Goal: Task Accomplishment & Management: Complete application form

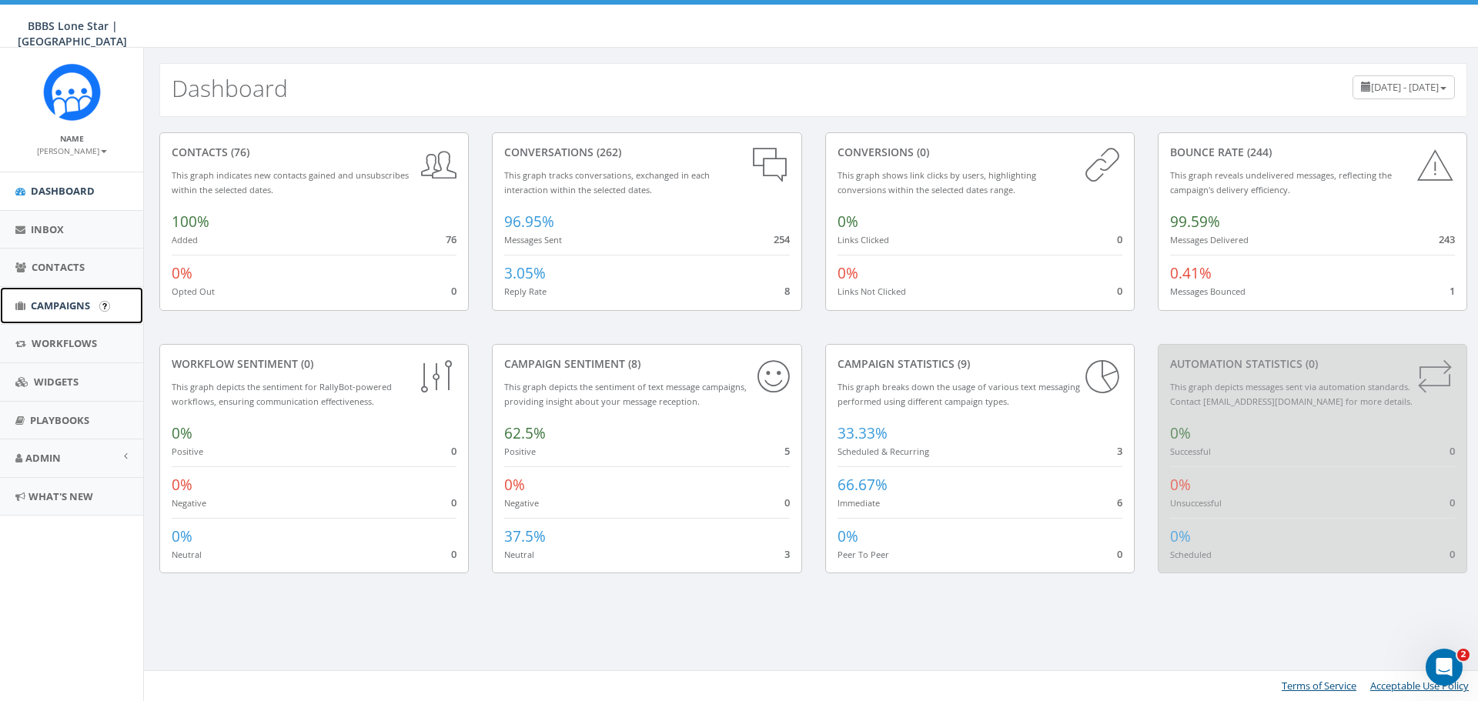
click at [61, 296] on link "Campaigns" at bounding box center [71, 306] width 143 height 38
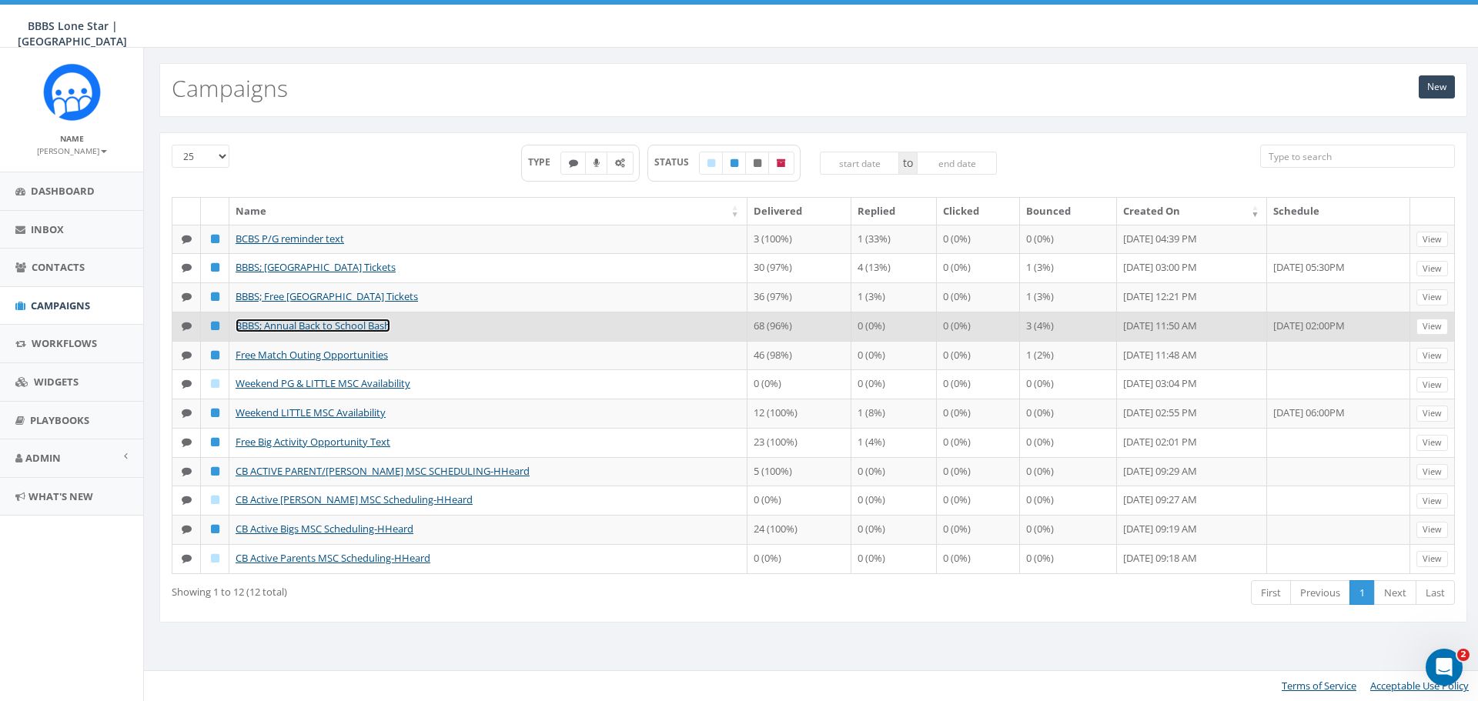
click at [323, 328] on link "BBBS; Annual Back to School Bash" at bounding box center [313, 326] width 155 height 14
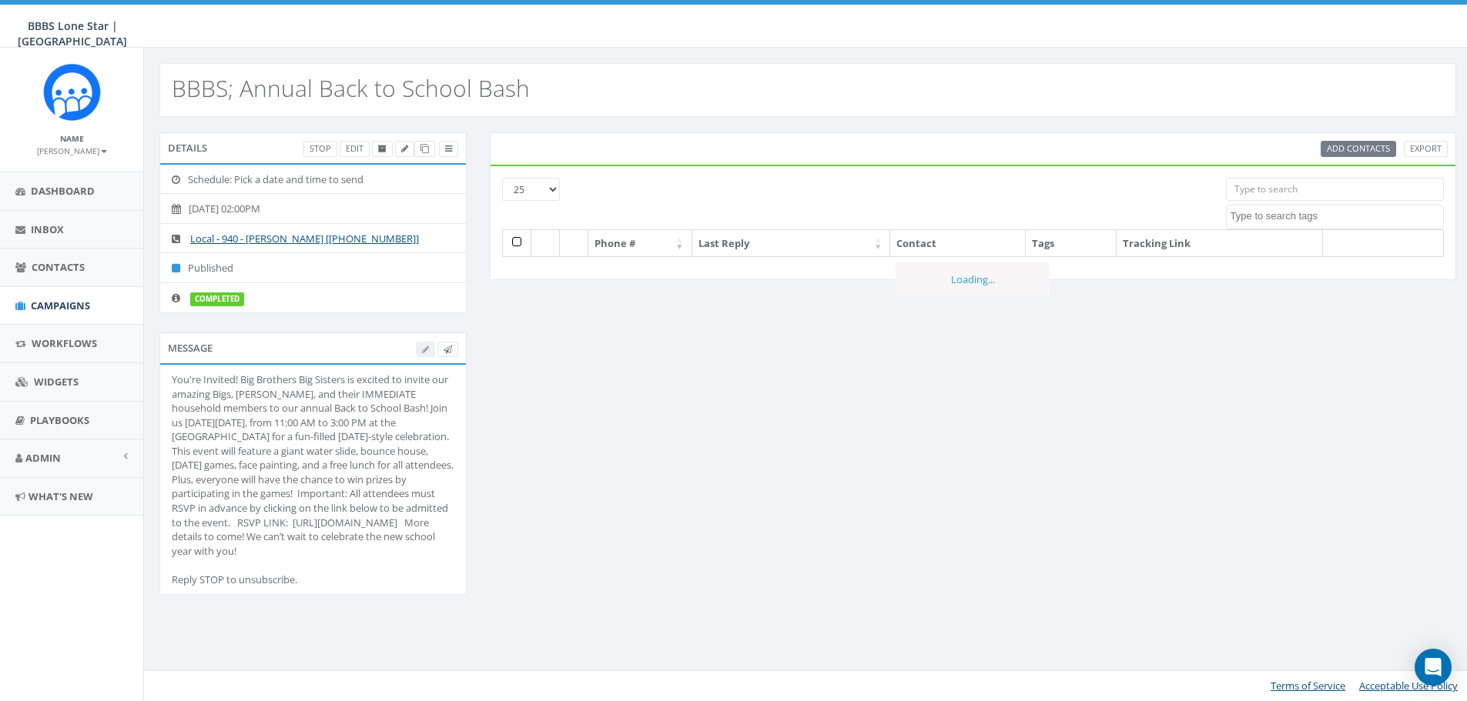
select select
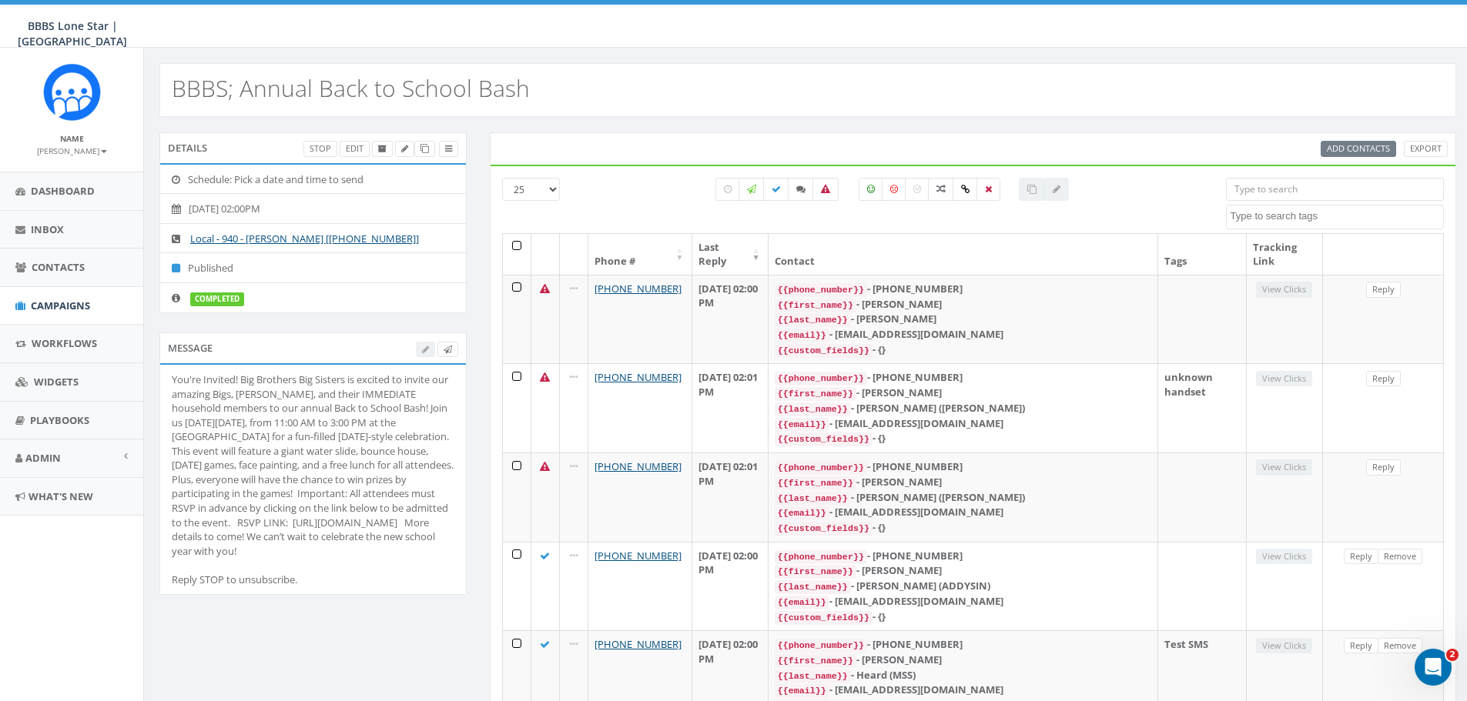
drag, startPoint x: 175, startPoint y: 376, endPoint x: 393, endPoint y: 570, distance: 292.3
click at [393, 570] on div "You're Invited! Big Brothers Big Sisters is excited to invite our amazing Bigs,…" at bounding box center [313, 480] width 283 height 214
drag, startPoint x: 337, startPoint y: 455, endPoint x: 241, endPoint y: 423, distance: 101.5
click at [241, 423] on div "You're Invited! Big Brothers Big Sisters is excited to invite our amazing Bigs,…" at bounding box center [313, 480] width 283 height 214
drag, startPoint x: 173, startPoint y: 376, endPoint x: 386, endPoint y: 567, distance: 286.2
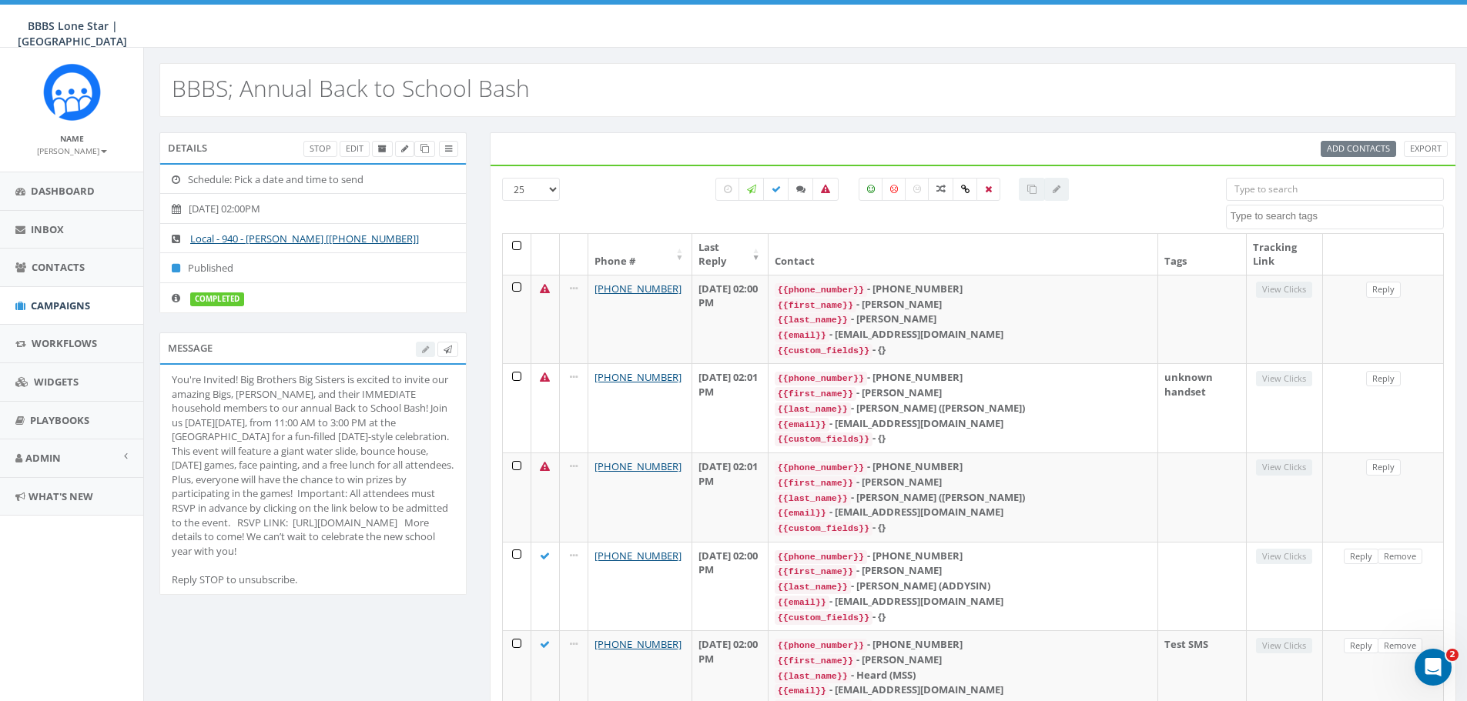
click at [386, 567] on div "You're Invited! Big Brothers Big Sisters is excited to invite our amazing Bigs,…" at bounding box center [313, 480] width 283 height 214
copy div "You're Invited! Big Brothers Big Sisters is excited to invite our amazing Bigs,…"
click at [1054, 189] on div at bounding box center [1056, 189] width 25 height 23
click at [417, 350] on div at bounding box center [437, 349] width 42 height 16
click at [421, 351] on div at bounding box center [437, 349] width 42 height 16
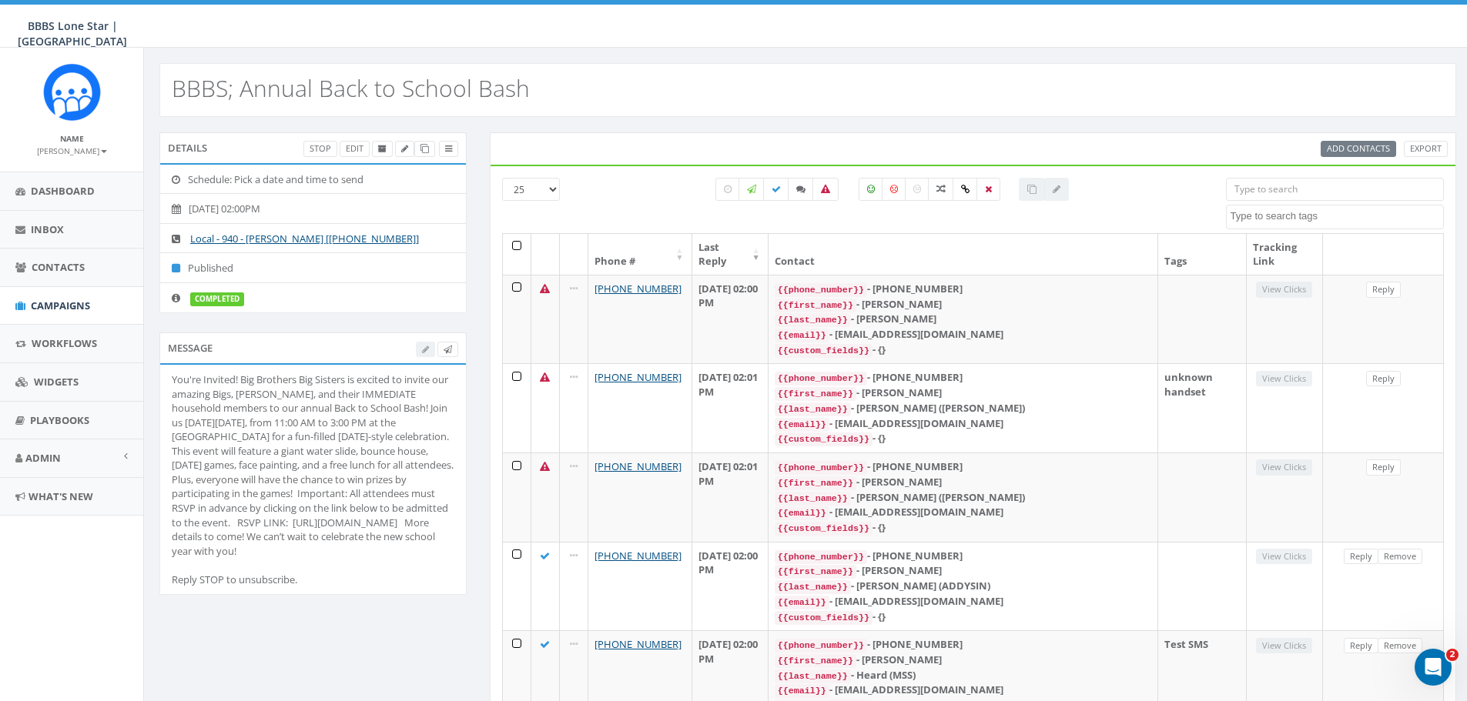
click at [341, 493] on div "You're Invited! Big Brothers Big Sisters is excited to invite our amazing Bigs,…" at bounding box center [313, 480] width 283 height 214
click at [173, 380] on div "You're Invited! Big Brothers Big Sisters is excited to invite our amazing Bigs,…" at bounding box center [313, 480] width 283 height 214
click at [202, 417] on div "You're Invited! Big Brothers Big Sisters is excited to invite our amazing Bigs,…" at bounding box center [313, 480] width 283 height 214
click at [174, 374] on div "You're Invited! Big Brothers Big Sisters is excited to invite our amazing Bigs,…" at bounding box center [313, 480] width 283 height 214
click at [162, 379] on li "You're Invited! Big Brothers Big Sisters is excited to invite our amazing Bigs,…" at bounding box center [313, 479] width 306 height 229
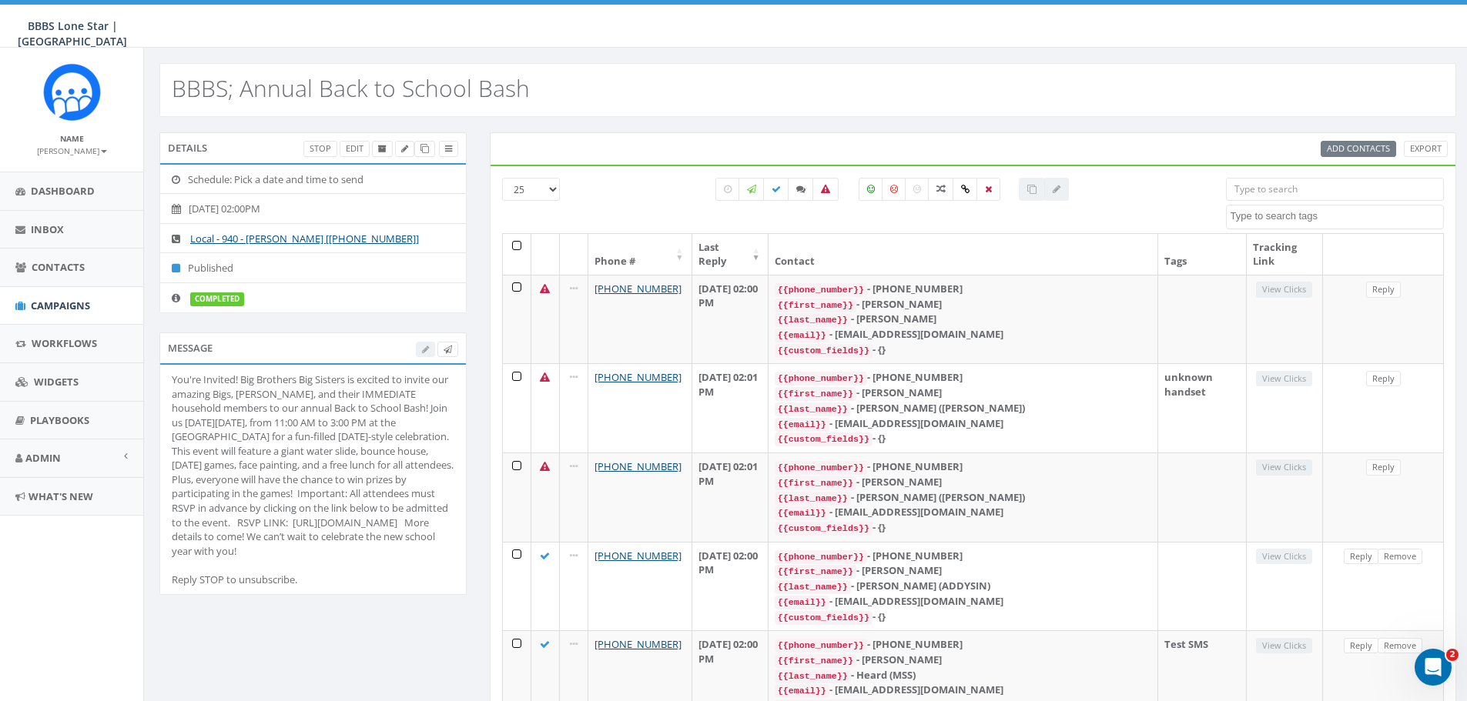
click at [173, 376] on div "You're Invited! Big Brothers Big Sisters is excited to invite our amazing Bigs,…" at bounding box center [313, 480] width 283 height 214
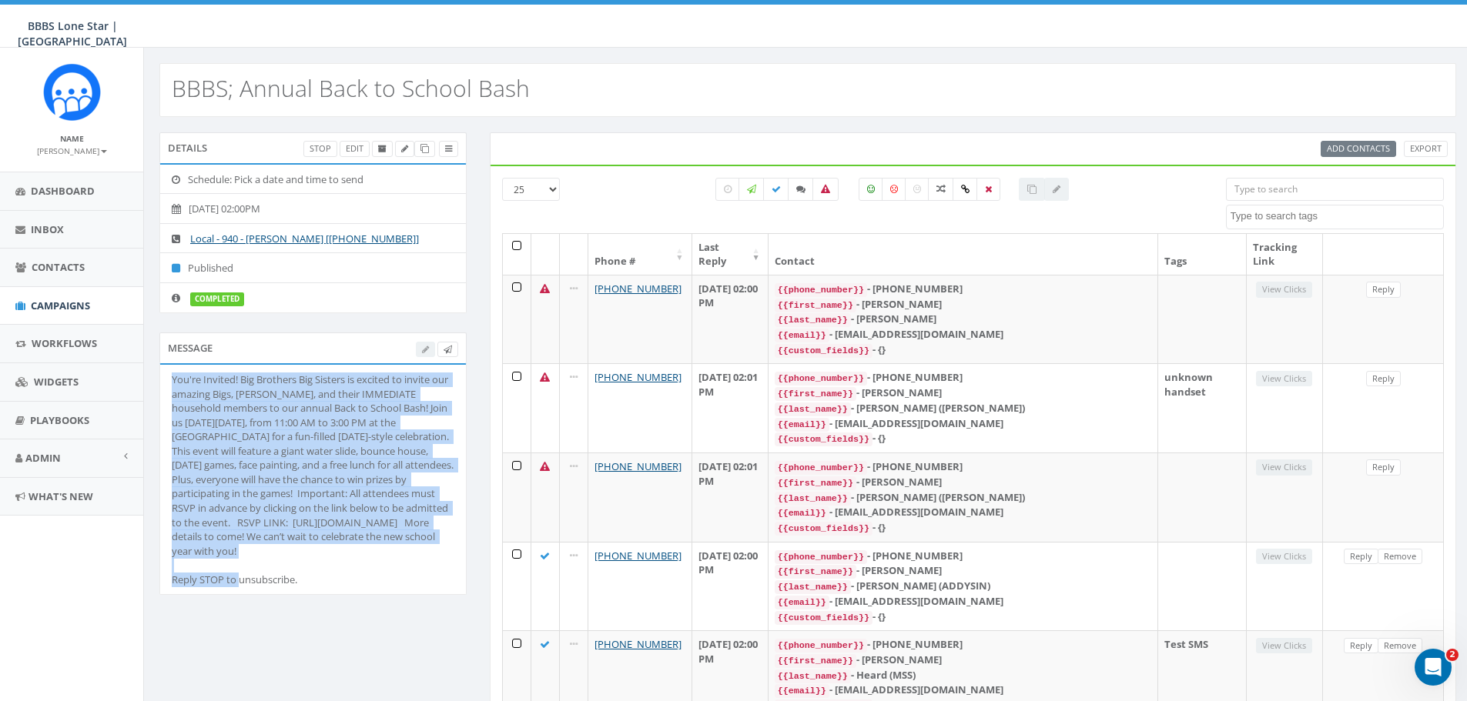
drag, startPoint x: 173, startPoint y: 376, endPoint x: 414, endPoint y: 550, distance: 297.2
click at [414, 550] on div "You're Invited! Big Brothers Big Sisters is excited to invite our amazing Bigs,…" at bounding box center [313, 480] width 283 height 214
click at [415, 550] on div "You're Invited! Big Brothers Big Sisters is excited to invite our amazing Bigs,…" at bounding box center [313, 480] width 283 height 214
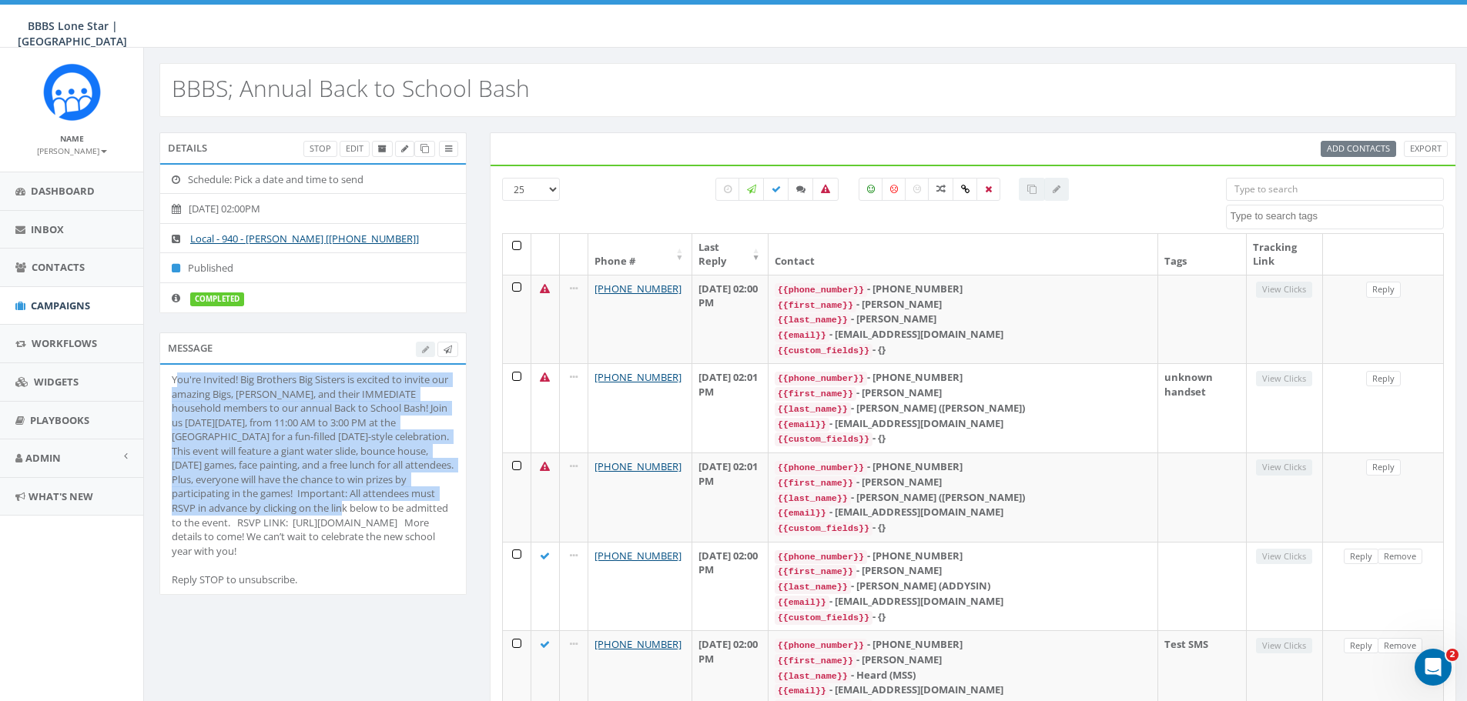
drag, startPoint x: 175, startPoint y: 381, endPoint x: 252, endPoint y: 455, distance: 106.7
click at [286, 513] on div "You're Invited! Big Brothers Big Sisters is excited to invite our amazing Bigs,…" at bounding box center [313, 480] width 283 height 214
click at [245, 446] on div "You're Invited! Big Brothers Big Sisters is excited to invite our amazing Bigs,…" at bounding box center [313, 480] width 283 height 214
click at [176, 383] on div "You're Invited! Big Brothers Big Sisters is excited to invite our amazing Bigs,…" at bounding box center [313, 480] width 283 height 214
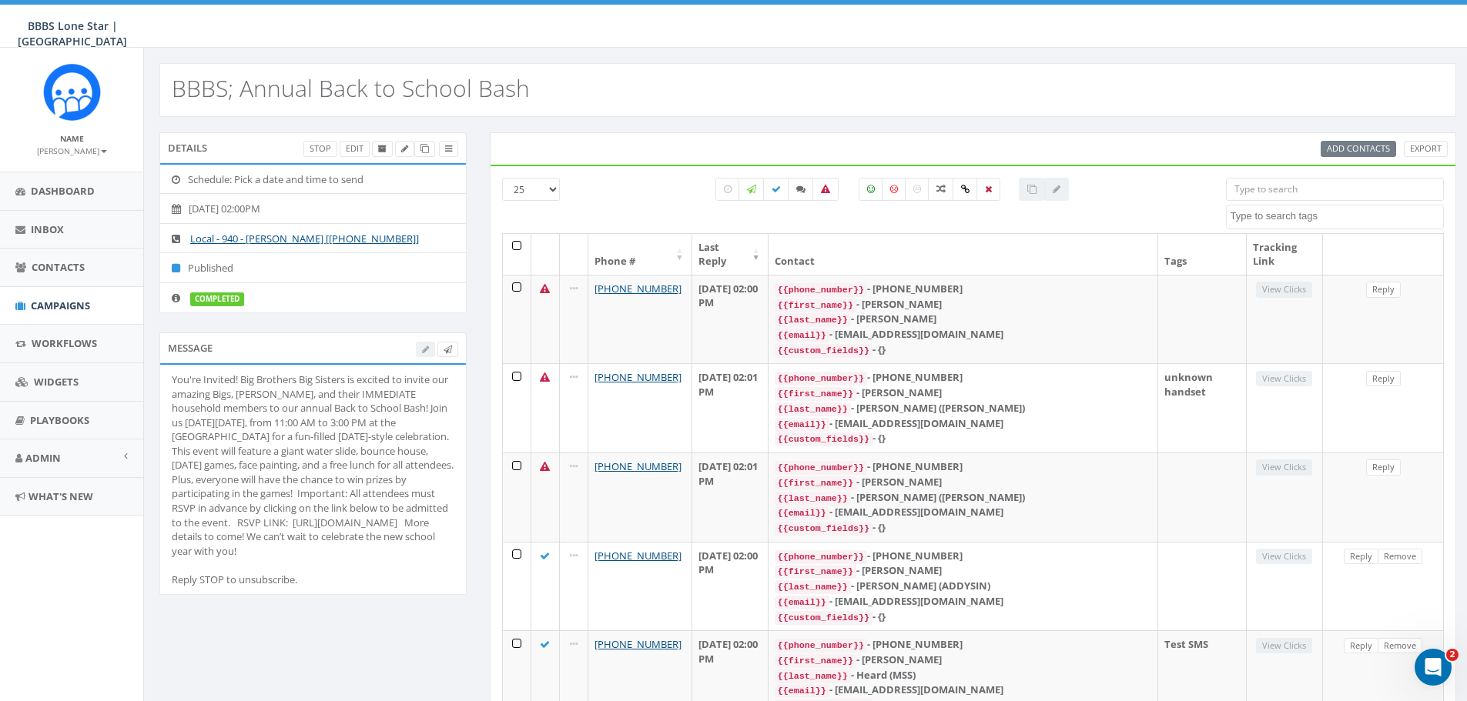
drag, startPoint x: 172, startPoint y: 379, endPoint x: 380, endPoint y: 570, distance: 283.3
click at [380, 570] on div "You're Invited! Big Brothers Big Sisters is excited to invite our amazing Bigs,…" at bounding box center [313, 480] width 283 height 214
copy div "You're Invited! Big Brothers Big Sisters is excited to invite our amazing Bigs,…"
click at [55, 300] on span "Campaigns" at bounding box center [60, 306] width 59 height 14
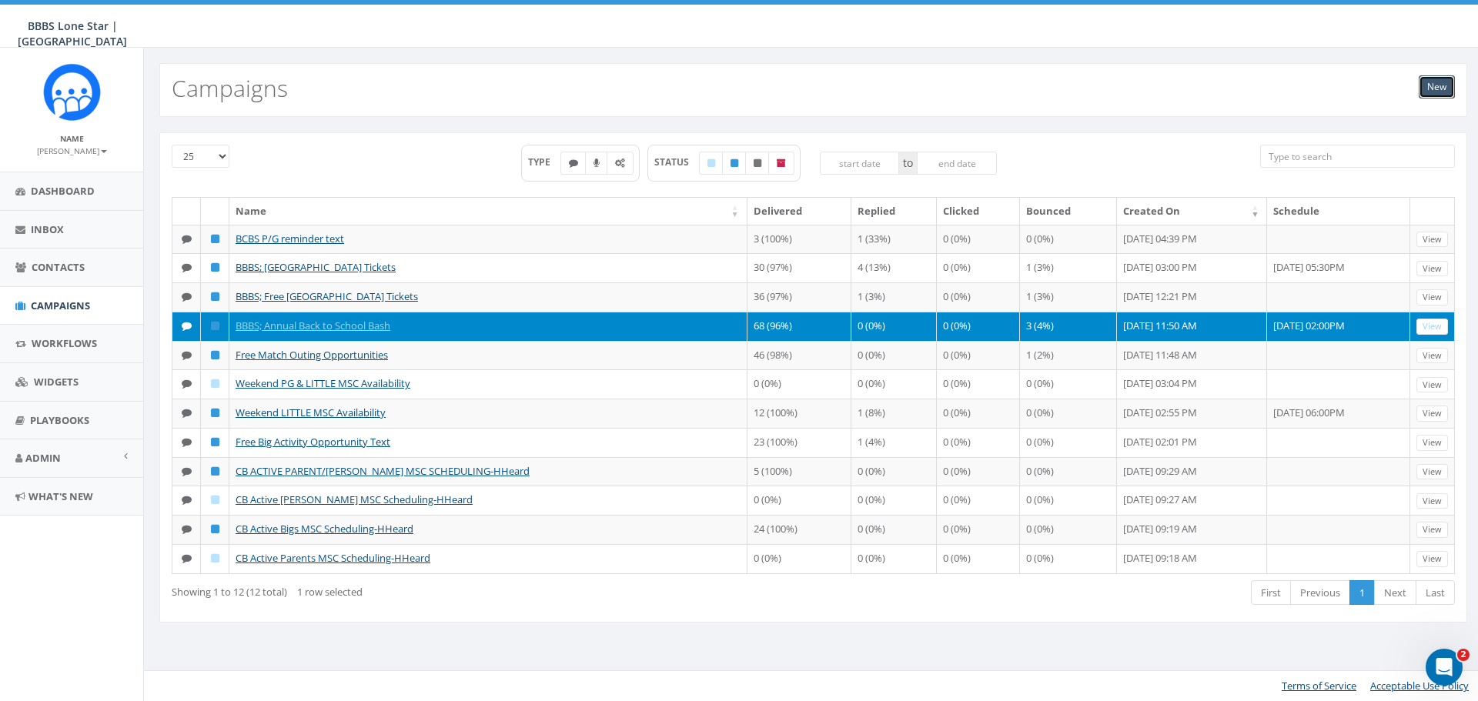
click at [1433, 89] on link "New" at bounding box center [1437, 86] width 36 height 23
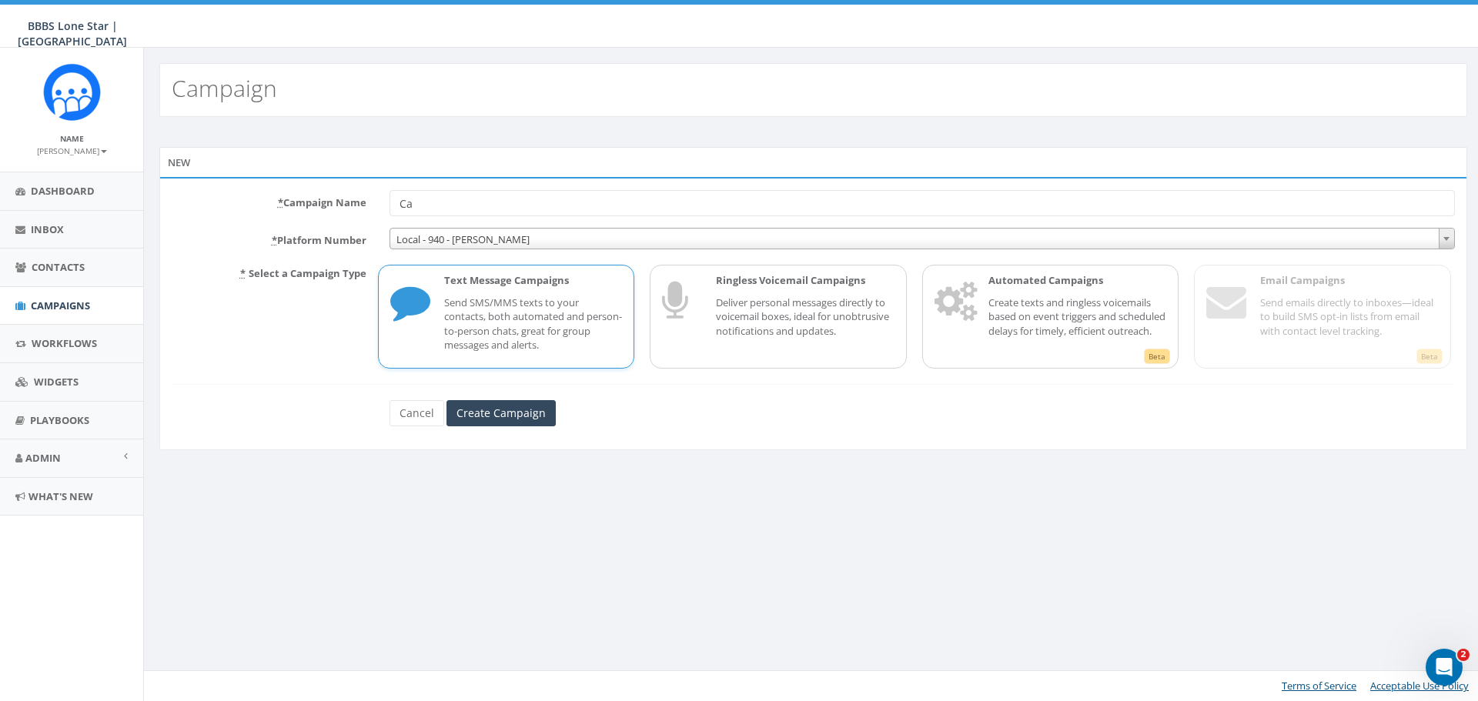
type input "C"
click at [434, 202] on input "BBBS; Back To School Bash" at bounding box center [923, 203] width 1066 height 26
click at [748, 202] on input "BBBS; Reminder to RSVP for the Back To School Bash" at bounding box center [923, 203] width 1066 height 26
type input "BBBS; Reminder to RSVP for the Back To School Bash!"
click at [503, 414] on input "Create Campaign" at bounding box center [501, 413] width 109 height 26
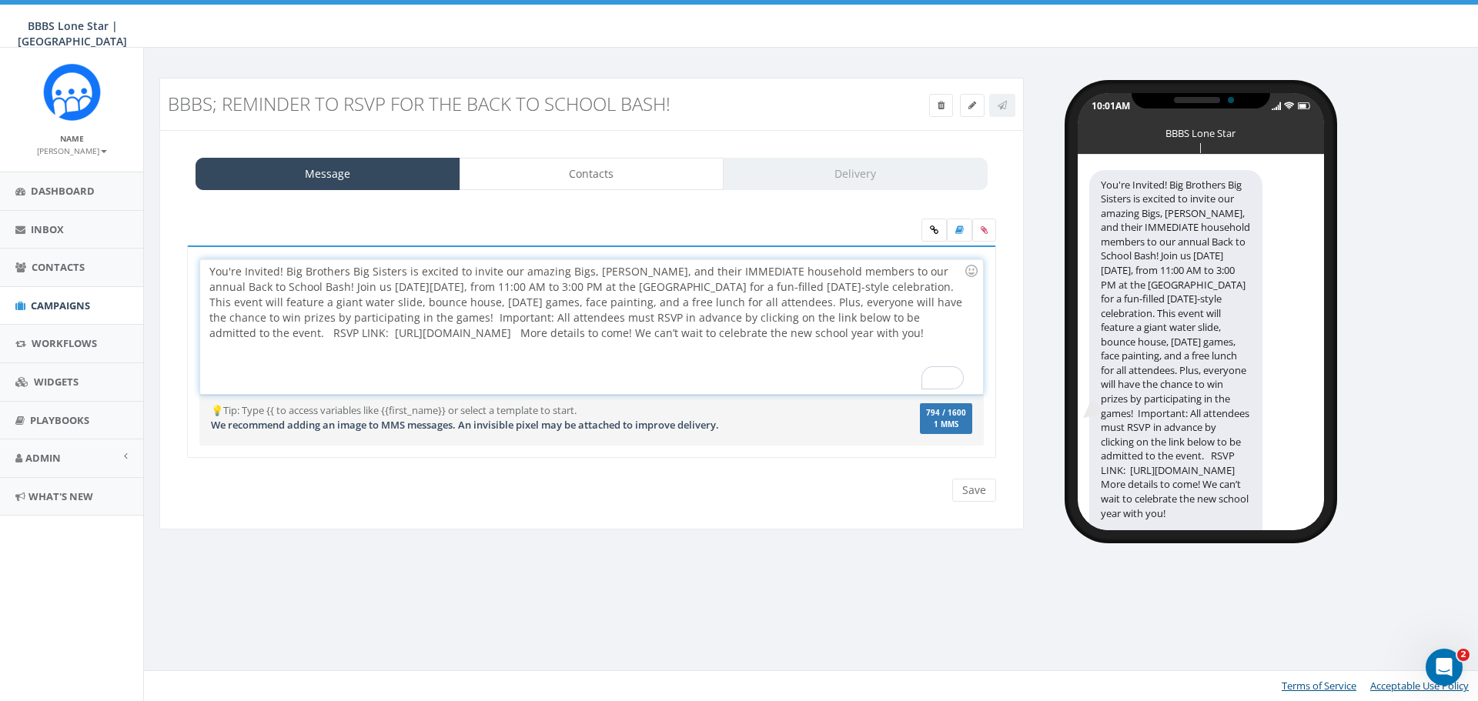
click at [211, 270] on div "You're Invited! Big Brothers Big Sisters is excited to invite our amazing Bigs,…" at bounding box center [591, 326] width 782 height 135
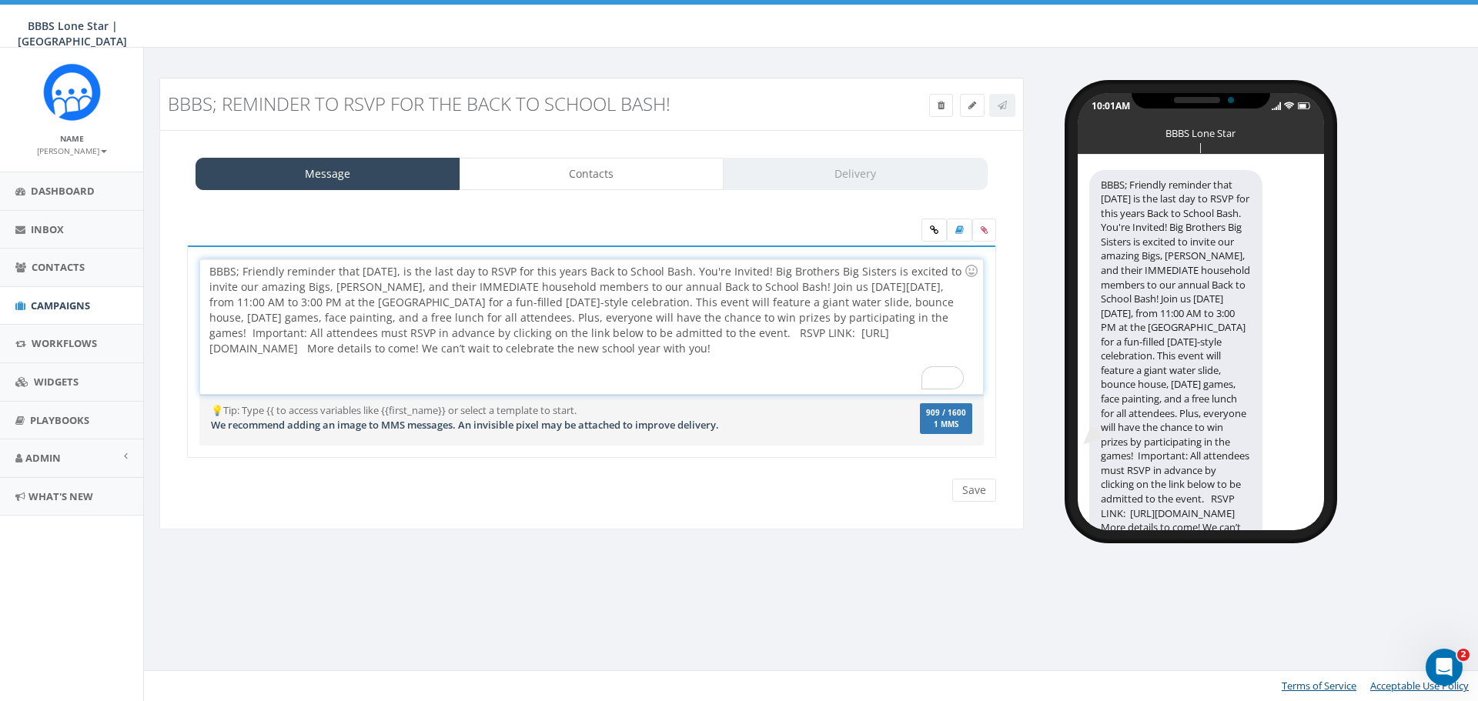
click at [797, 271] on div "BBBS; Friendly reminder that Wednesday, September 10th, is the last day to RSVP…" at bounding box center [591, 326] width 782 height 135
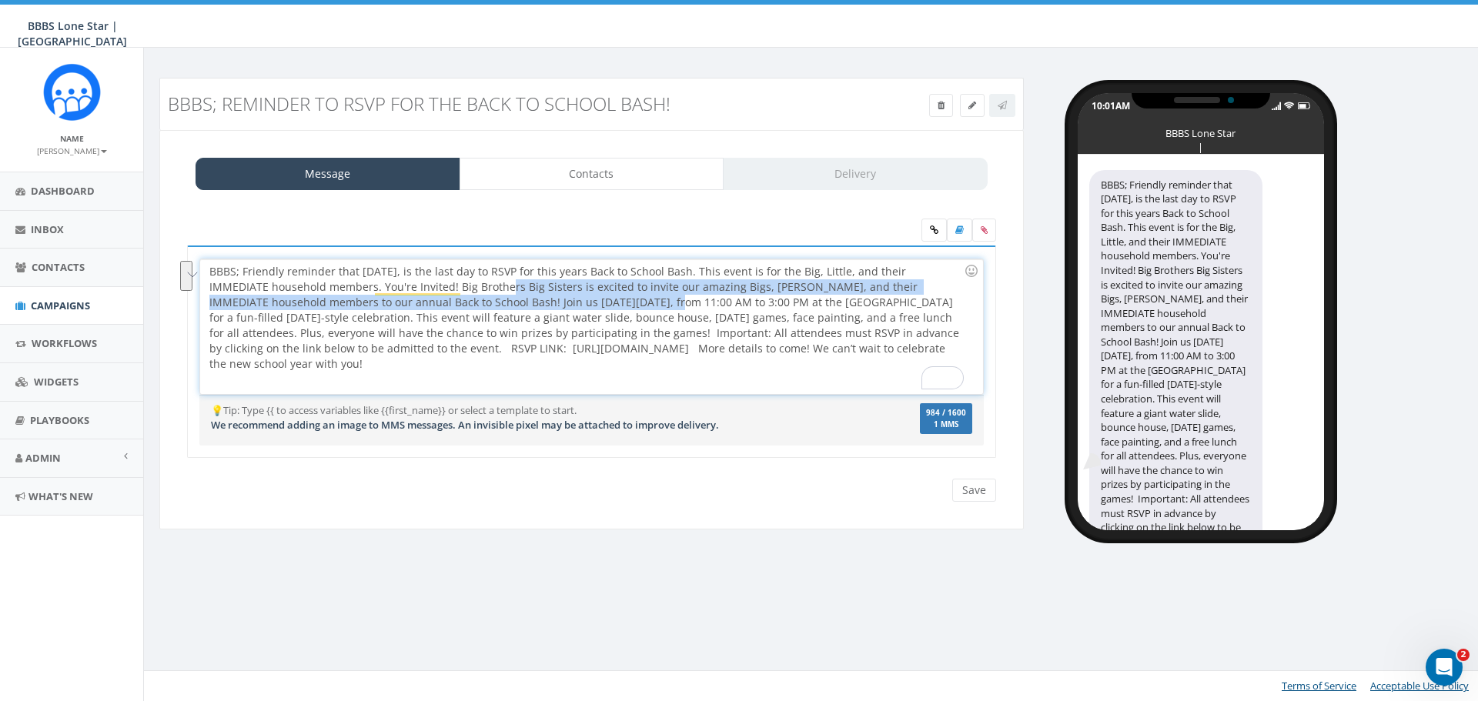
drag, startPoint x: 462, startPoint y: 285, endPoint x: 545, endPoint y: 302, distance: 84.9
click at [545, 302] on div "BBBS; Friendly reminder that Wednesday, September 10th, is the last day to RSVP…" at bounding box center [591, 326] width 782 height 135
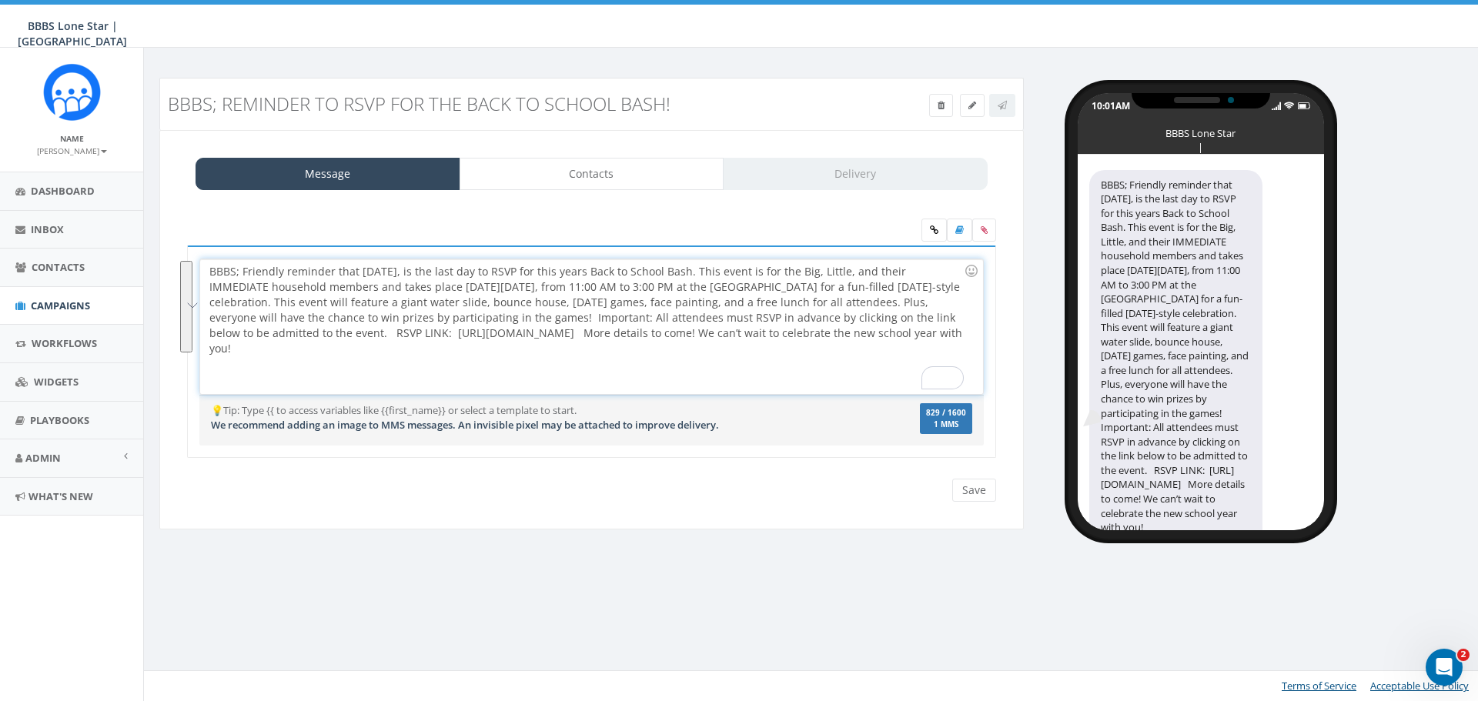
drag, startPoint x: 283, startPoint y: 273, endPoint x: 572, endPoint y: 346, distance: 298.8
click at [572, 346] on div "BBBS; Friendly reminder that Wednesday, September 10th, is the last day to RSVP…" at bounding box center [591, 326] width 782 height 135
click at [712, 371] on div "BBBS; Friendly reminder that Wednesday, September 10th, is the last day to RSVP…" at bounding box center [591, 326] width 782 height 135
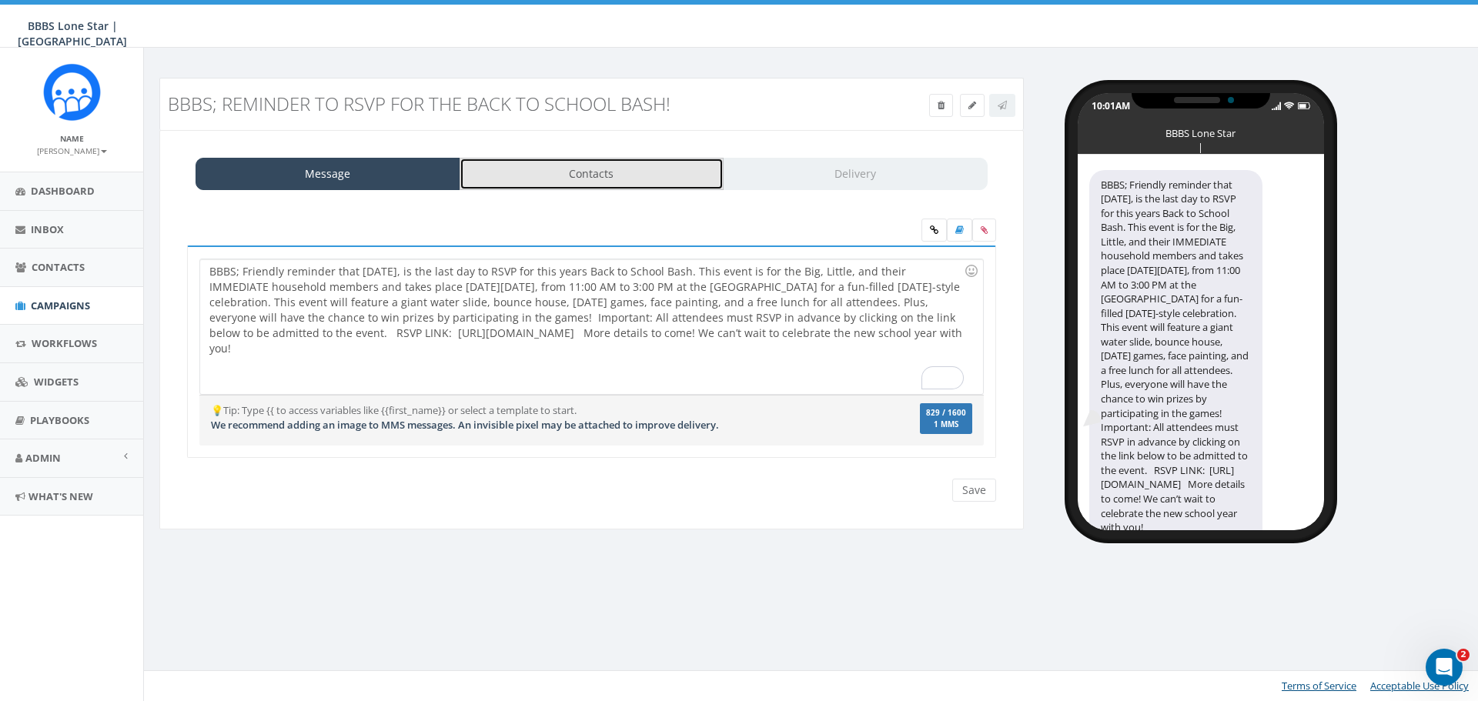
click at [668, 170] on link "Contacts" at bounding box center [592, 174] width 265 height 32
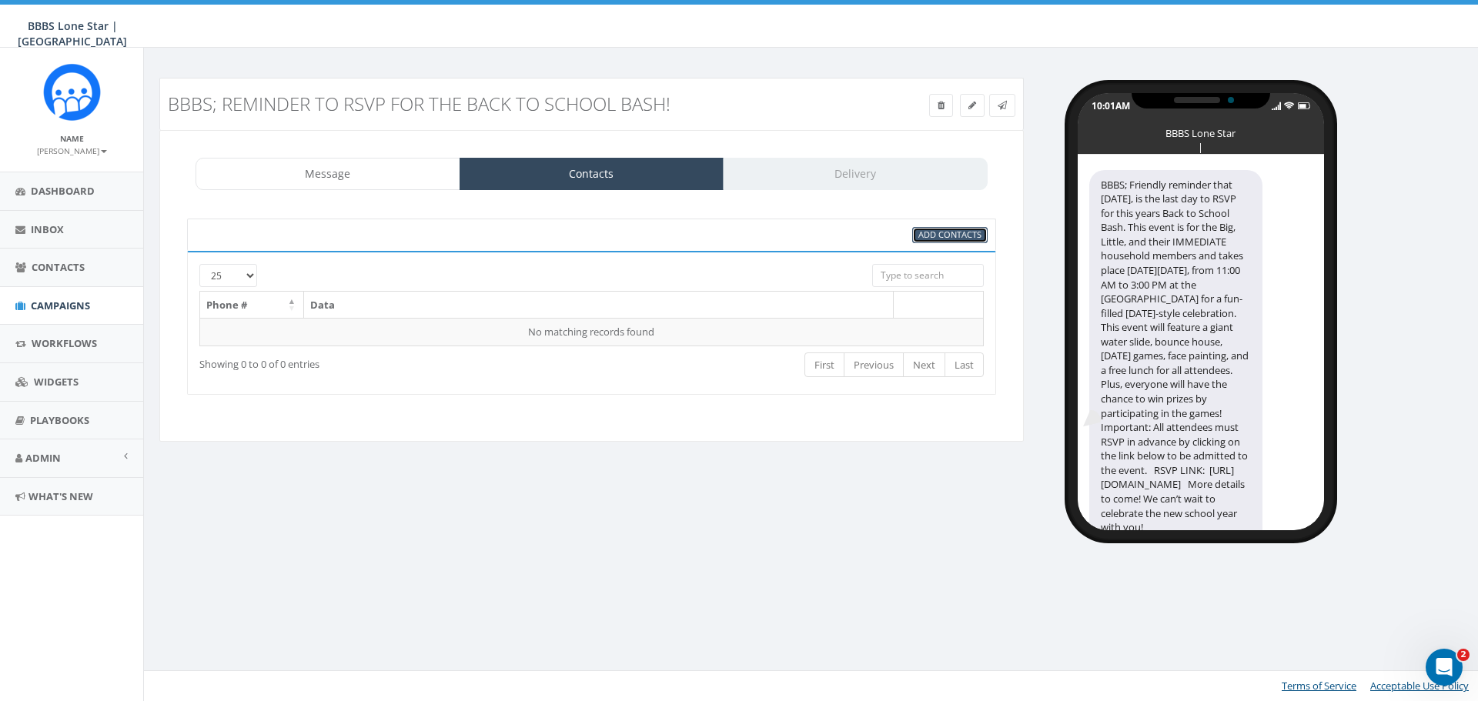
click at [955, 236] on span "Add Contacts" at bounding box center [949, 235] width 63 height 12
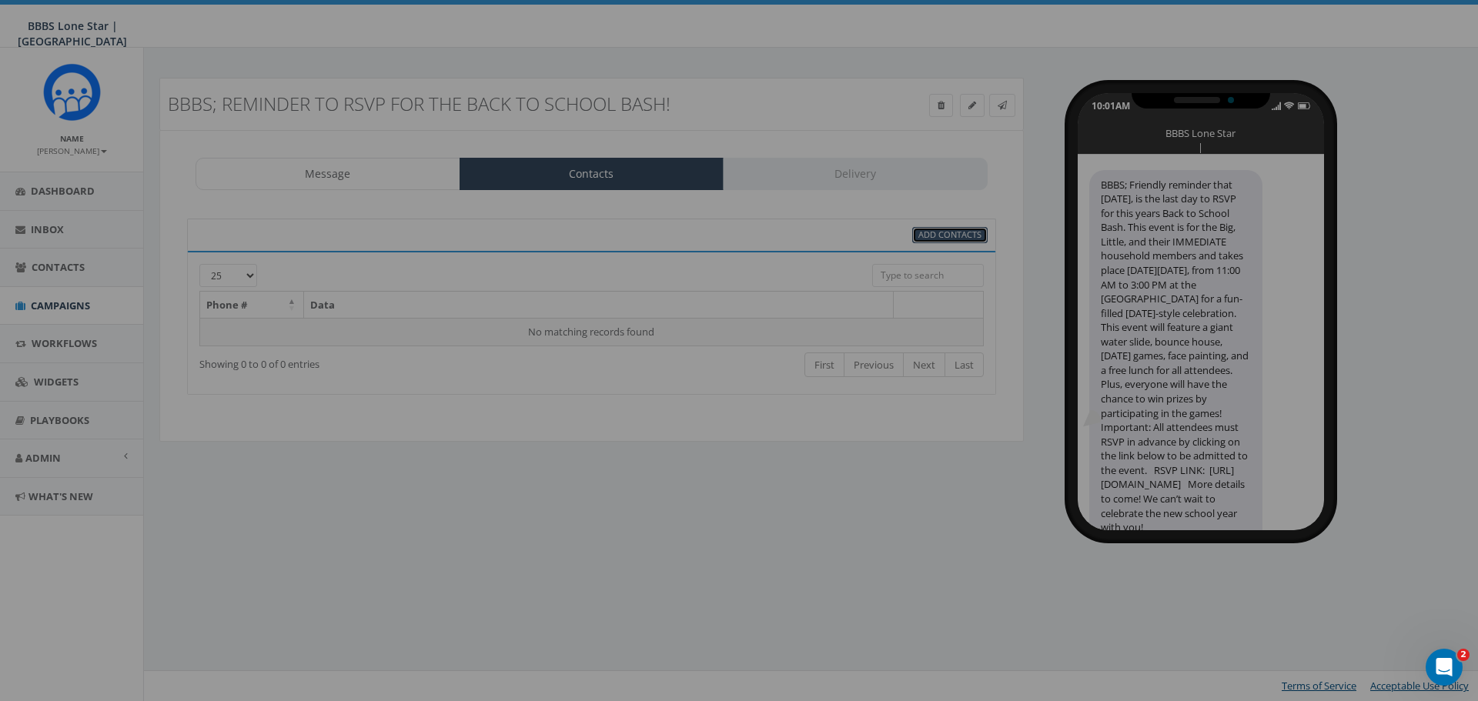
select select
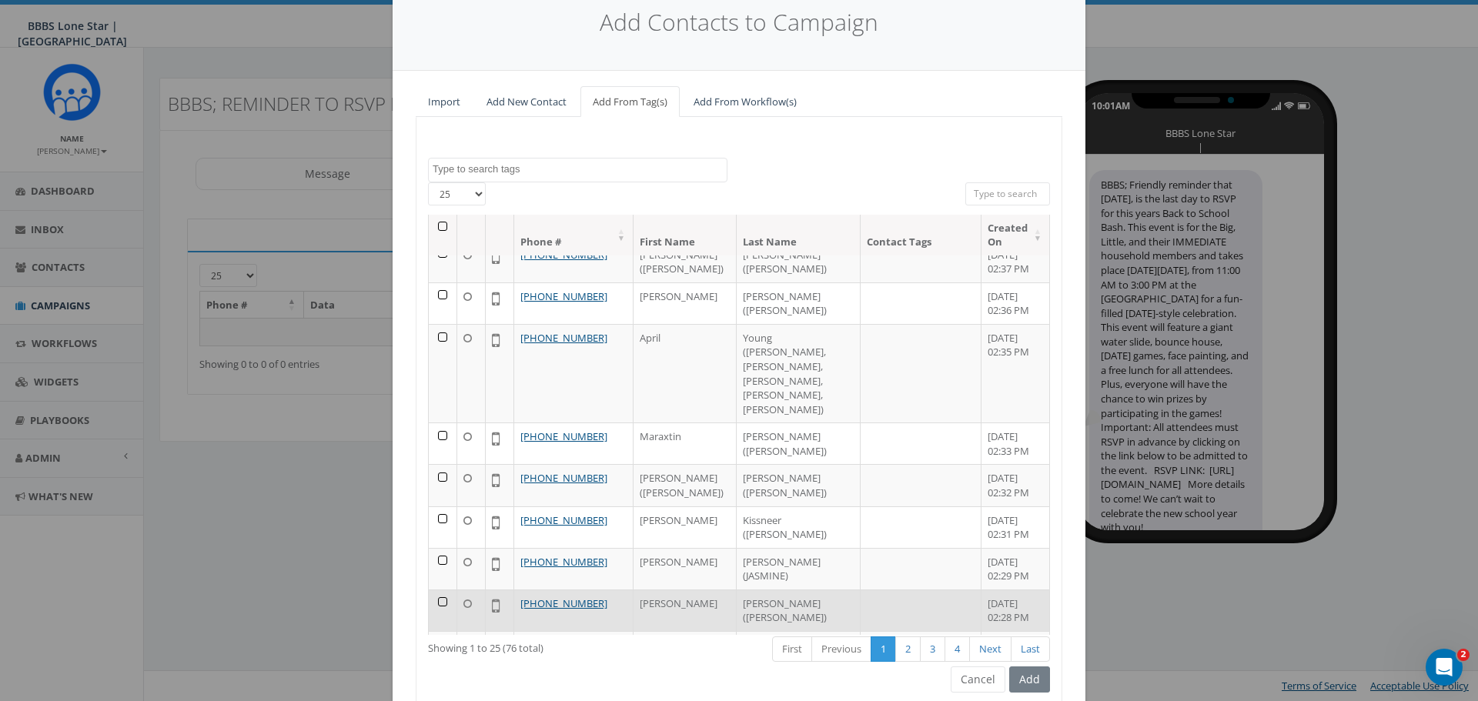
scroll to position [122, 0]
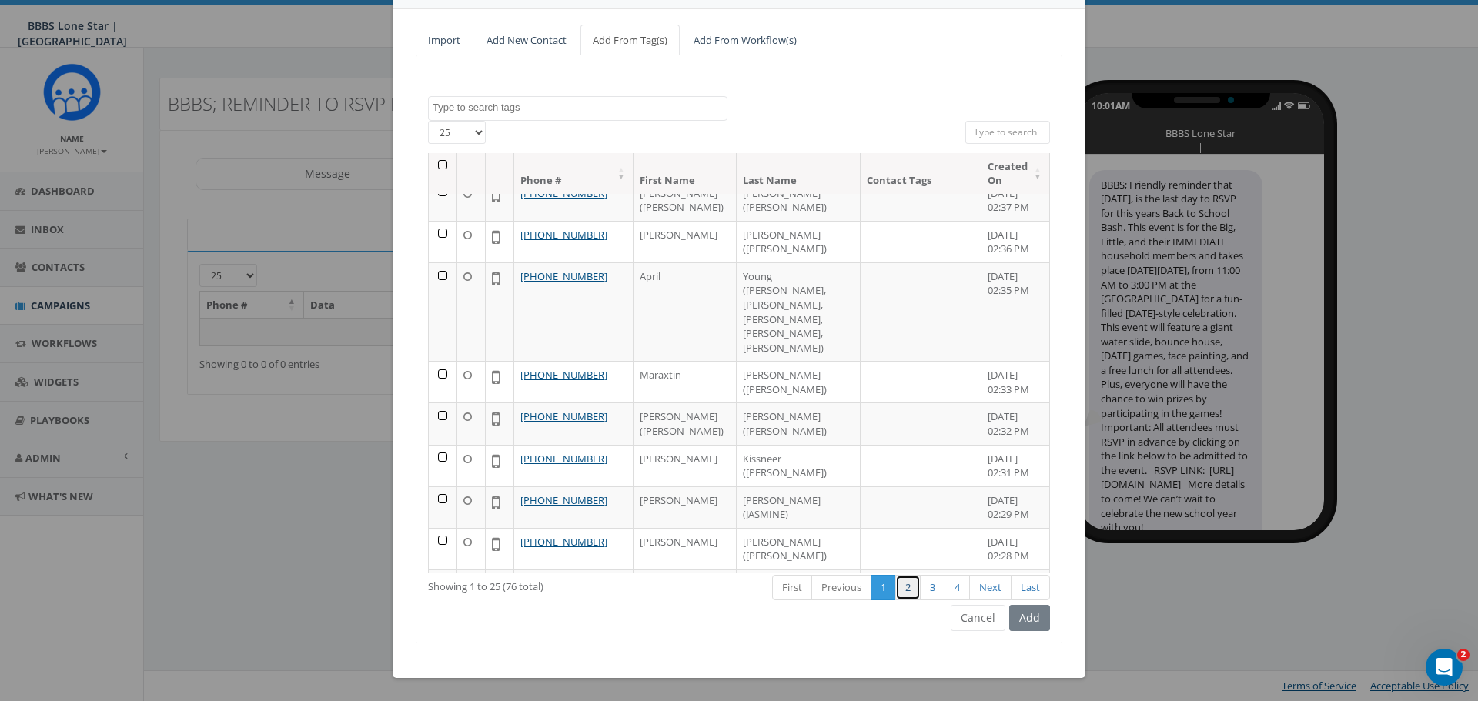
click at [899, 590] on link "2" at bounding box center [907, 587] width 25 height 25
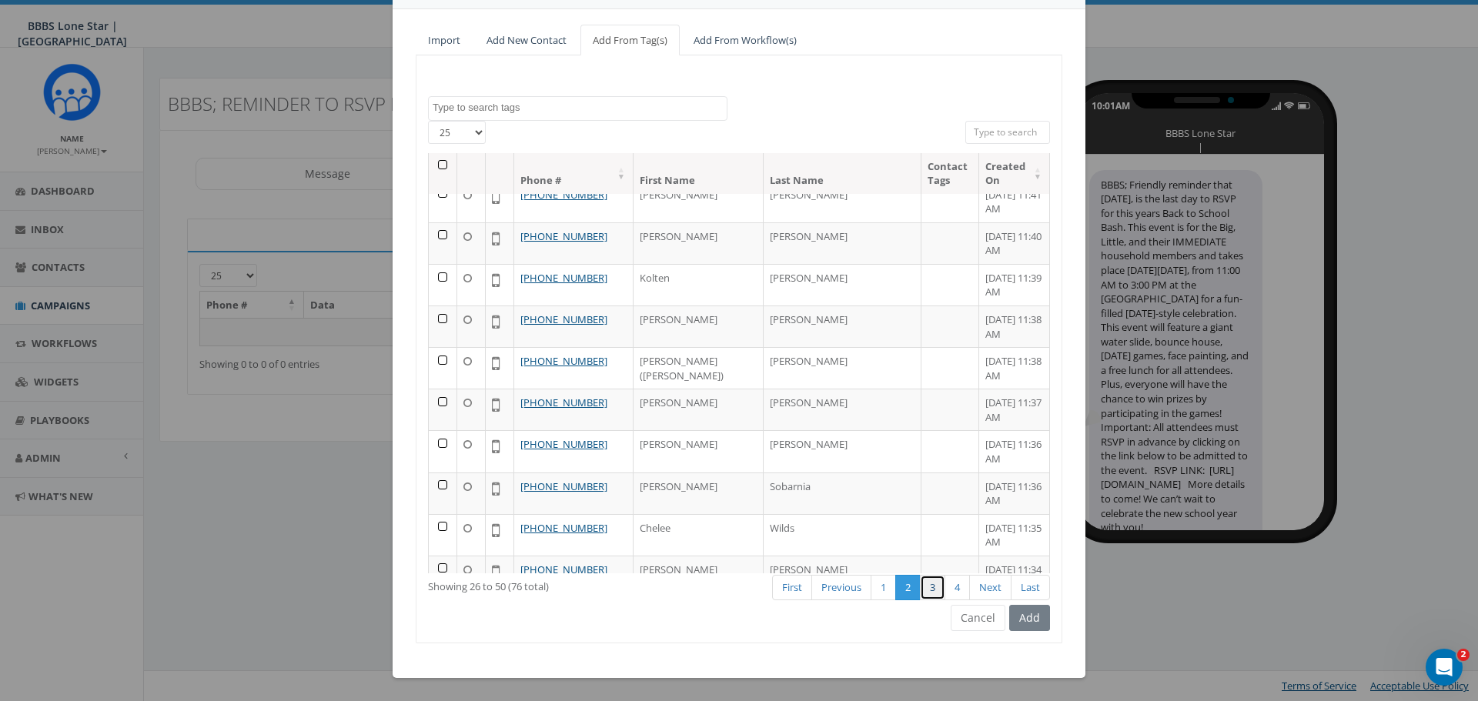
click at [923, 587] on link "3" at bounding box center [932, 587] width 25 height 25
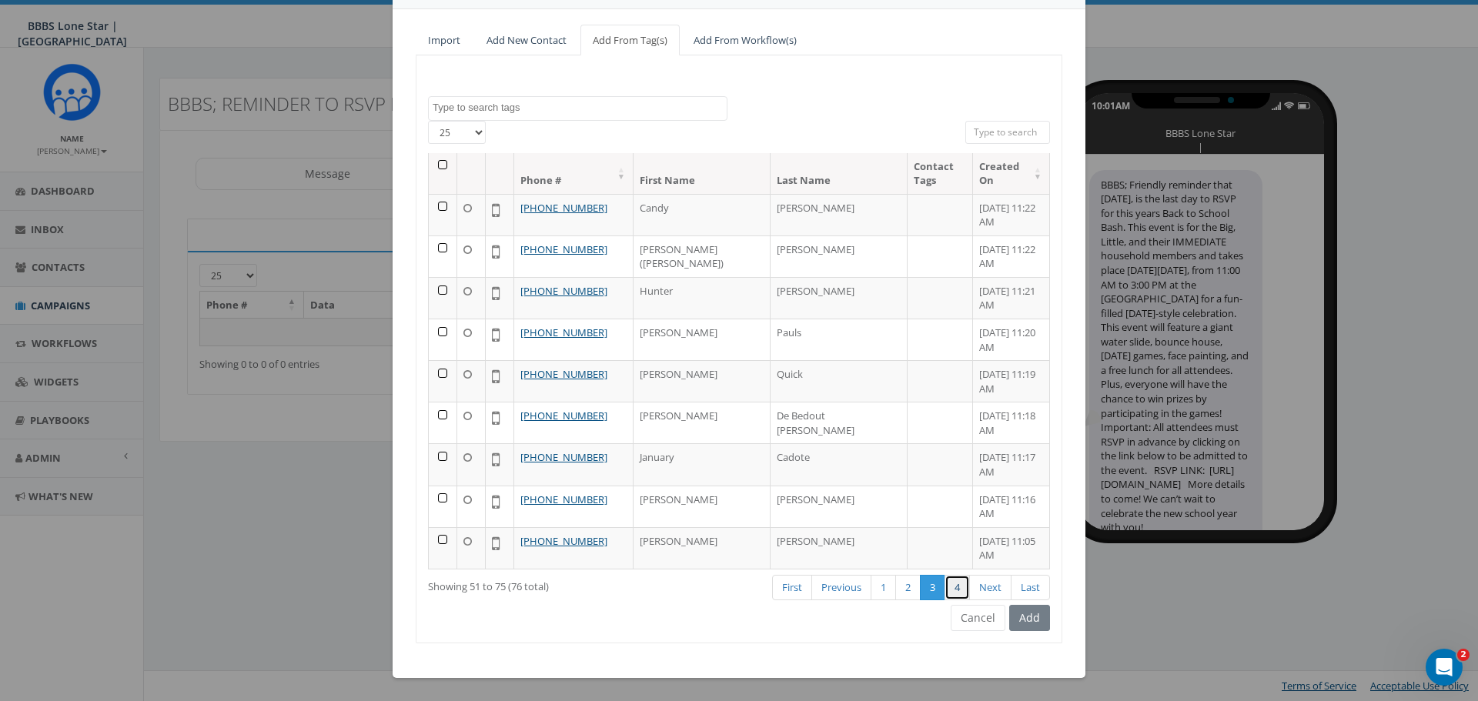
click at [951, 580] on link "4" at bounding box center [957, 587] width 25 height 25
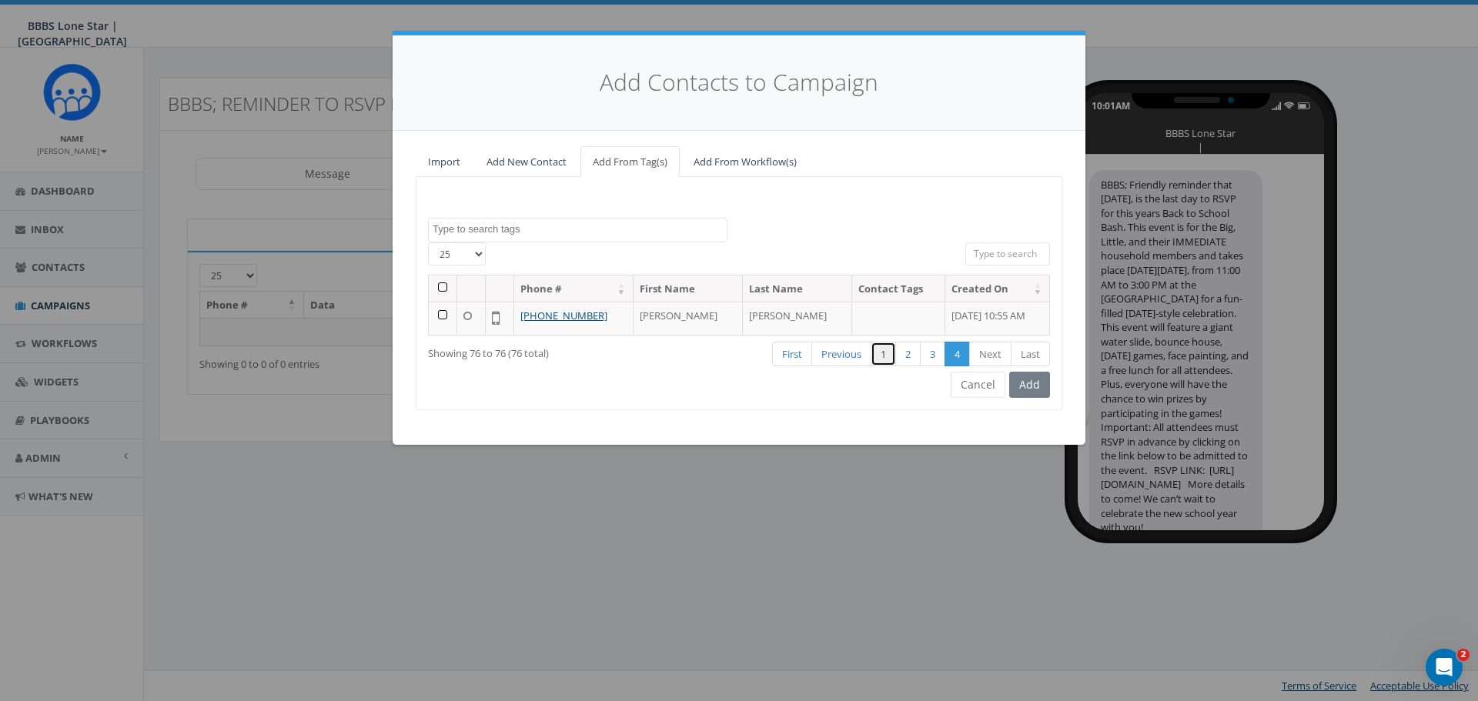
click at [877, 359] on link "1" at bounding box center [883, 354] width 25 height 25
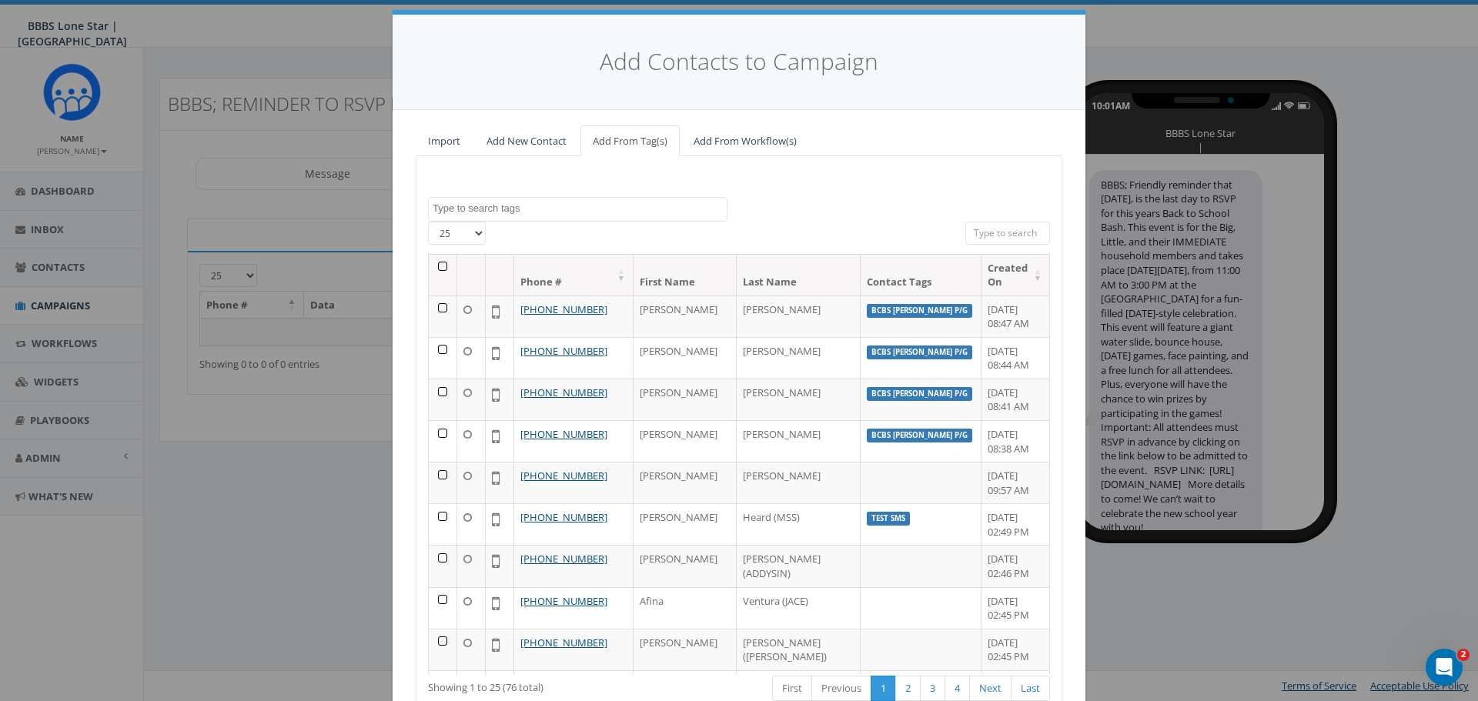
click at [434, 264] on th at bounding box center [443, 275] width 28 height 41
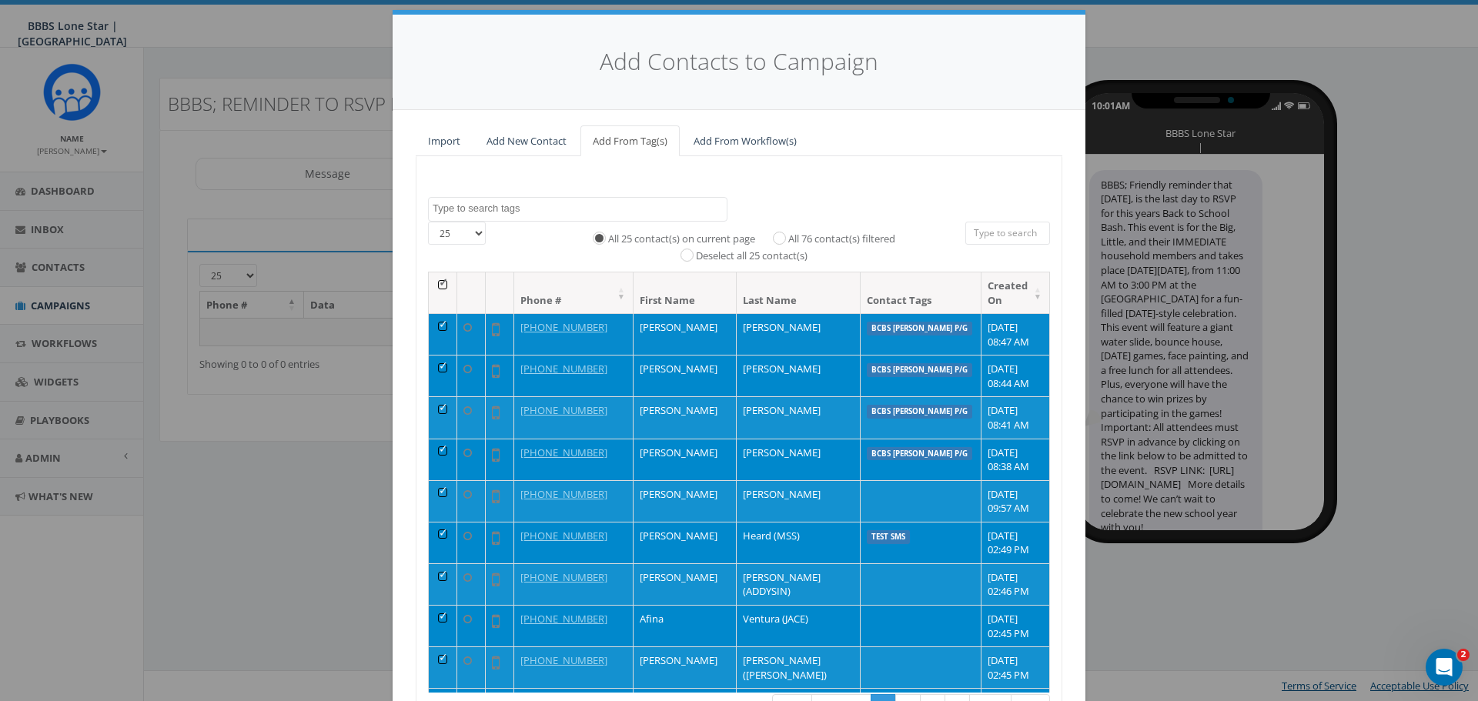
click at [433, 324] on td at bounding box center [443, 334] width 28 height 42
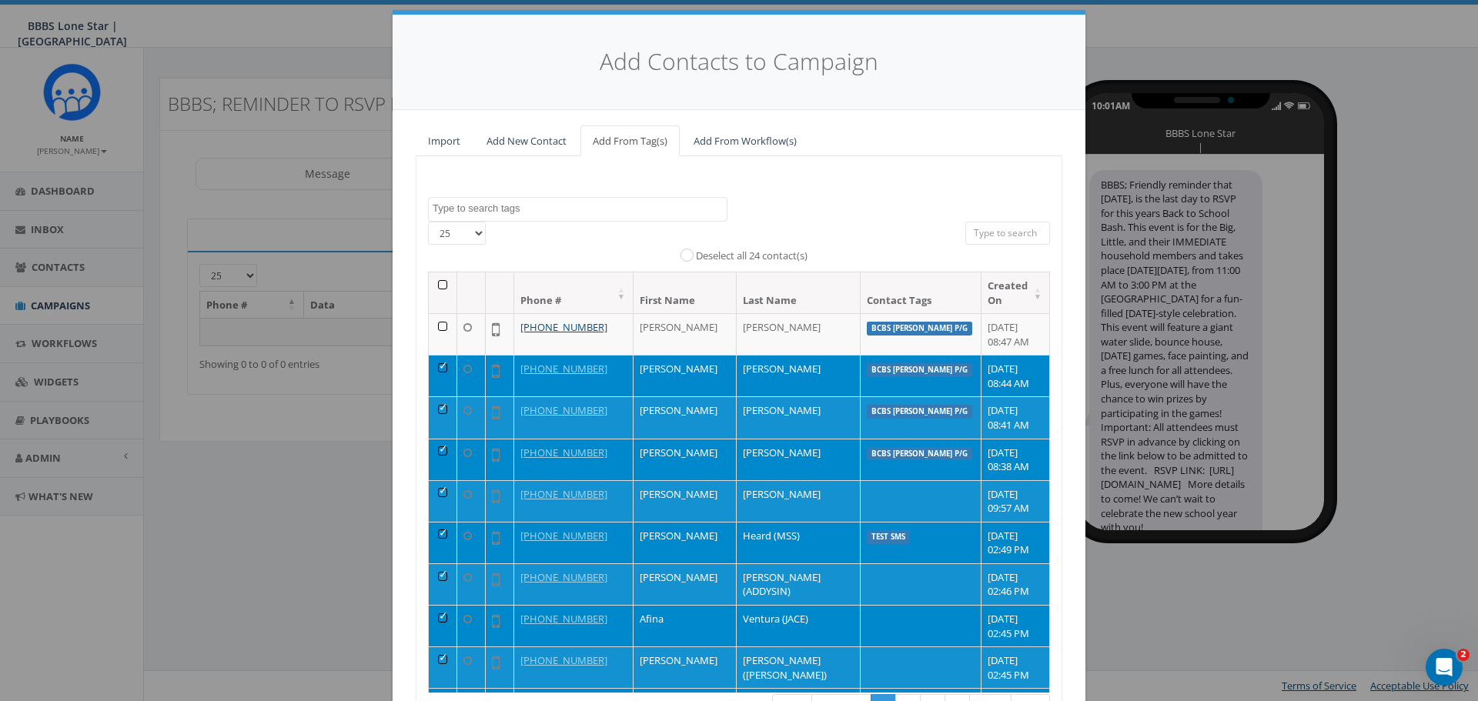
click at [434, 360] on td at bounding box center [443, 376] width 28 height 42
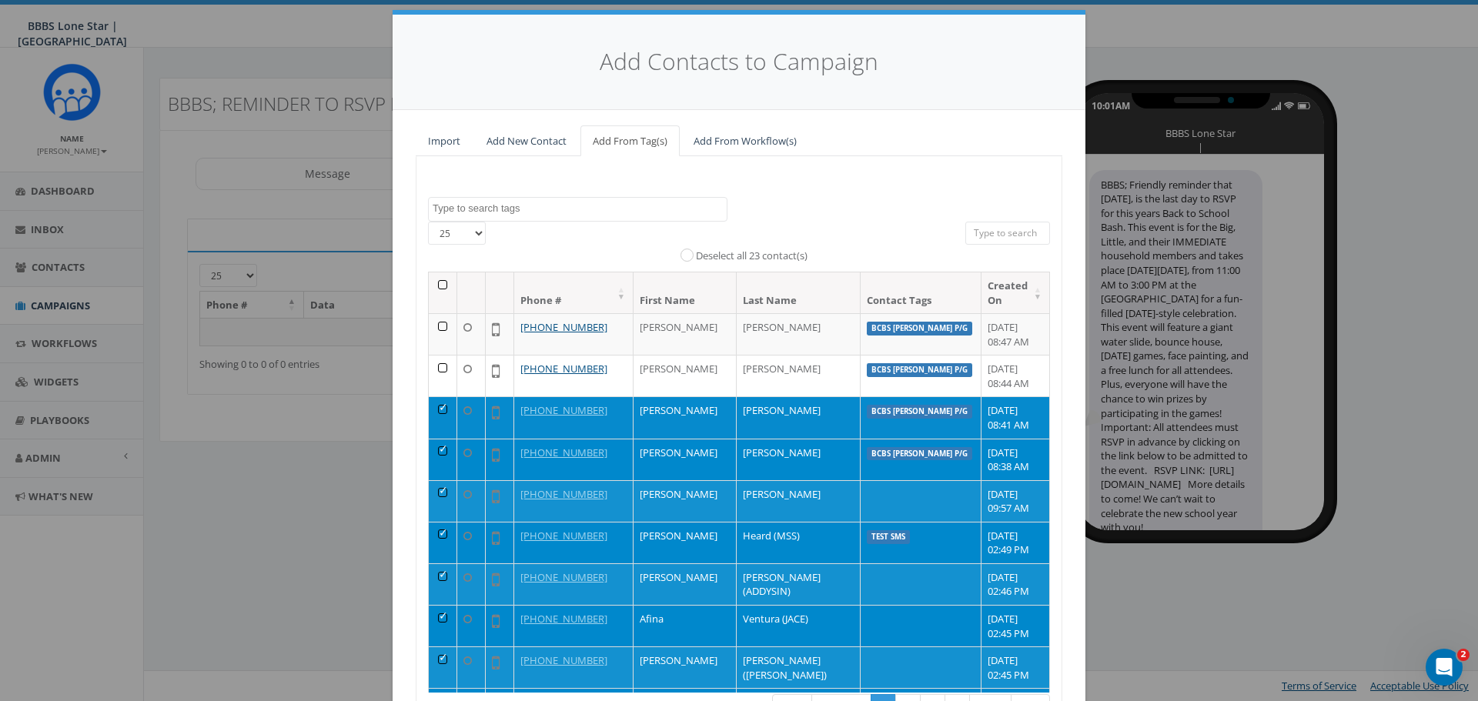
click at [434, 409] on td at bounding box center [443, 417] width 28 height 42
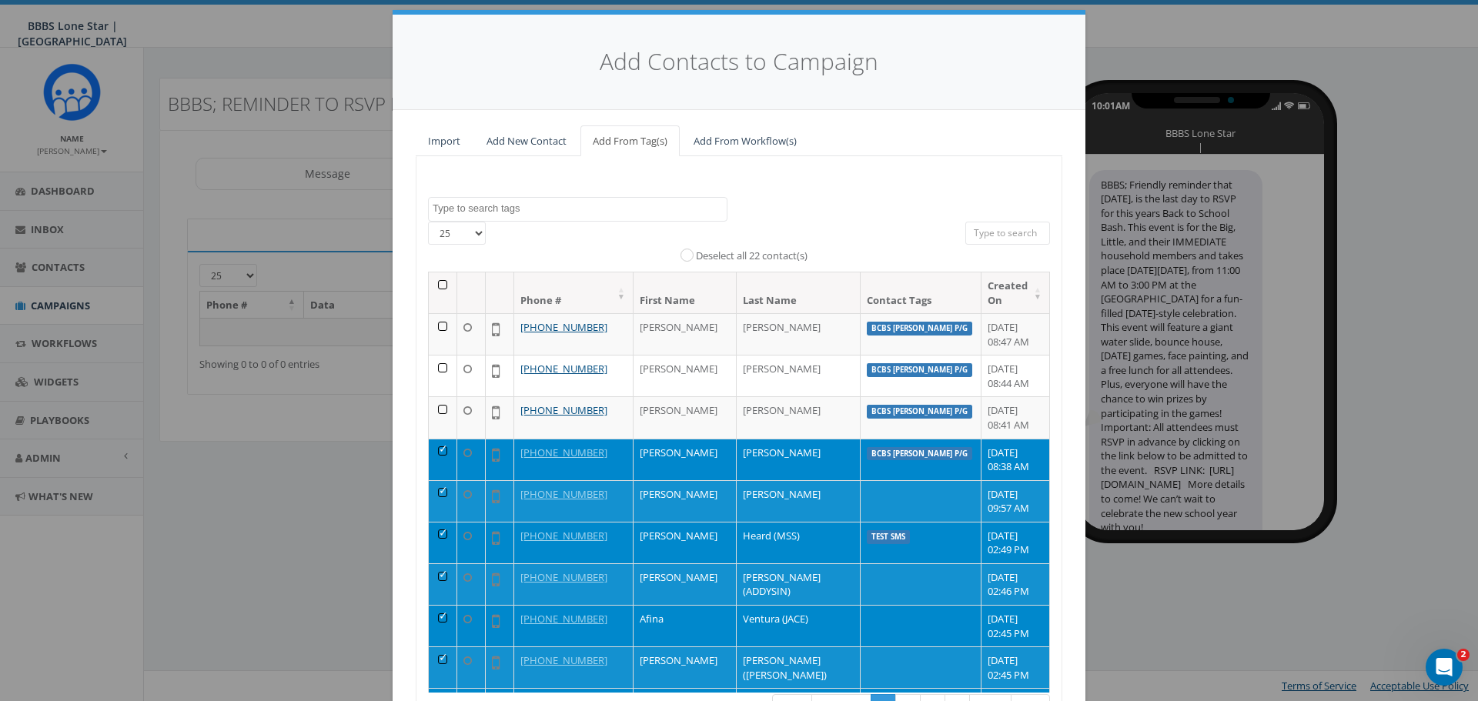
click at [435, 447] on td at bounding box center [443, 460] width 28 height 42
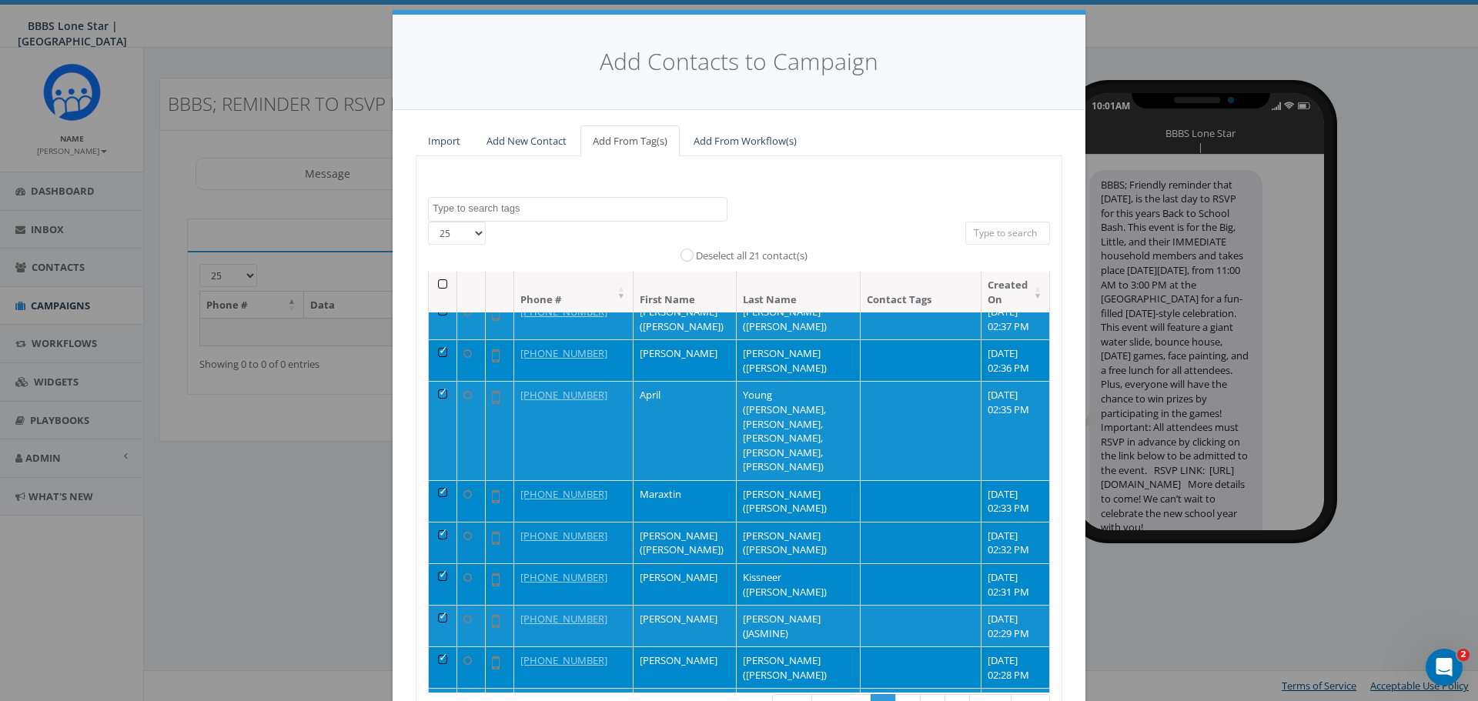
scroll to position [98, 0]
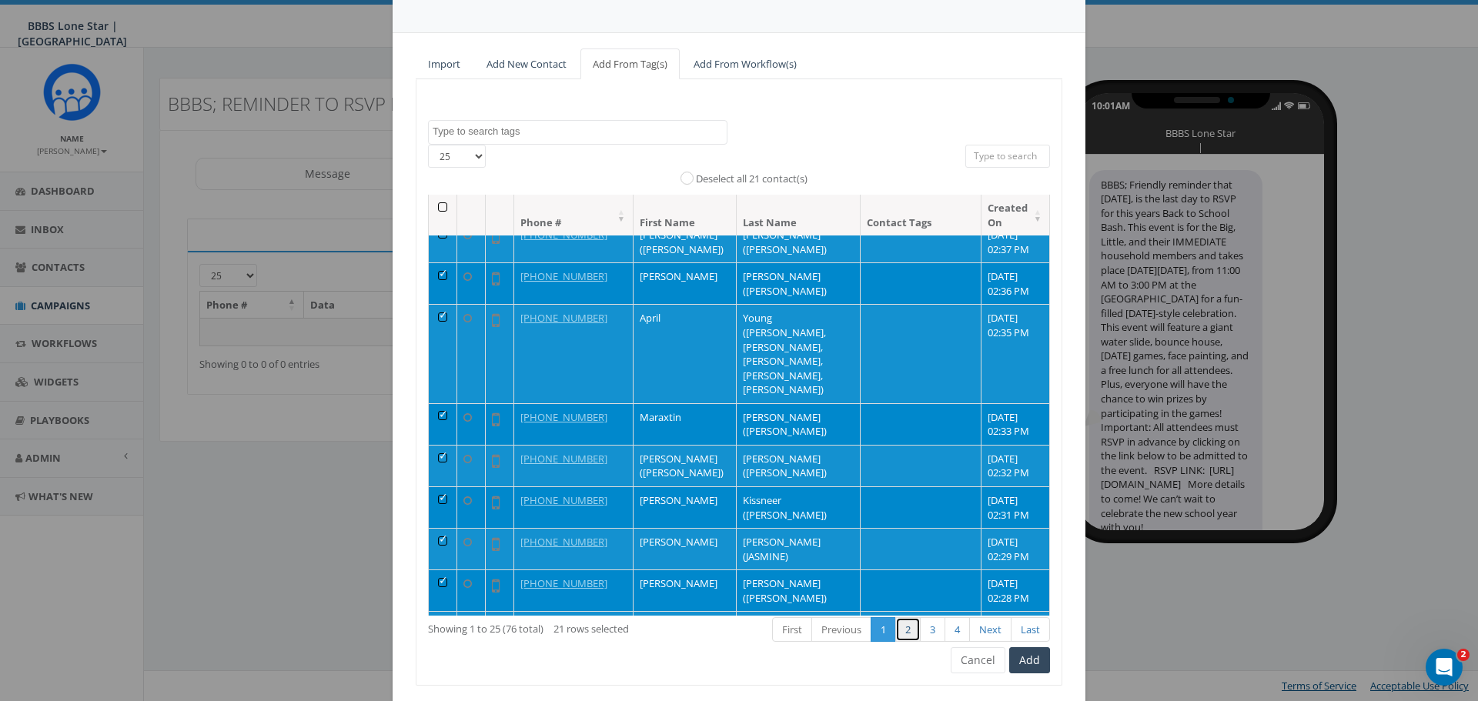
click at [905, 631] on link "2" at bounding box center [907, 629] width 25 height 25
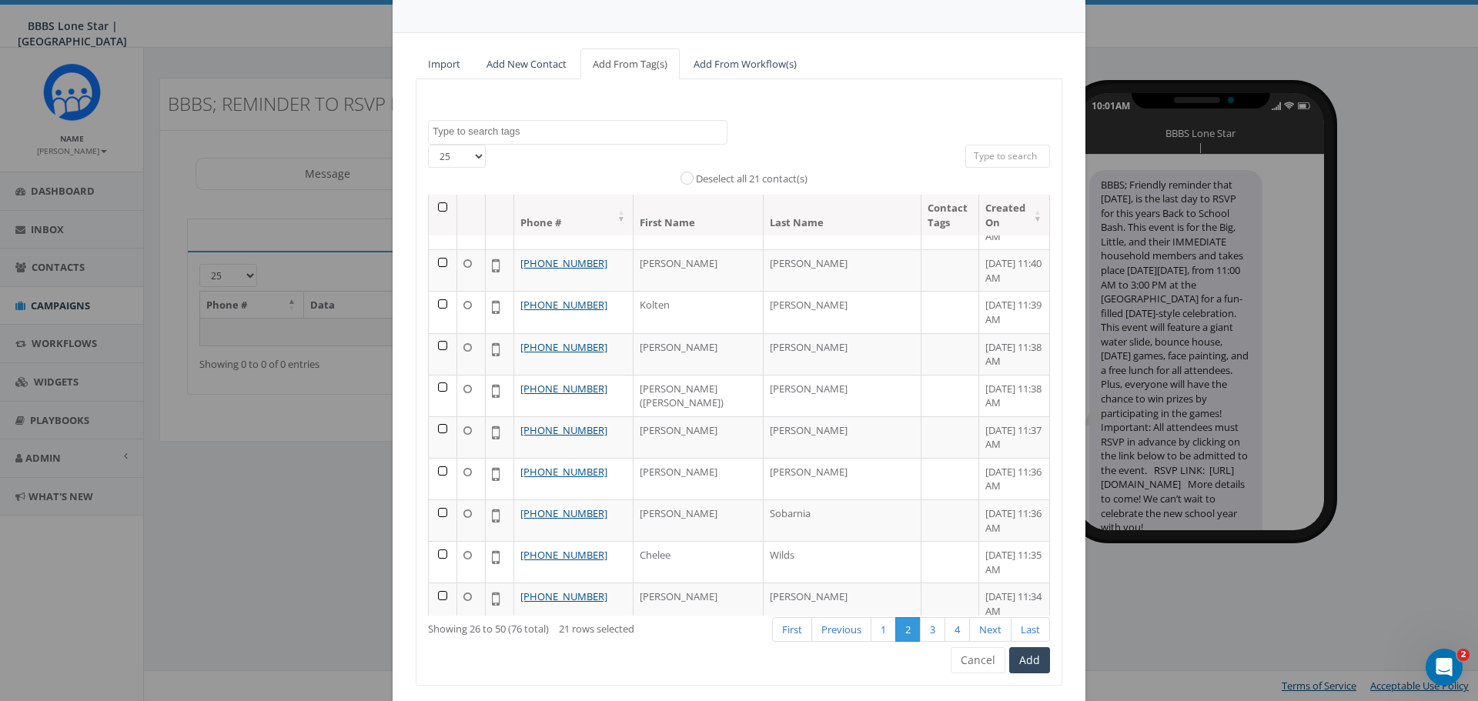
scroll to position [667, 0]
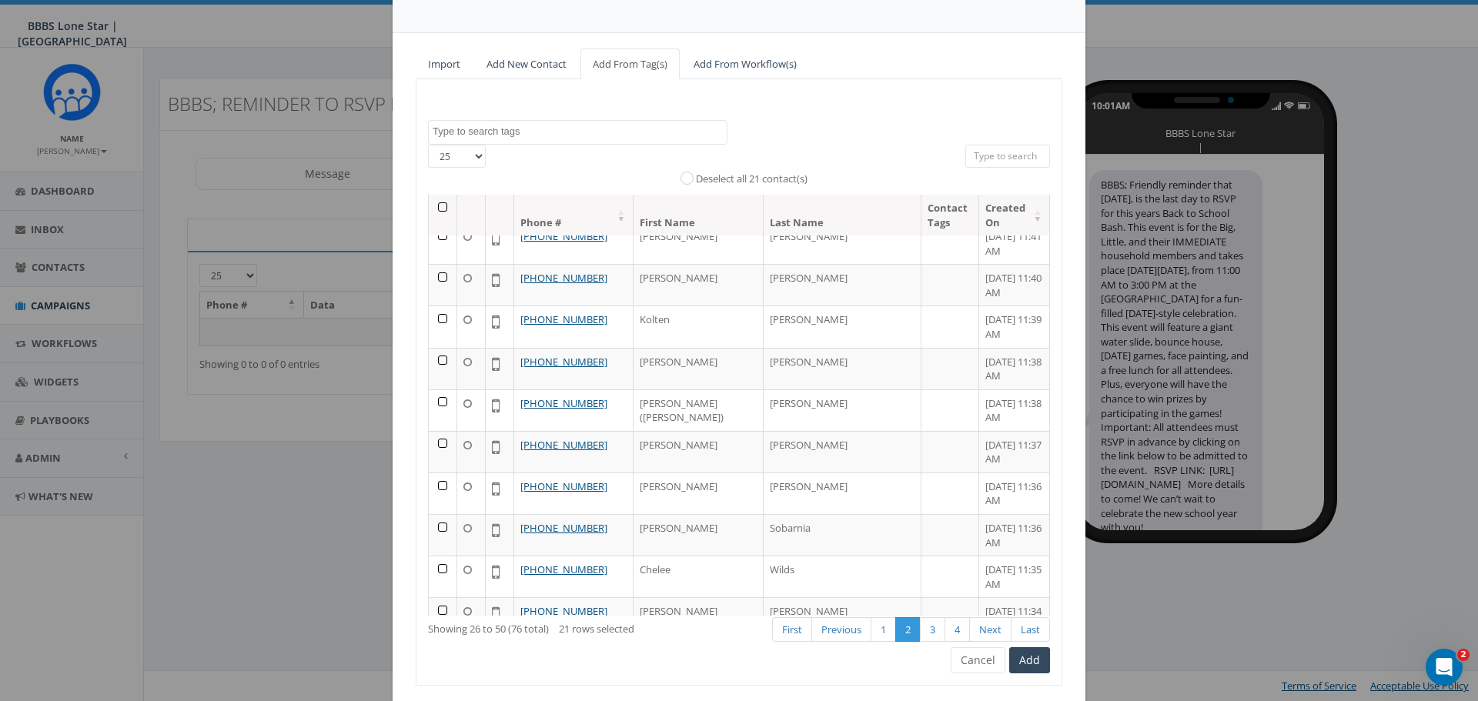
click at [437, 209] on th at bounding box center [443, 215] width 28 height 41
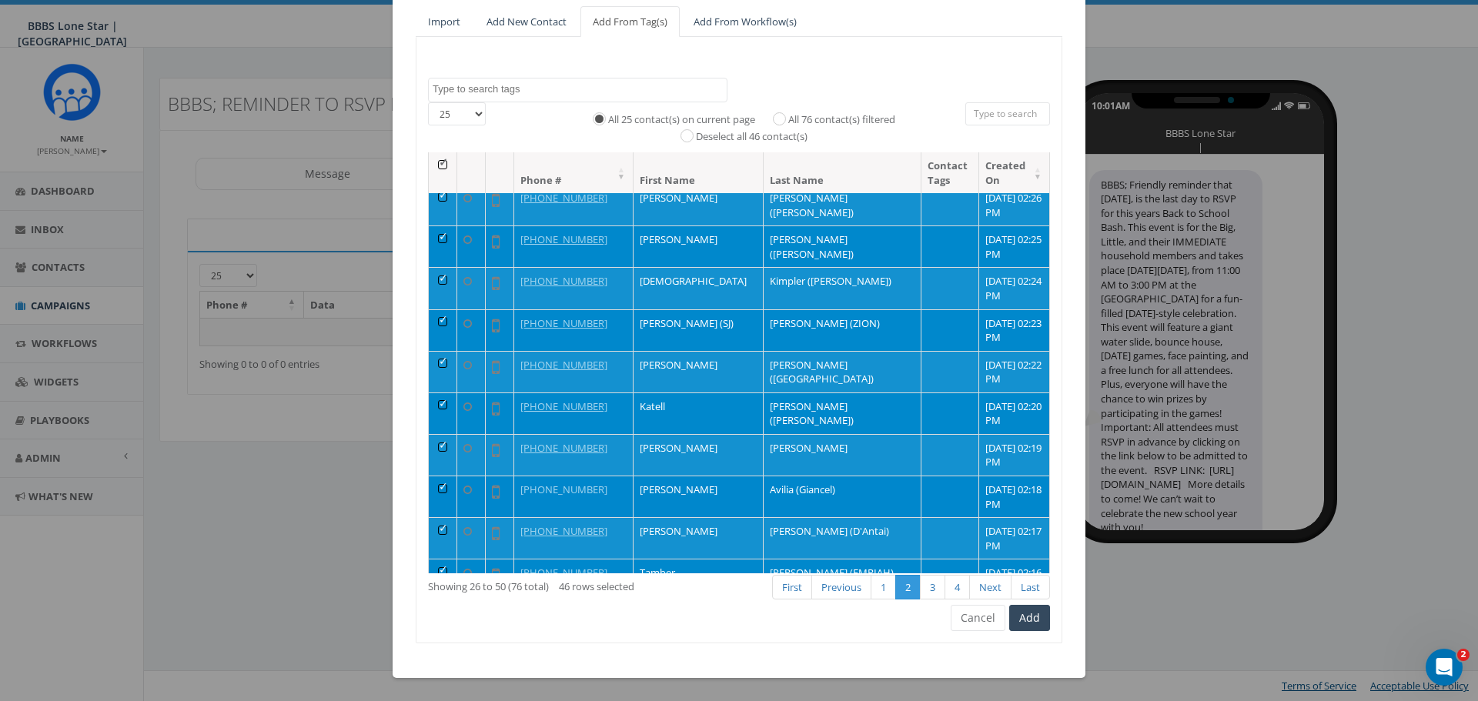
scroll to position [0, 0]
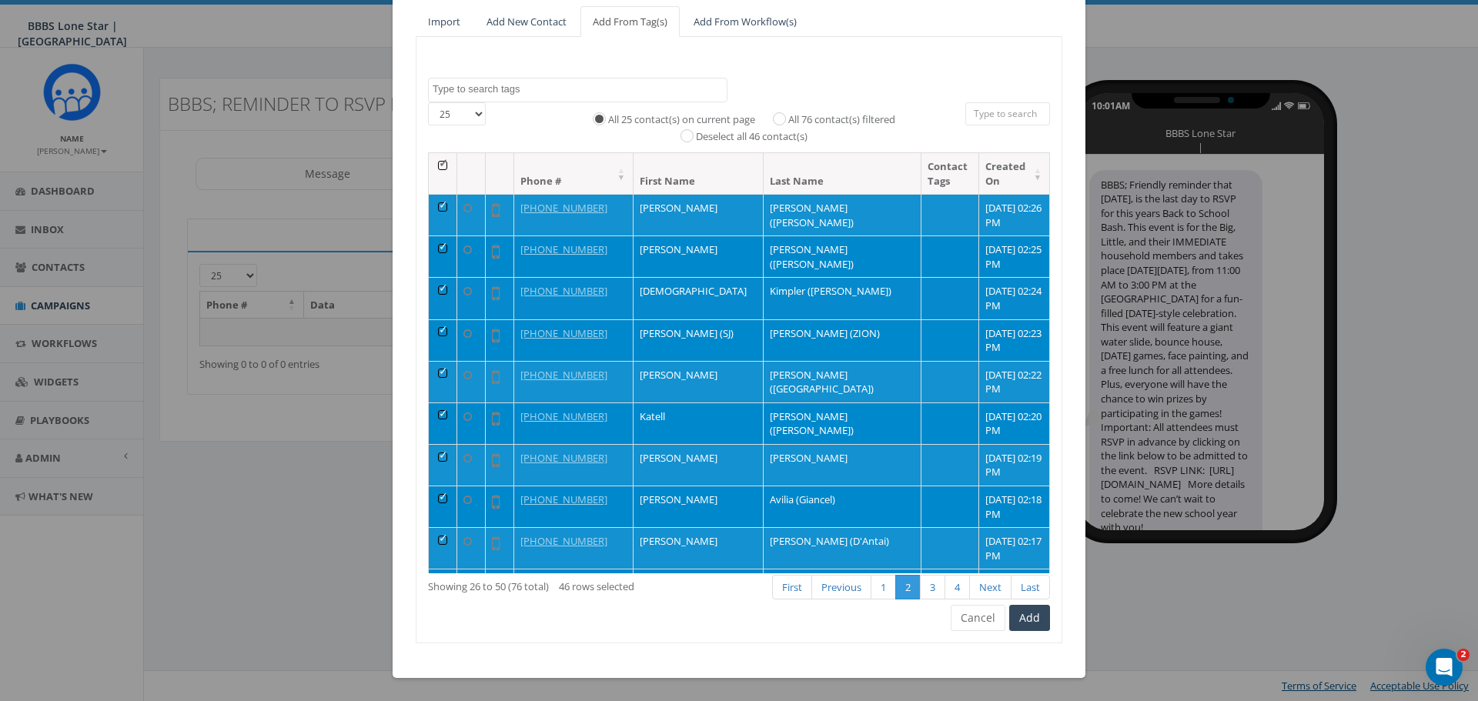
click at [437, 290] on td at bounding box center [443, 298] width 28 height 42
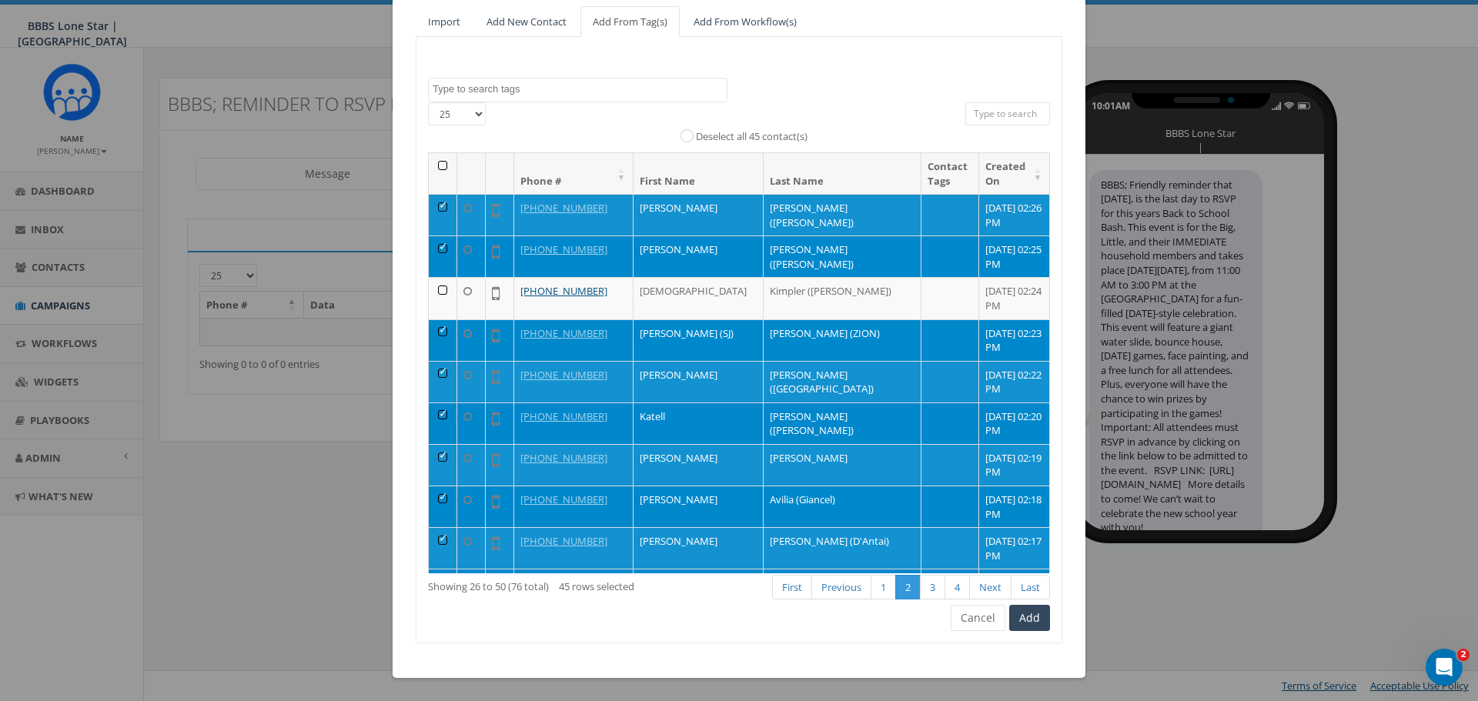
click at [440, 413] on td at bounding box center [443, 424] width 28 height 42
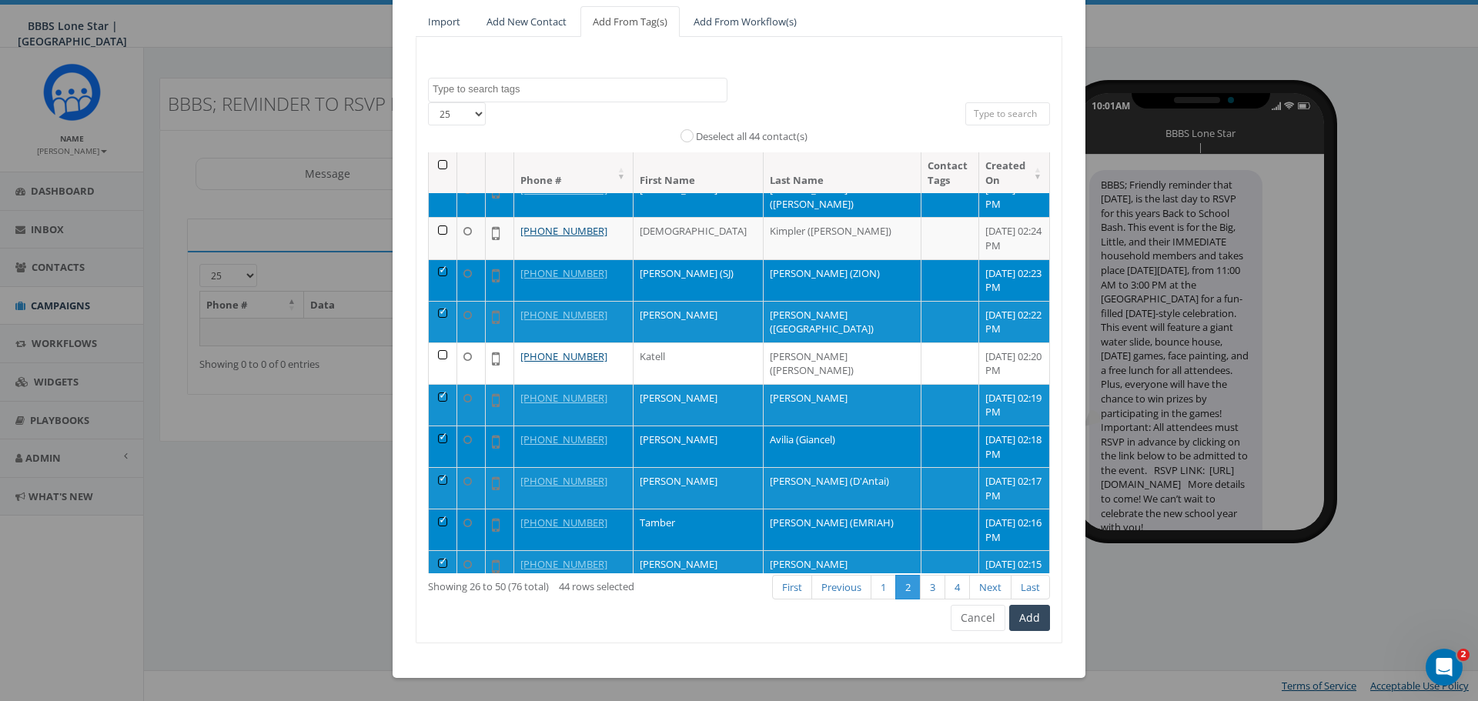
scroll to position [52, 0]
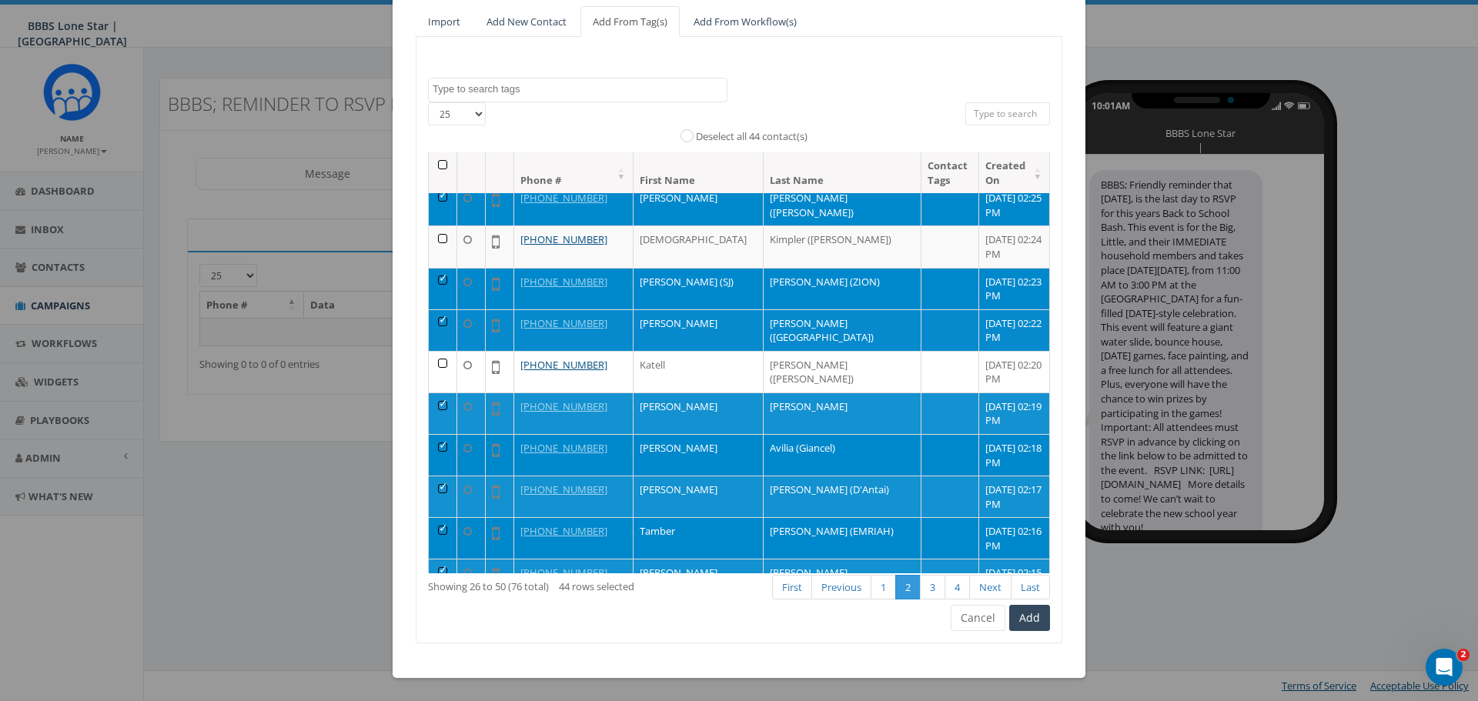
click at [437, 325] on td at bounding box center [443, 330] width 28 height 42
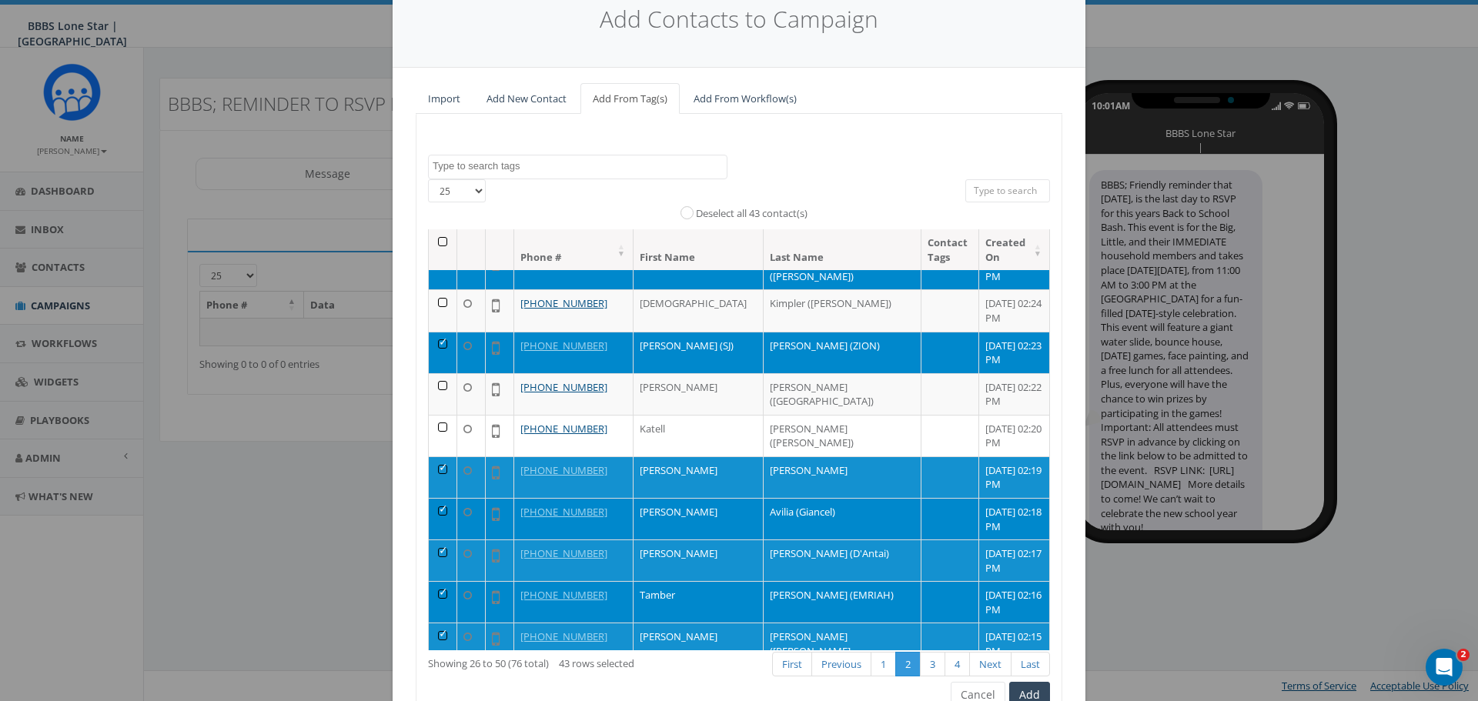
scroll to position [154, 0]
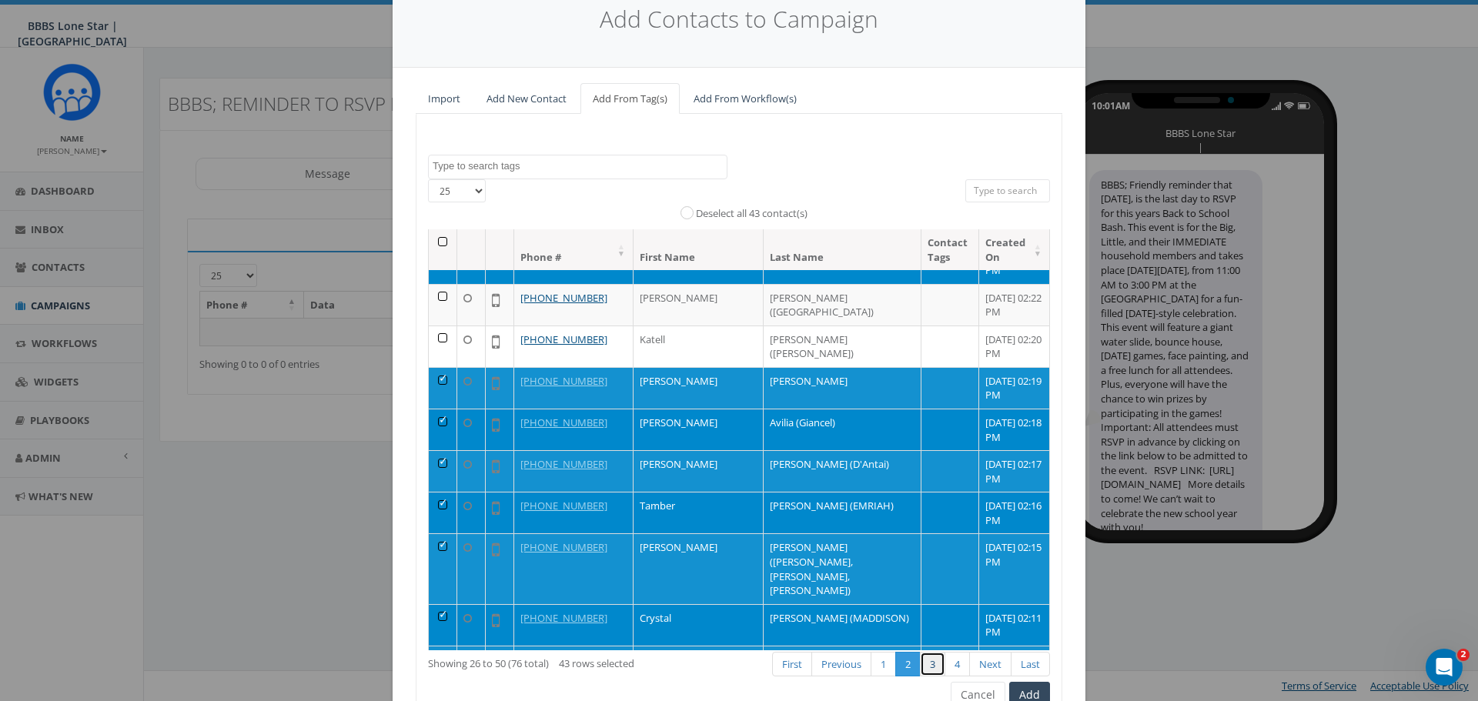
click at [931, 658] on link "3" at bounding box center [932, 664] width 25 height 25
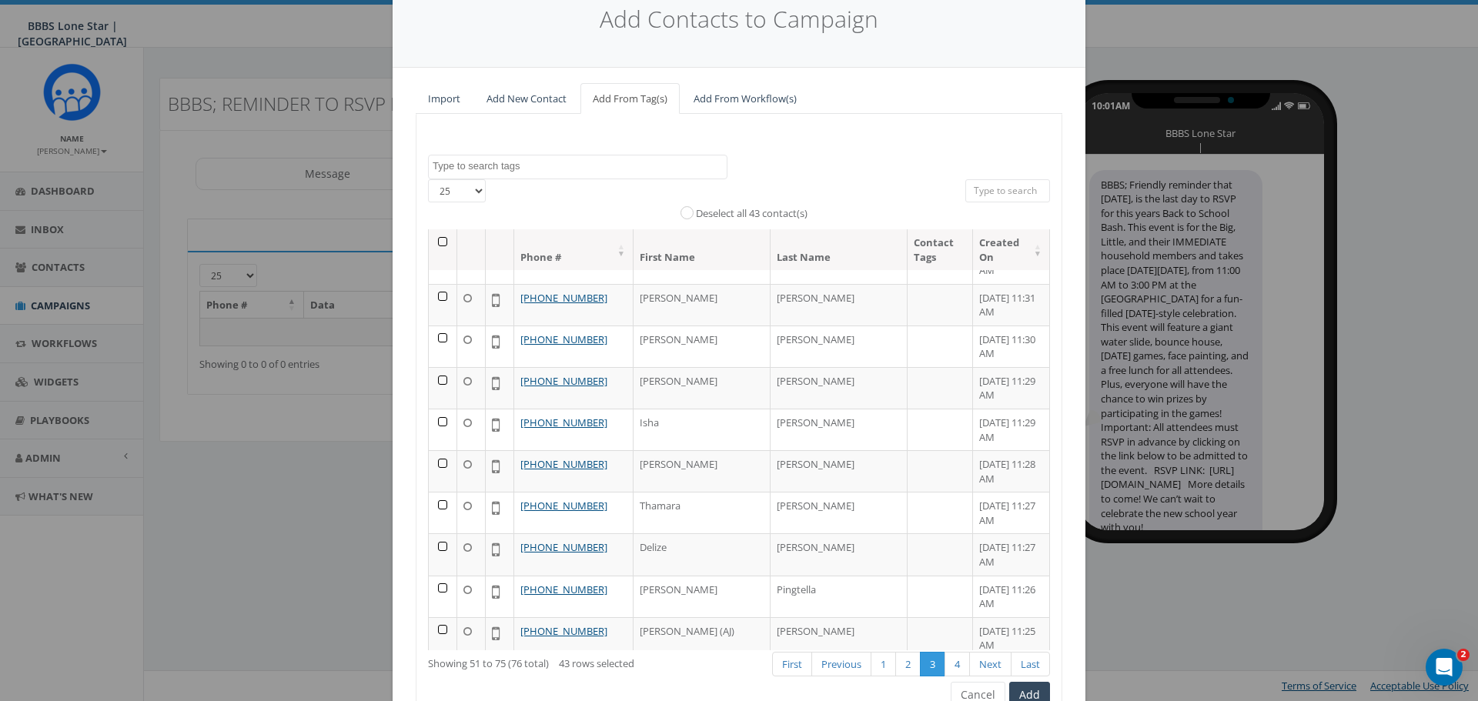
click at [438, 239] on th at bounding box center [443, 249] width 28 height 41
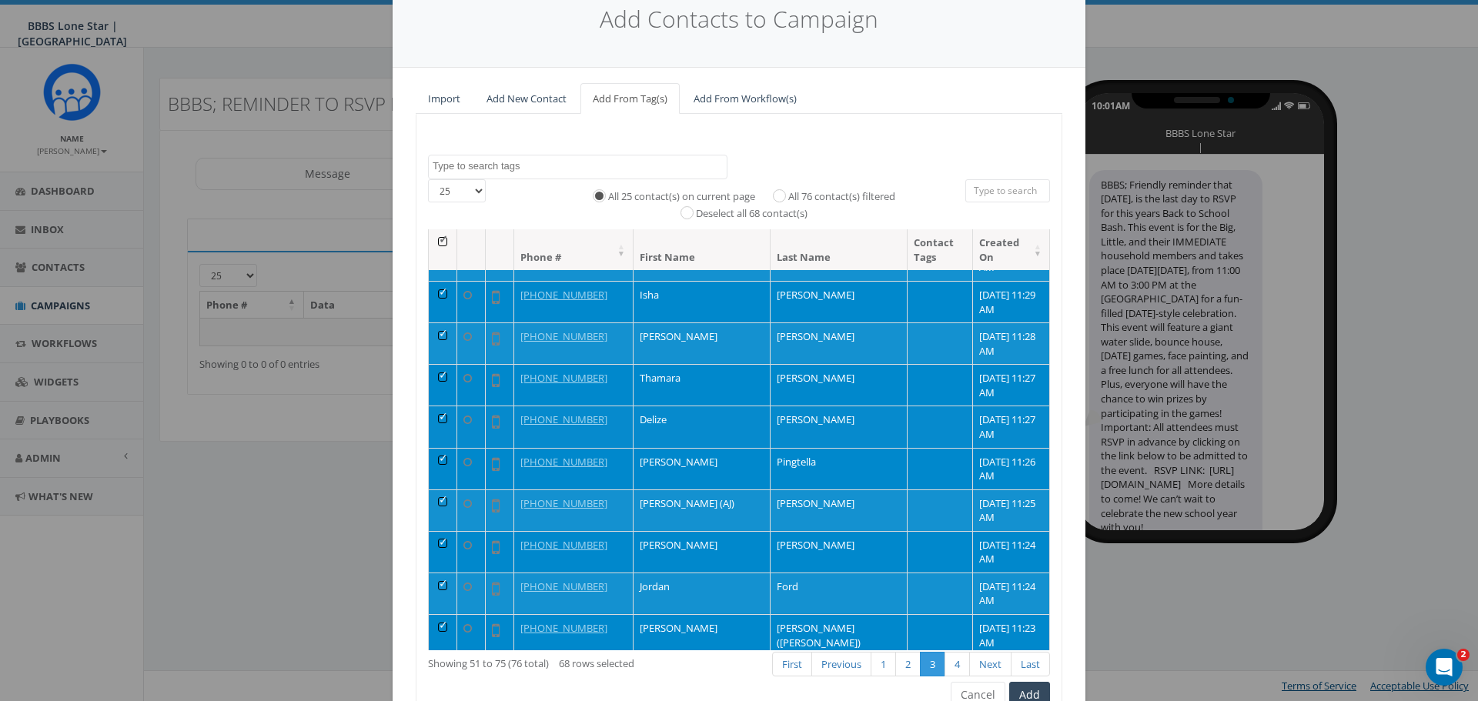
scroll to position [308, 0]
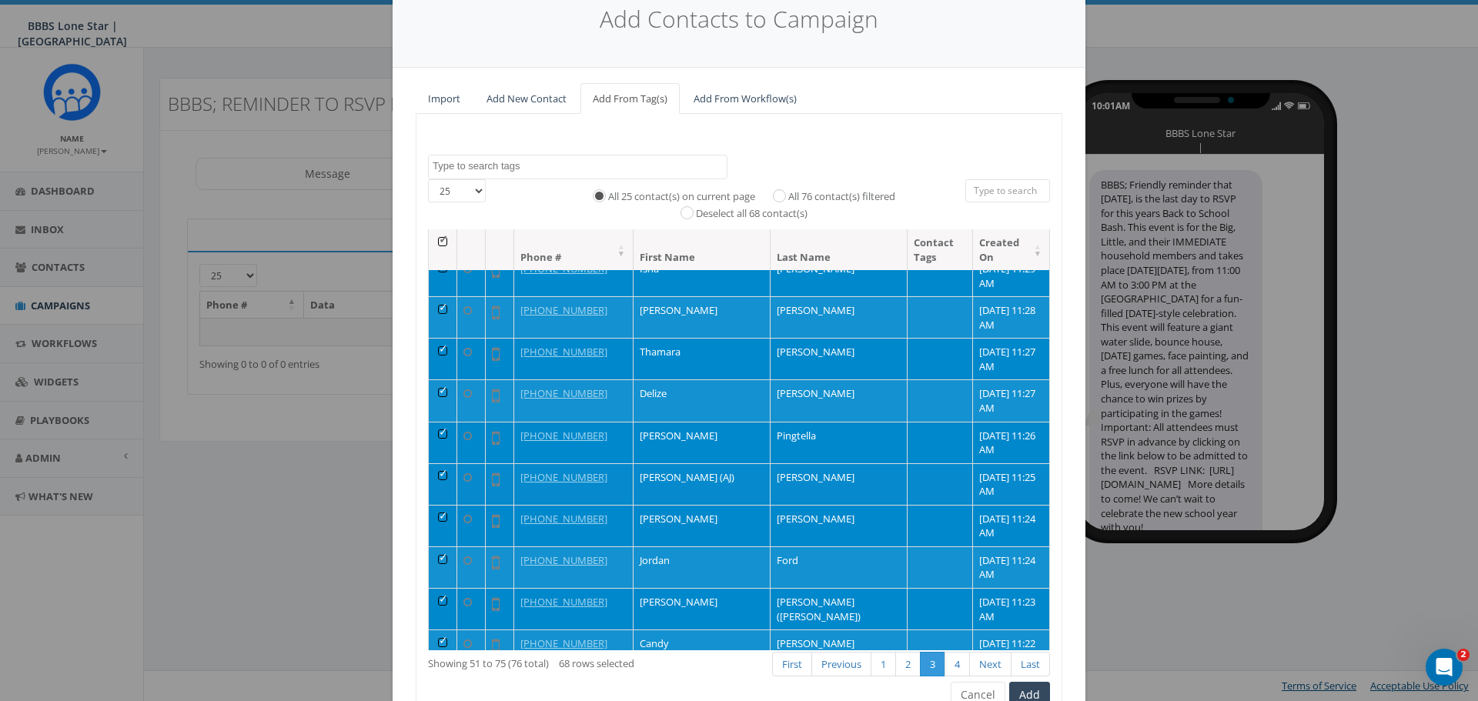
click at [433, 475] on td at bounding box center [443, 484] width 28 height 42
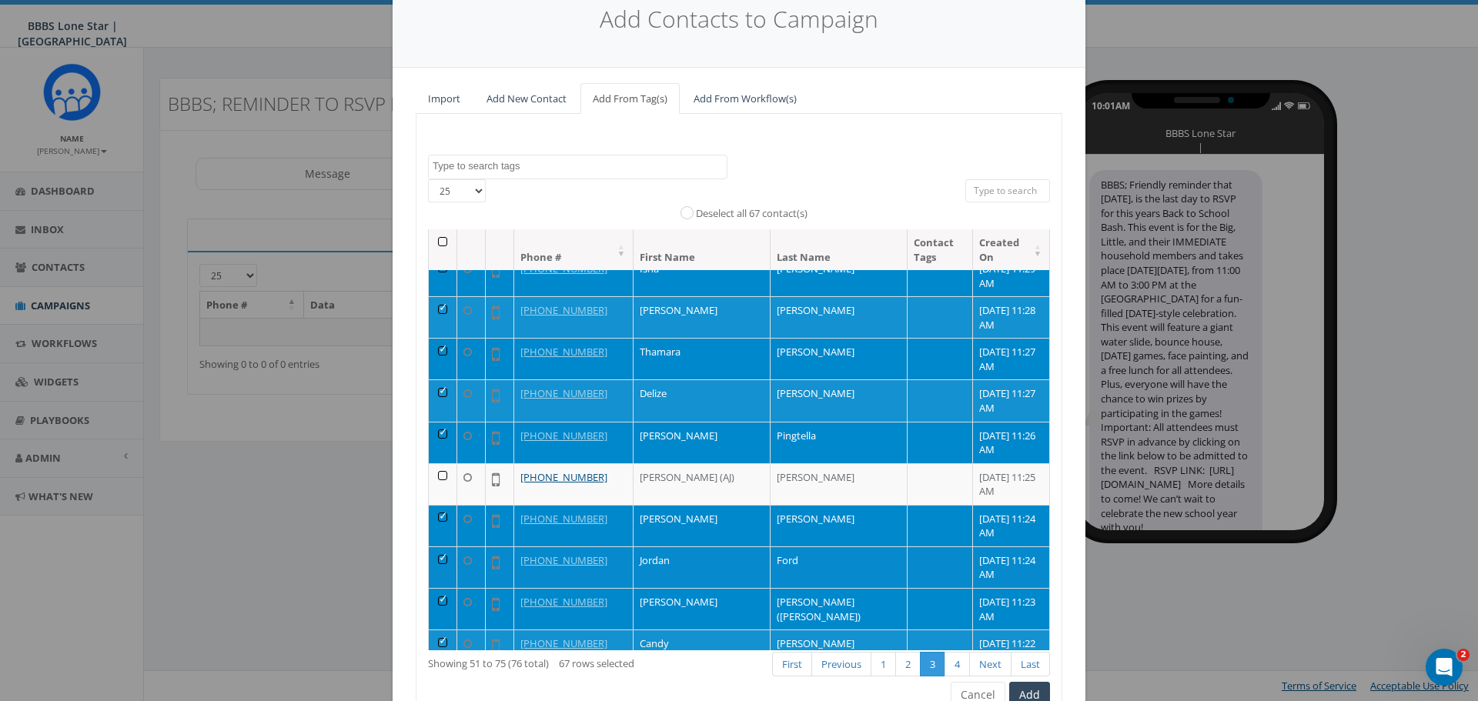
click at [437, 560] on td at bounding box center [443, 568] width 28 height 42
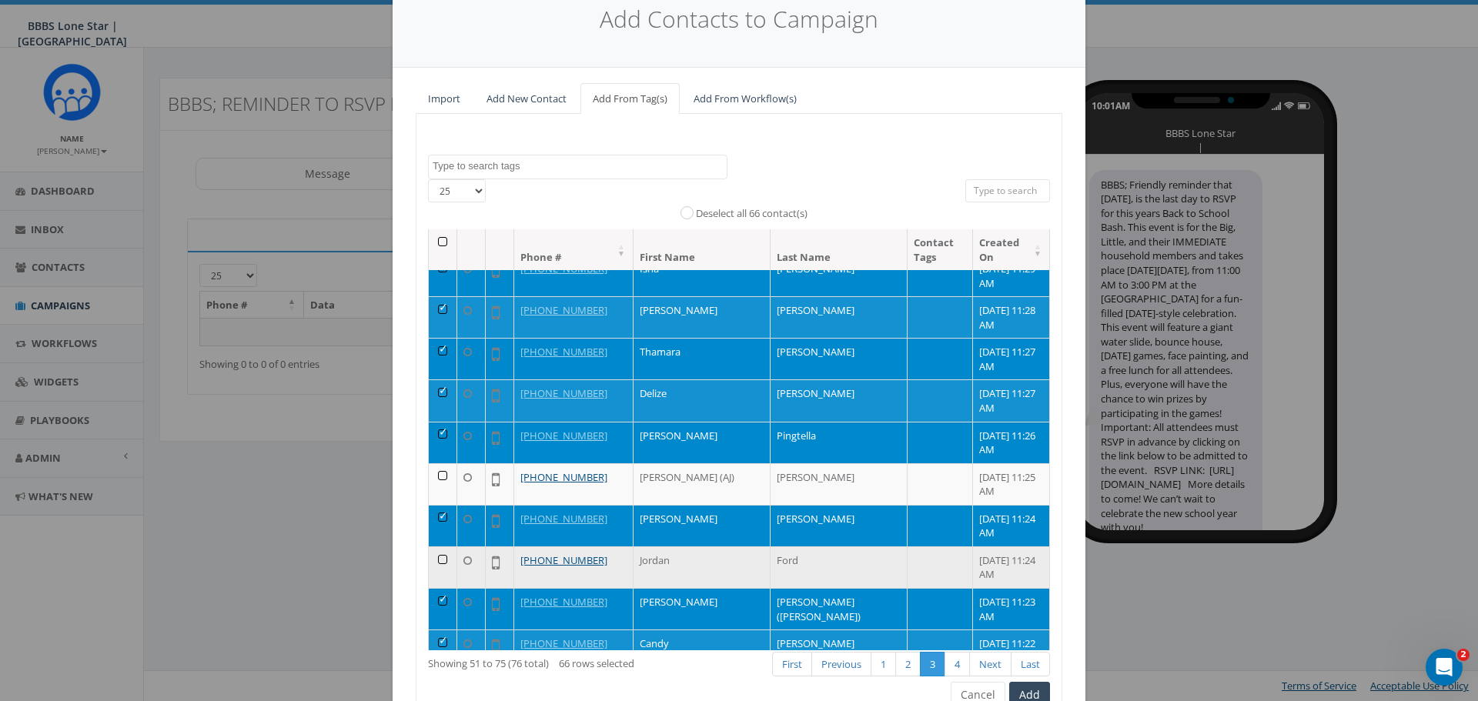
scroll to position [462, 0]
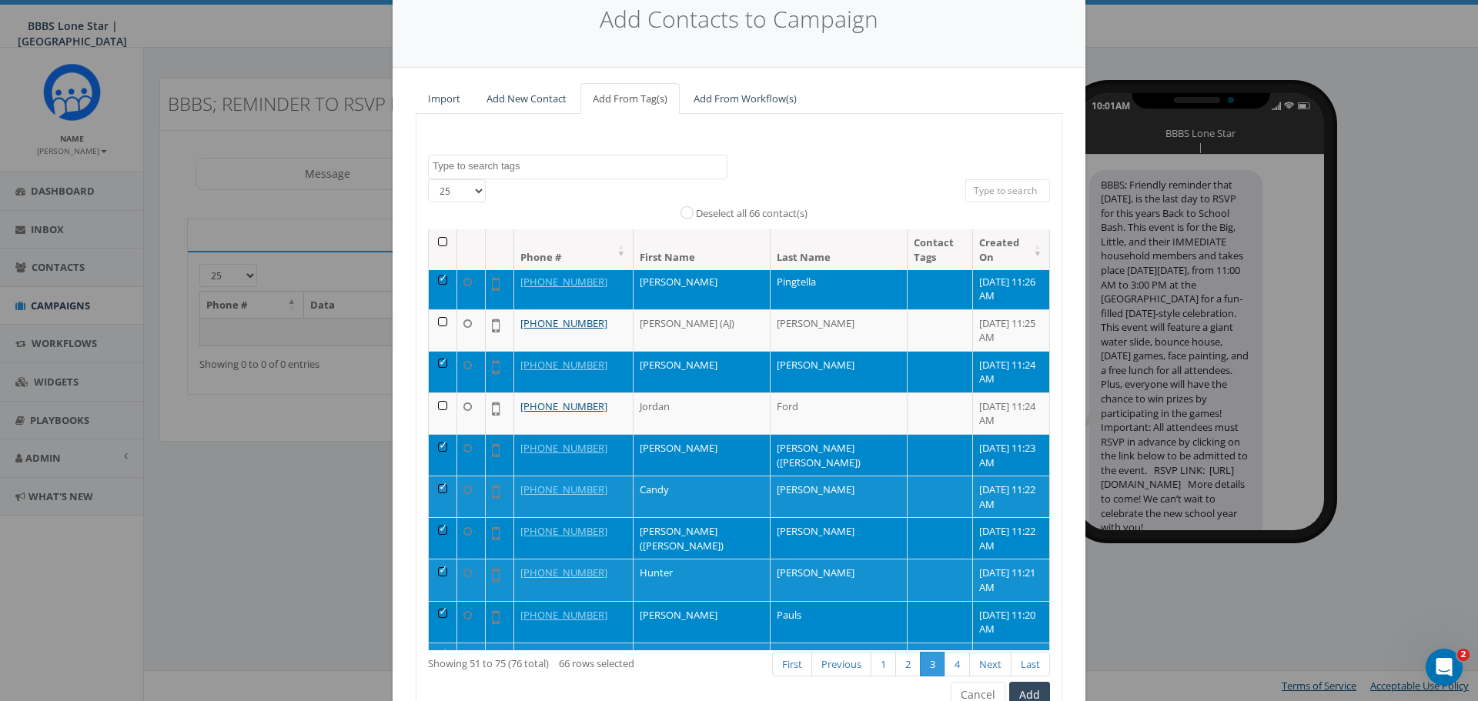
click at [437, 447] on td at bounding box center [443, 455] width 28 height 42
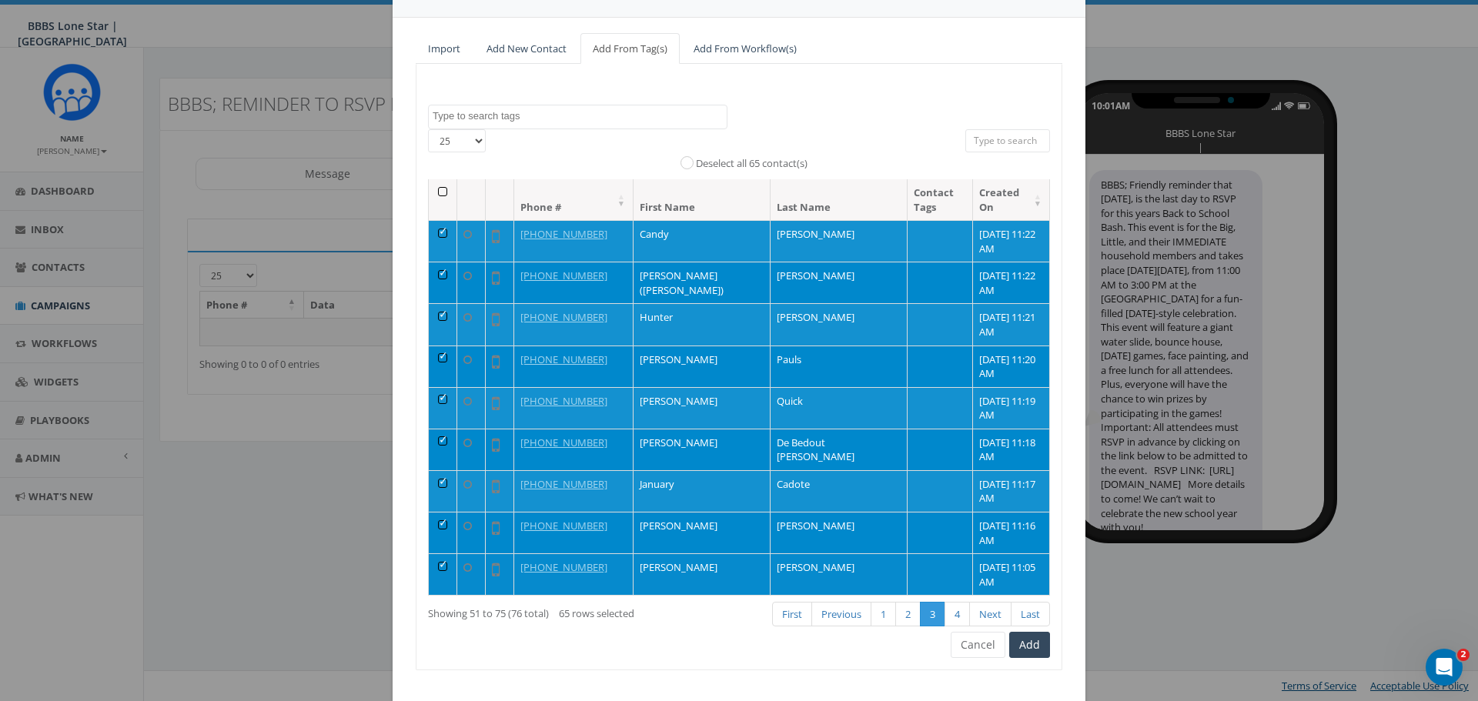
scroll to position [140, 0]
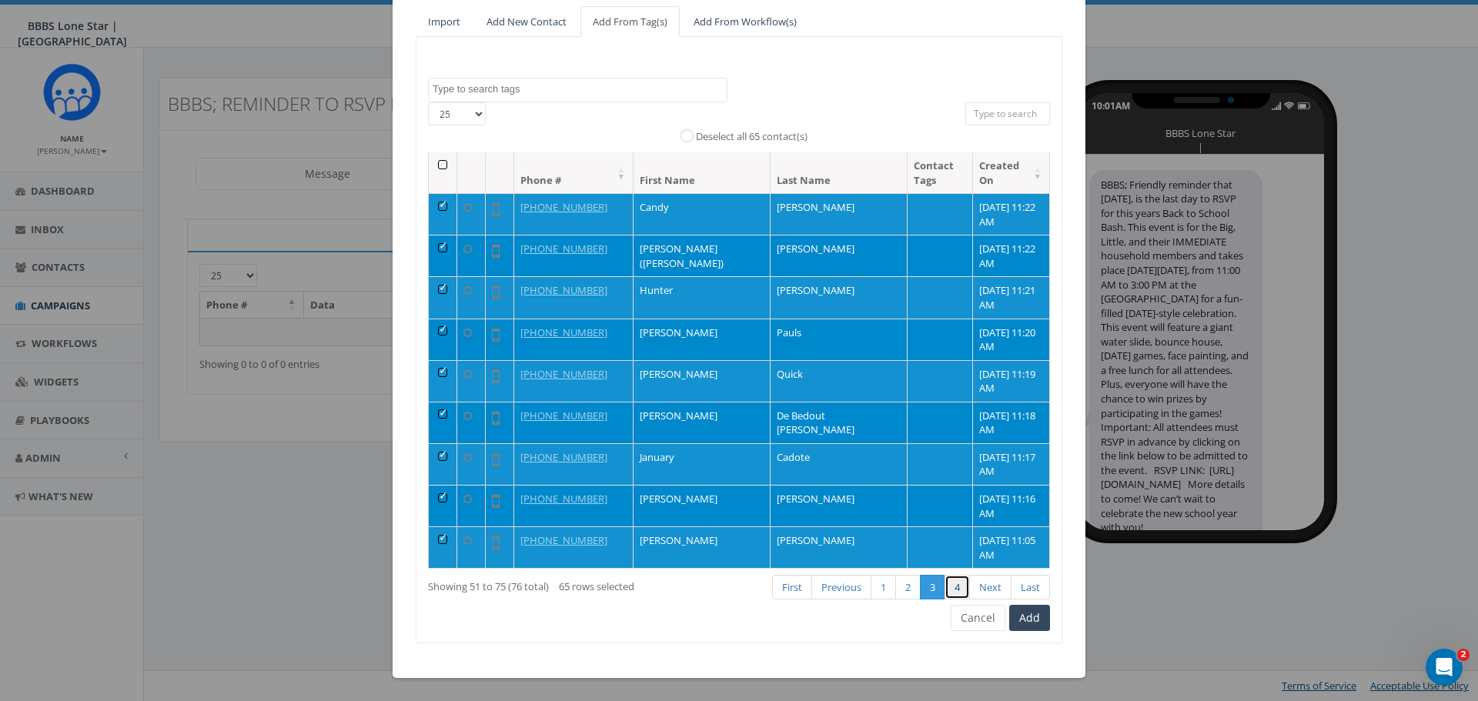
click at [945, 588] on link "4" at bounding box center [957, 587] width 25 height 25
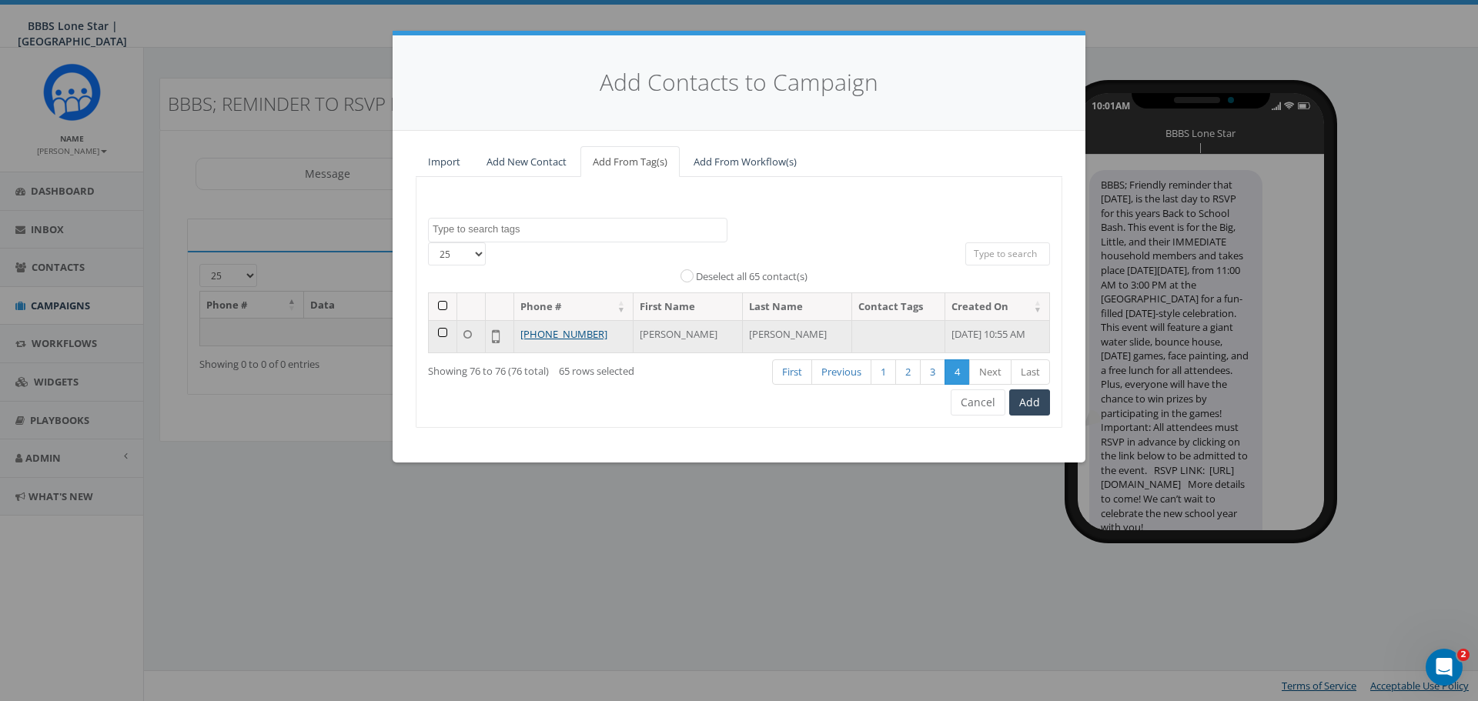
click at [442, 334] on td at bounding box center [443, 336] width 28 height 33
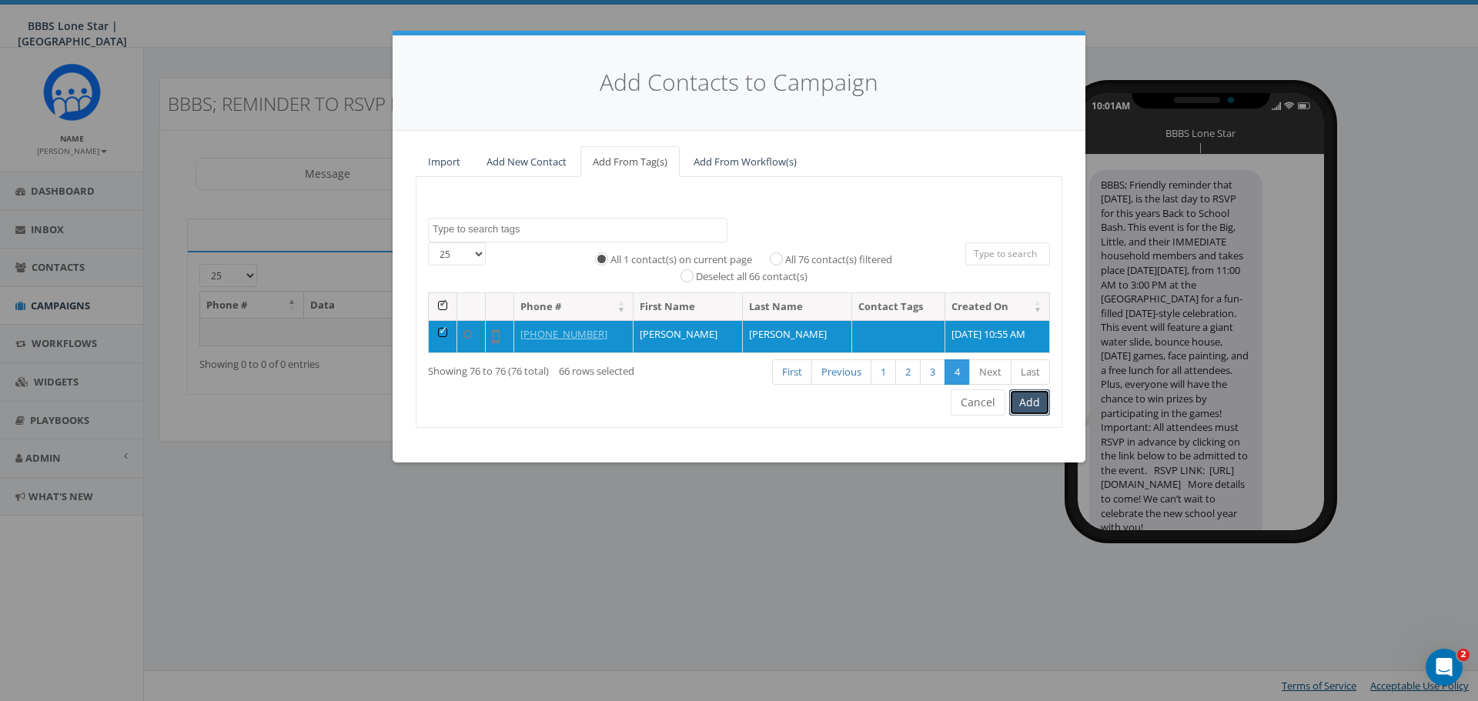
click at [1031, 403] on button "Add" at bounding box center [1029, 403] width 41 height 26
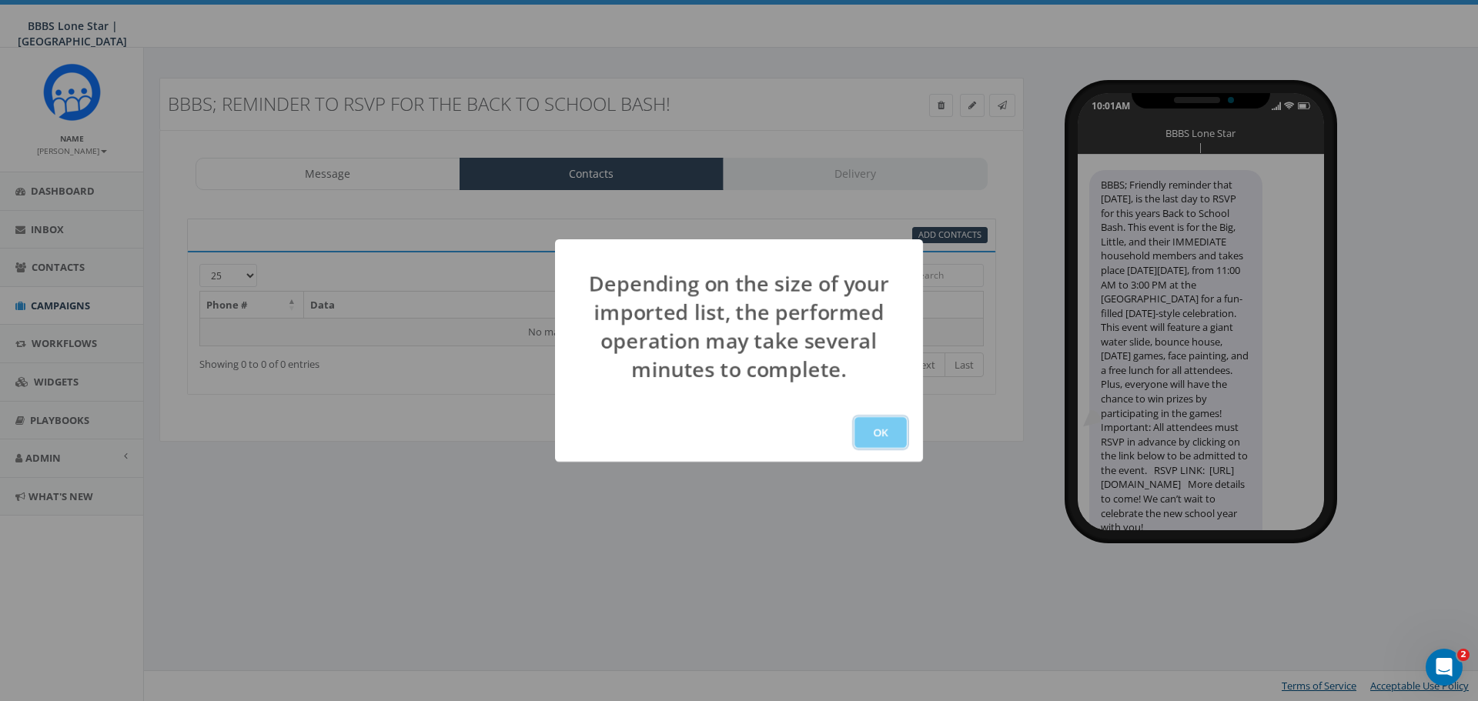
click at [882, 433] on button "OK" at bounding box center [881, 432] width 52 height 31
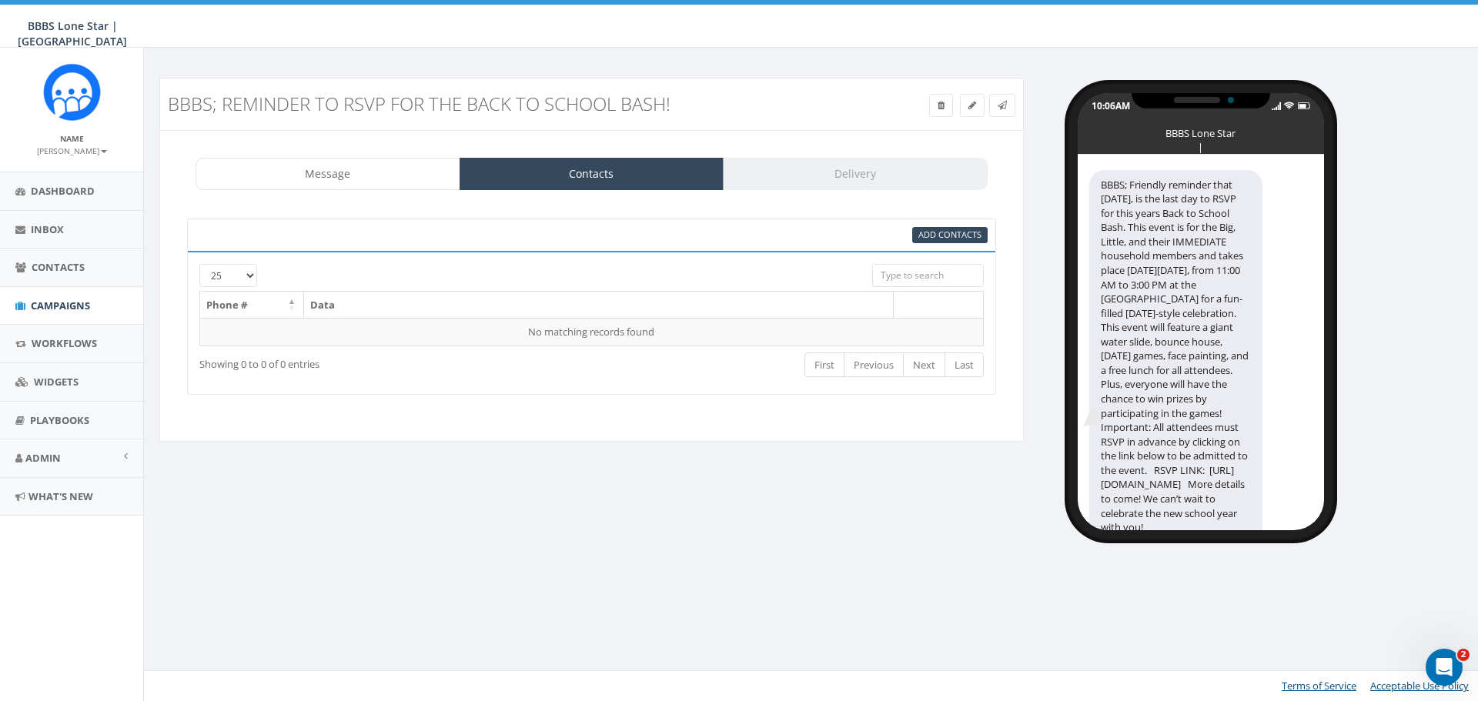
click at [859, 537] on div "BBBS; Reminder to RSVP for the Back To School Bash! Test Message Status: Messag…" at bounding box center [813, 297] width 1339 height 498
click at [373, 173] on link "Message" at bounding box center [328, 174] width 265 height 32
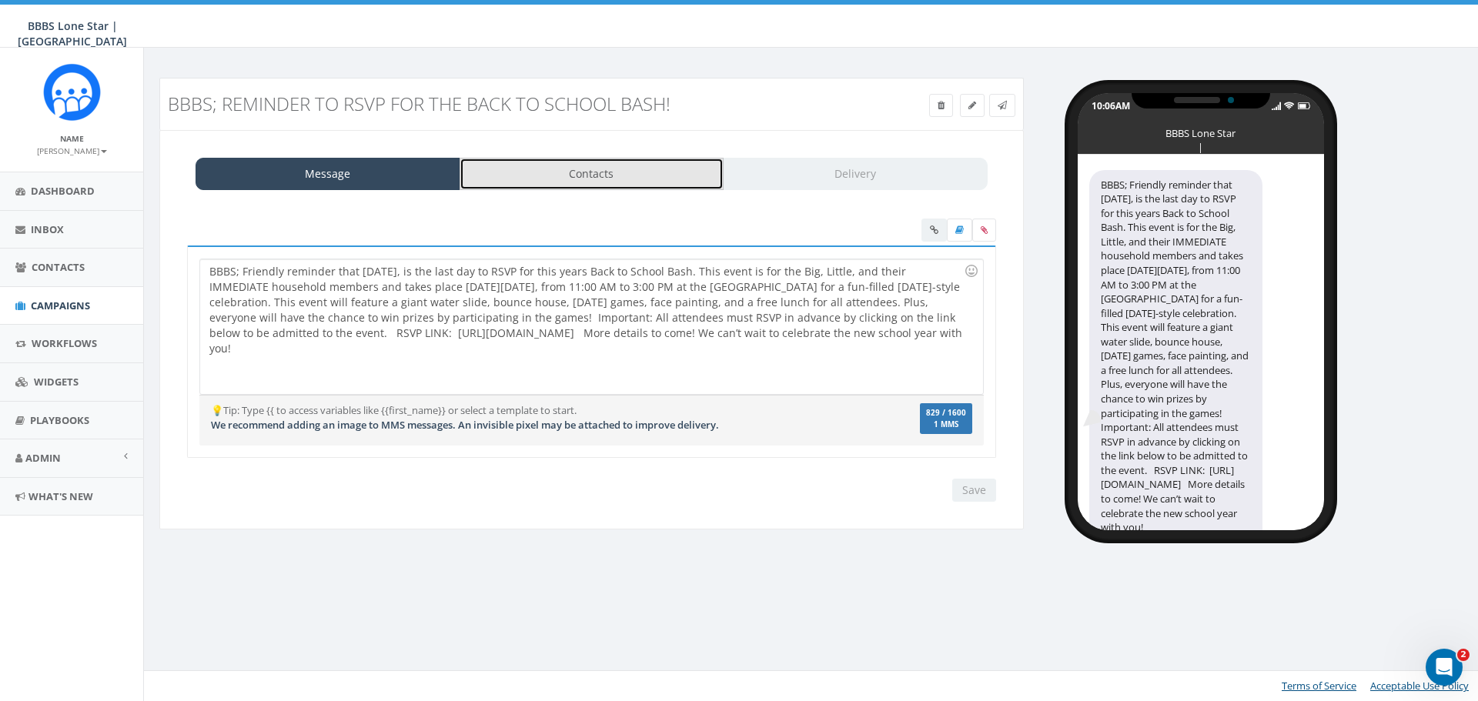
click at [580, 167] on link "Contacts" at bounding box center [592, 174] width 265 height 32
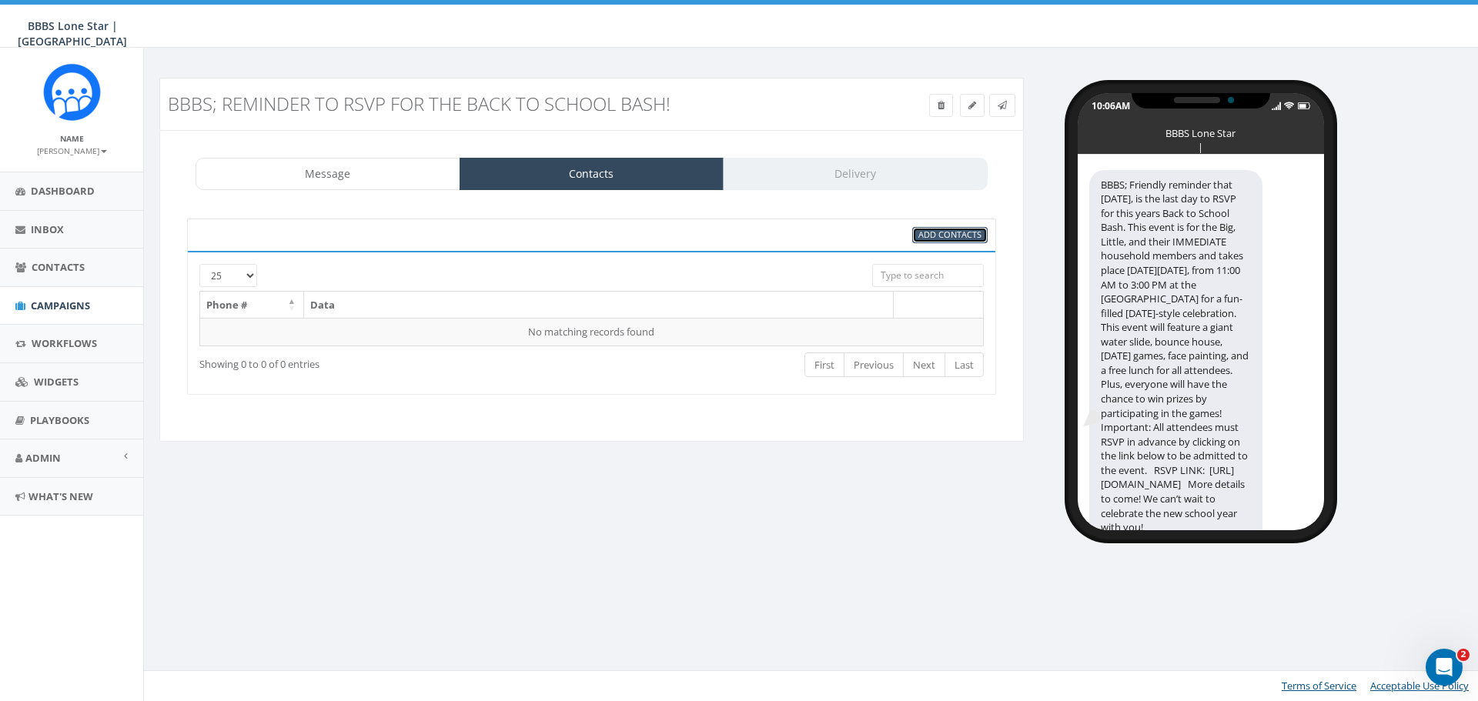
click at [959, 235] on span "Add Contacts" at bounding box center [949, 235] width 63 height 12
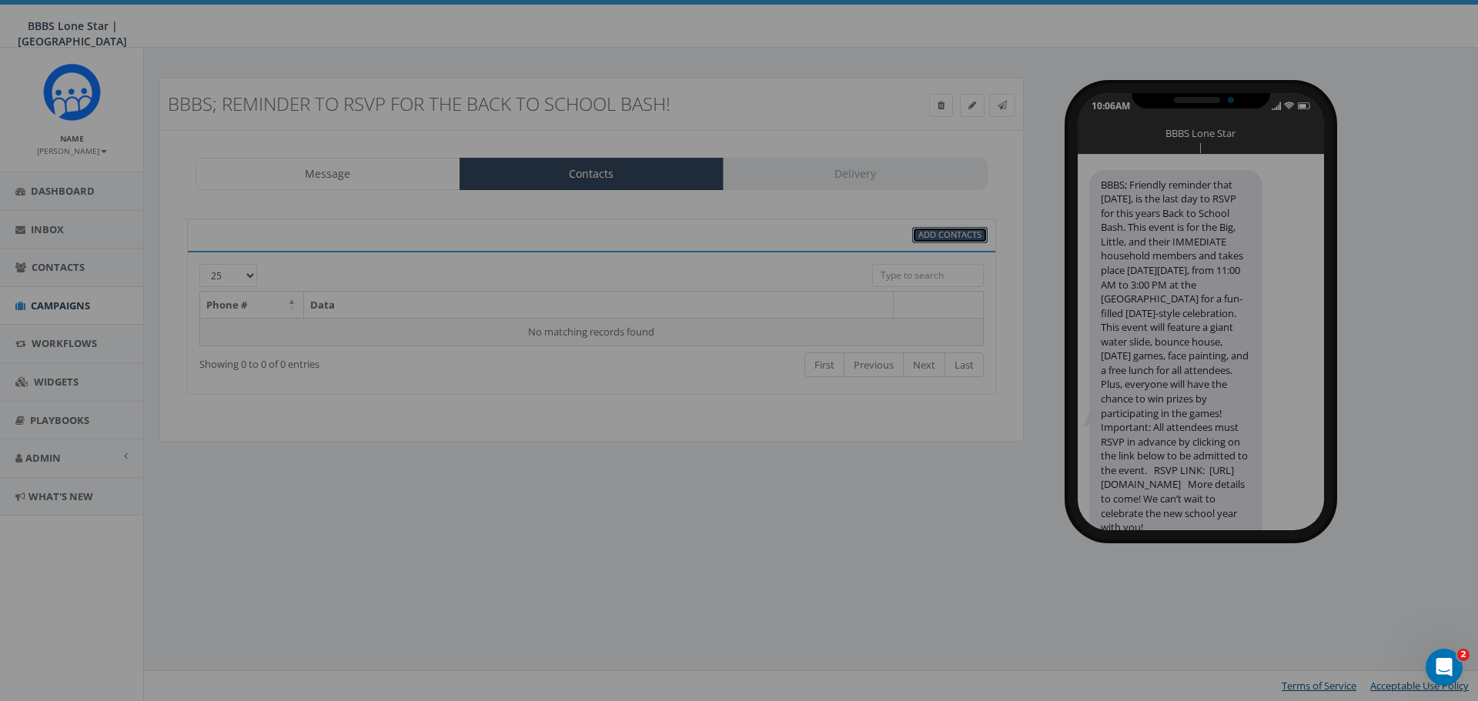
select select
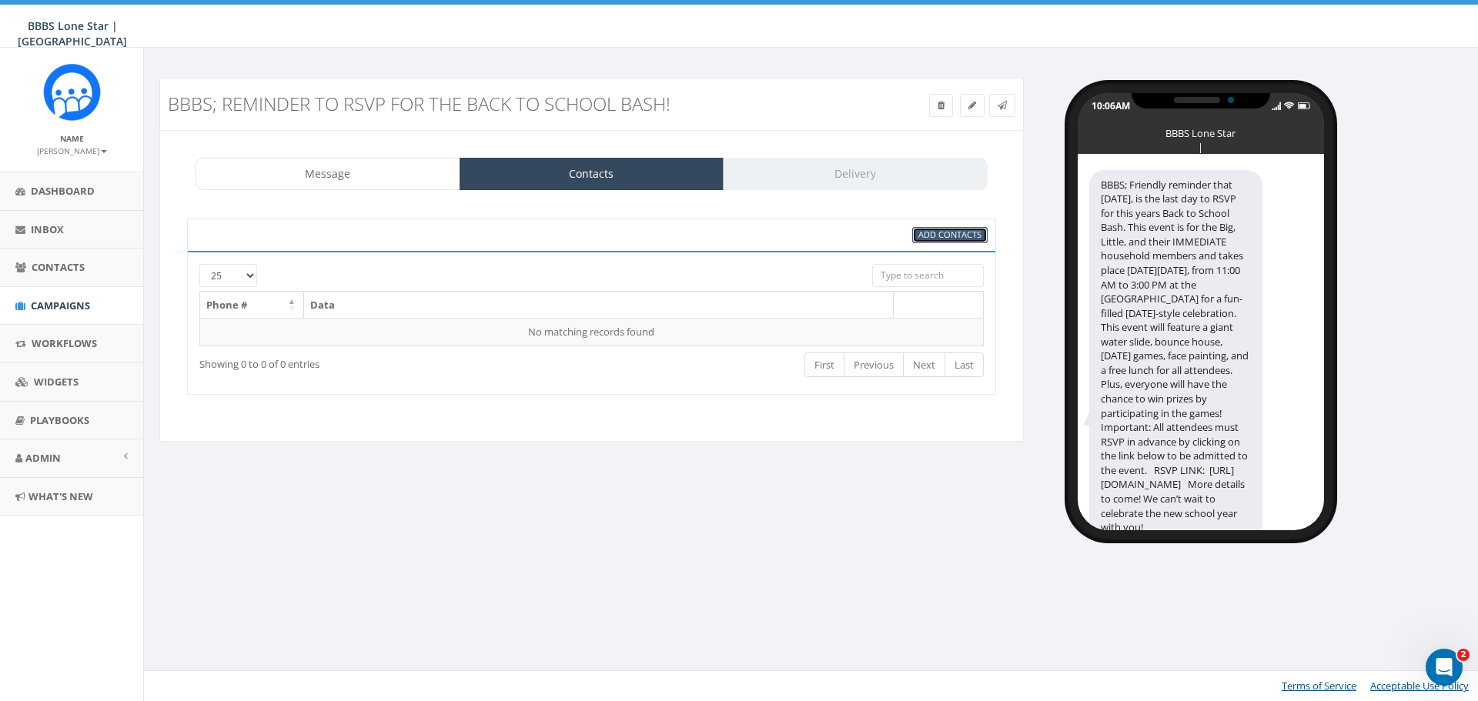
click at [945, 234] on span "Add Contacts" at bounding box center [949, 235] width 63 height 12
select select
click at [309, 166] on link "Message" at bounding box center [328, 174] width 265 height 32
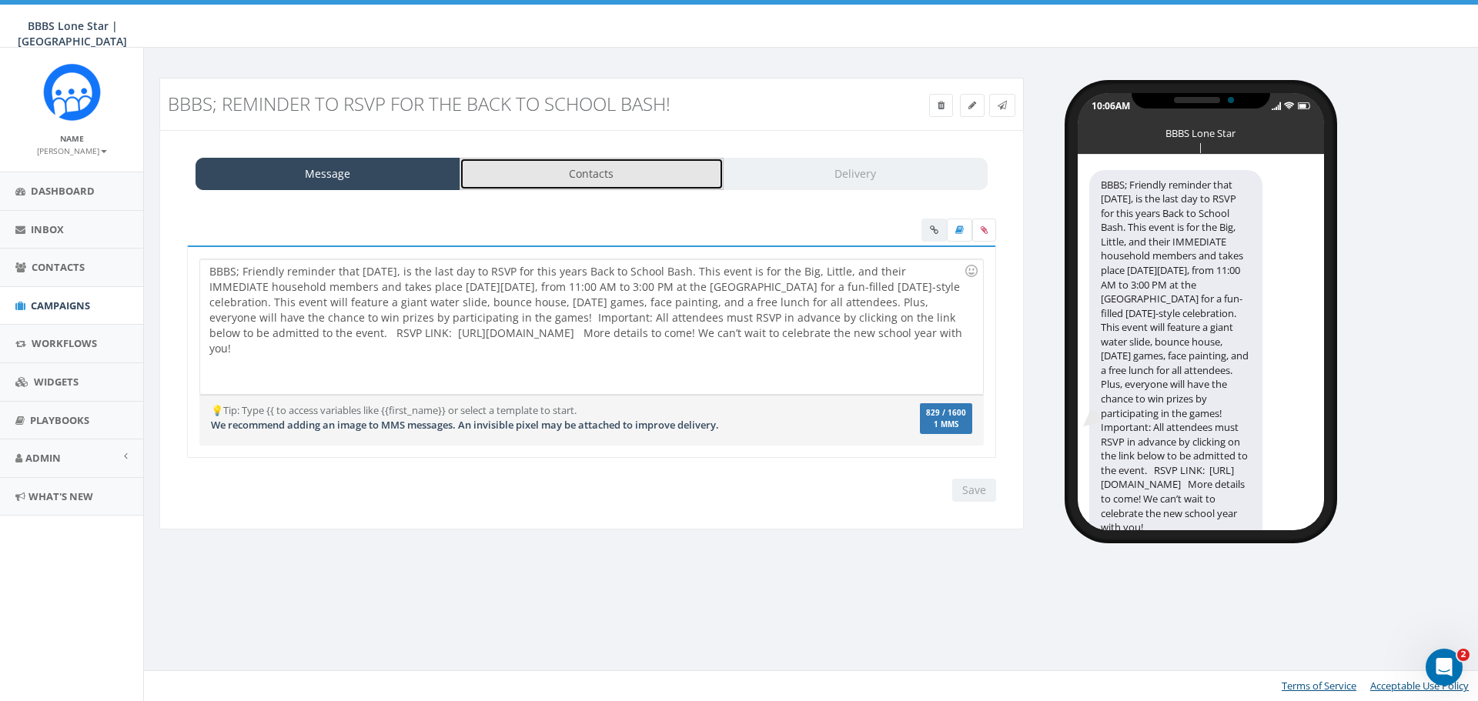
click at [582, 175] on link "Contacts" at bounding box center [592, 174] width 265 height 32
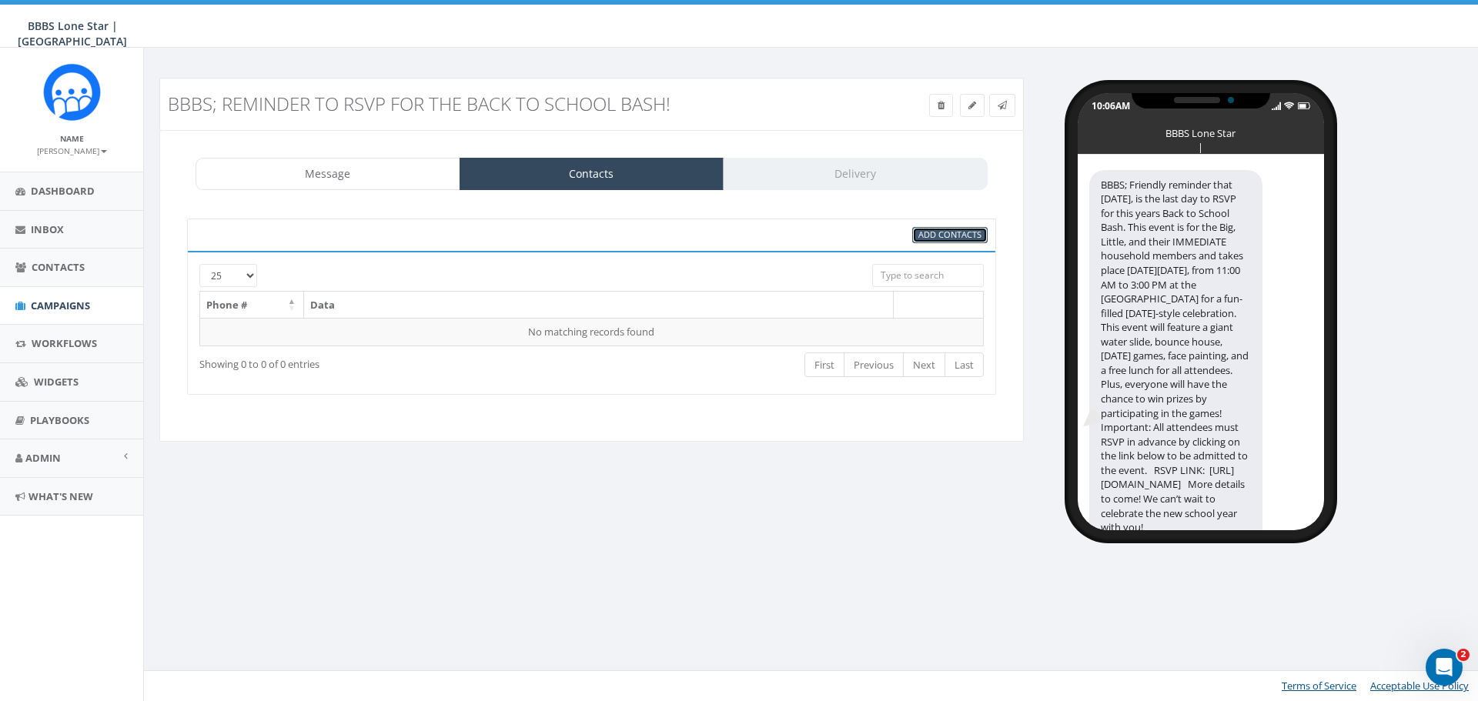
click at [956, 229] on span "Add Contacts" at bounding box center [949, 235] width 63 height 12
select select
click at [956, 229] on span "Add Contacts" at bounding box center [949, 235] width 63 height 12
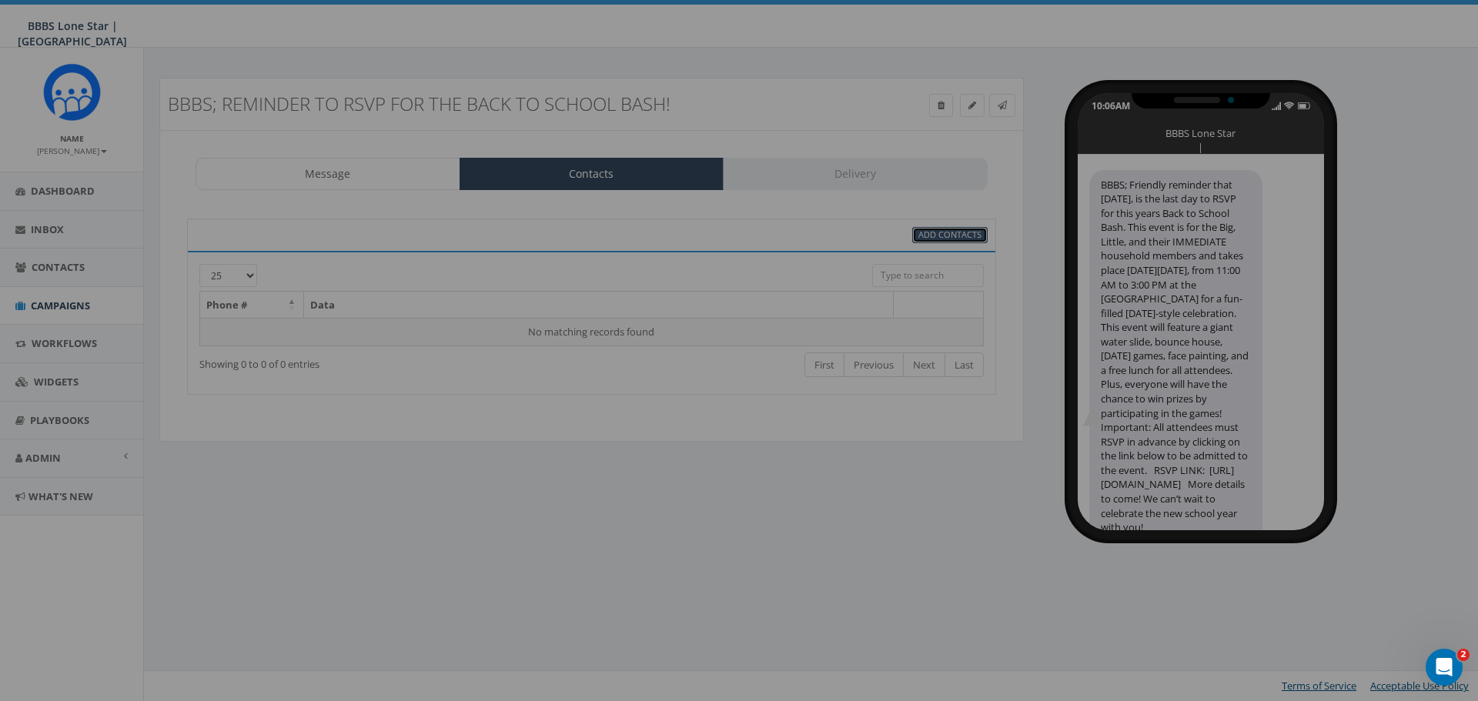
select select
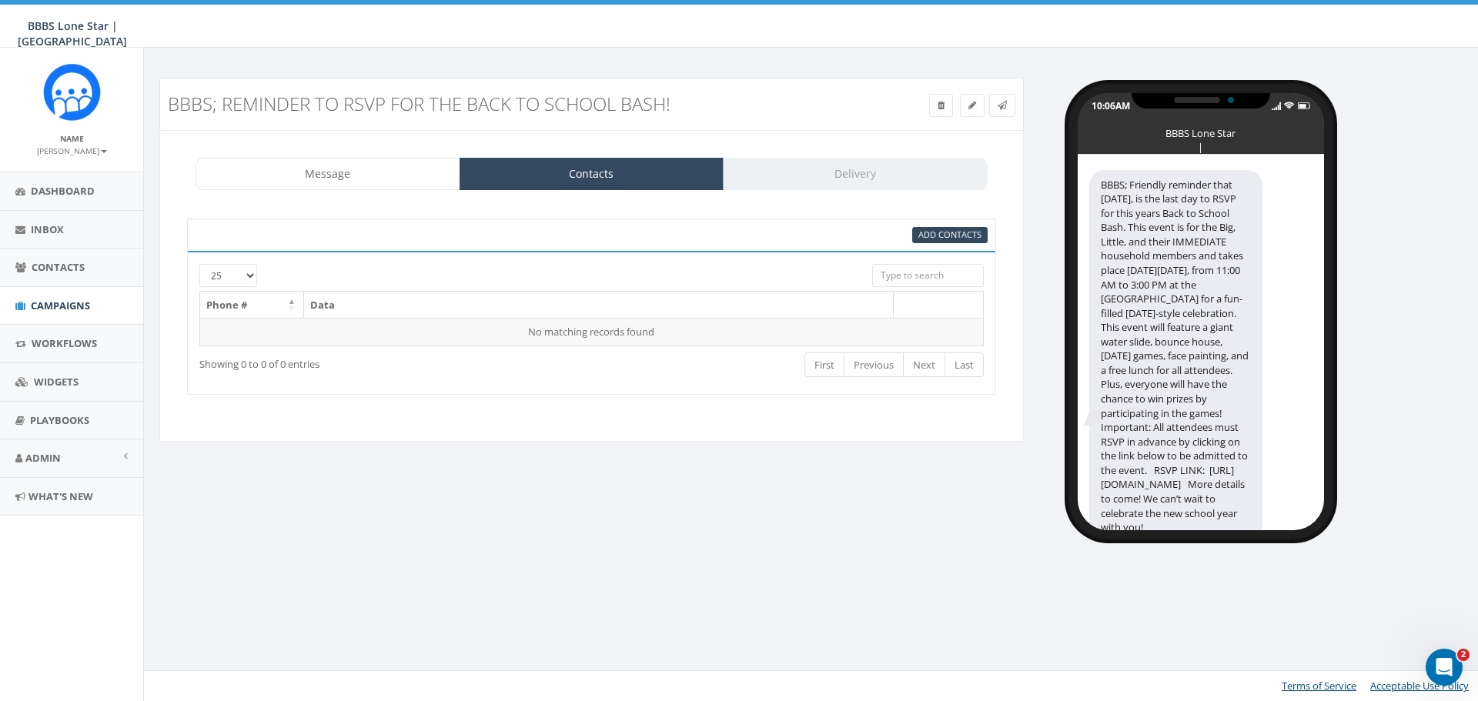
click at [323, 557] on div "BBBS; Reminder to RSVP for the Back To School Bash! Test Message Status: Messag…" at bounding box center [813, 375] width 1340 height 654
click at [59, 313] on link "Campaigns" at bounding box center [71, 306] width 143 height 38
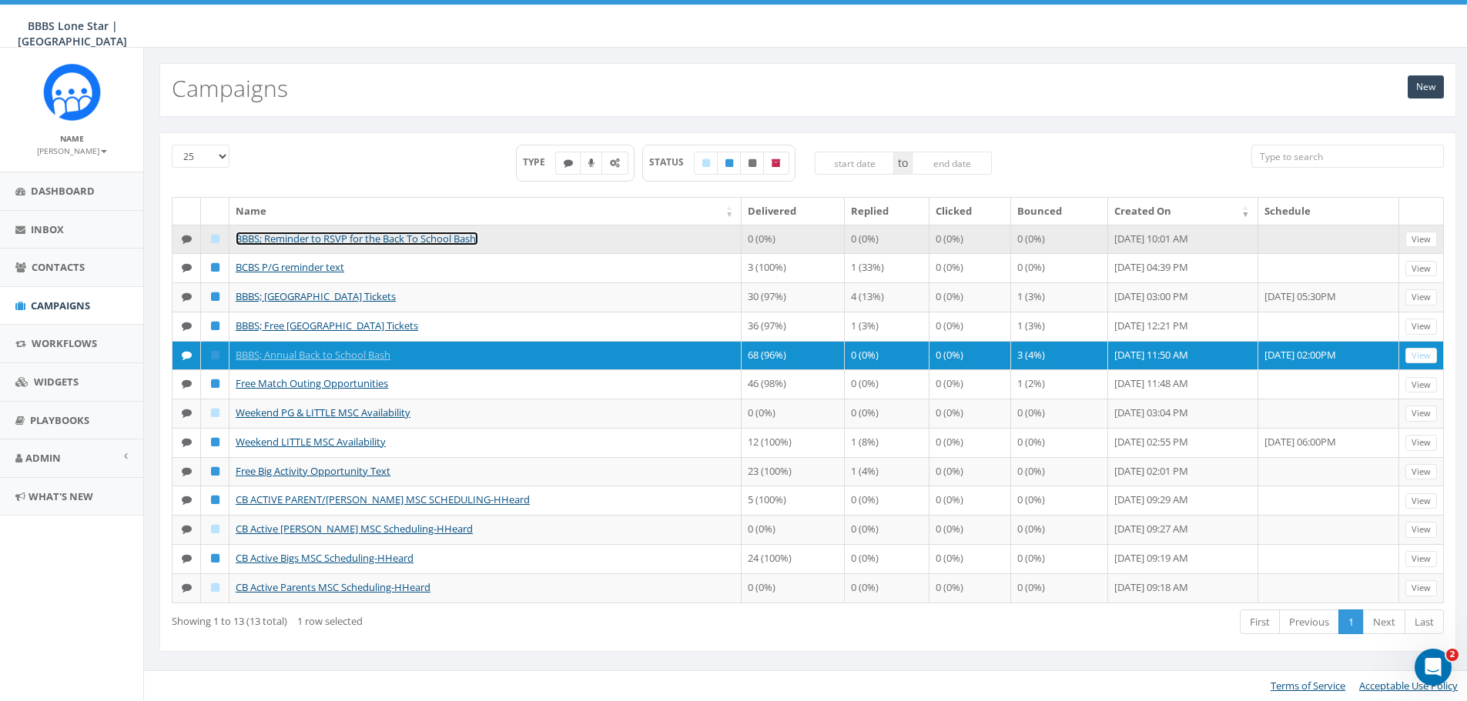
click at [438, 238] on link "BBBS; Reminder to RSVP for the Back To School Bash!" at bounding box center [357, 239] width 243 height 14
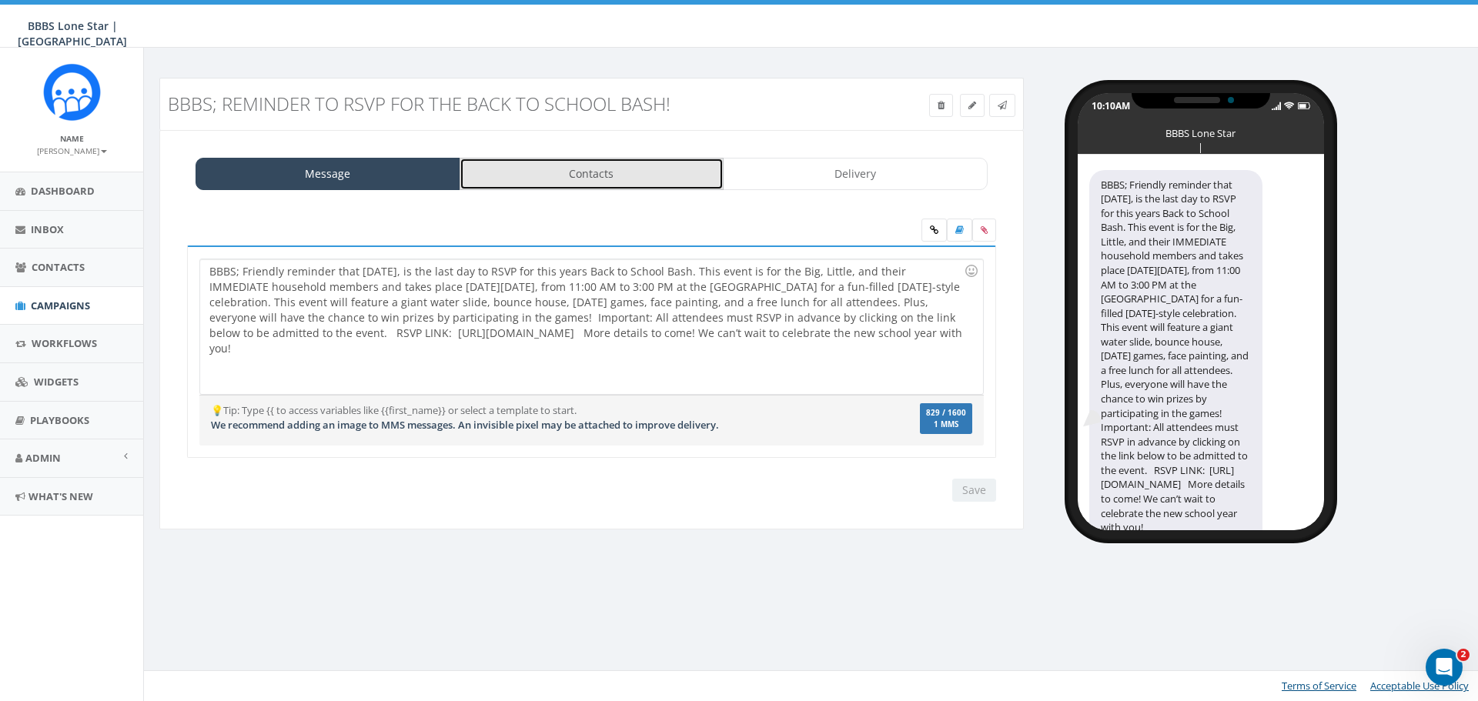
click at [587, 165] on link "Contacts" at bounding box center [592, 174] width 265 height 32
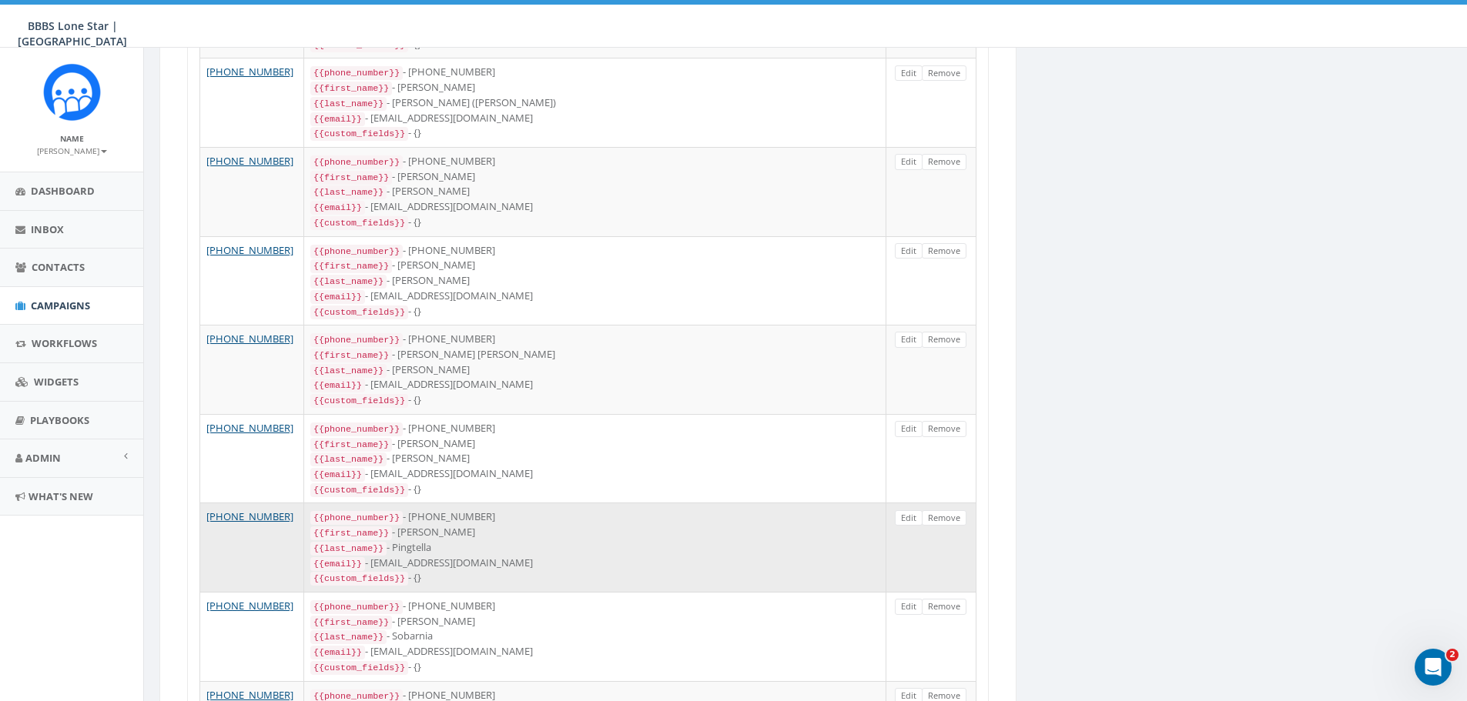
scroll to position [924, 0]
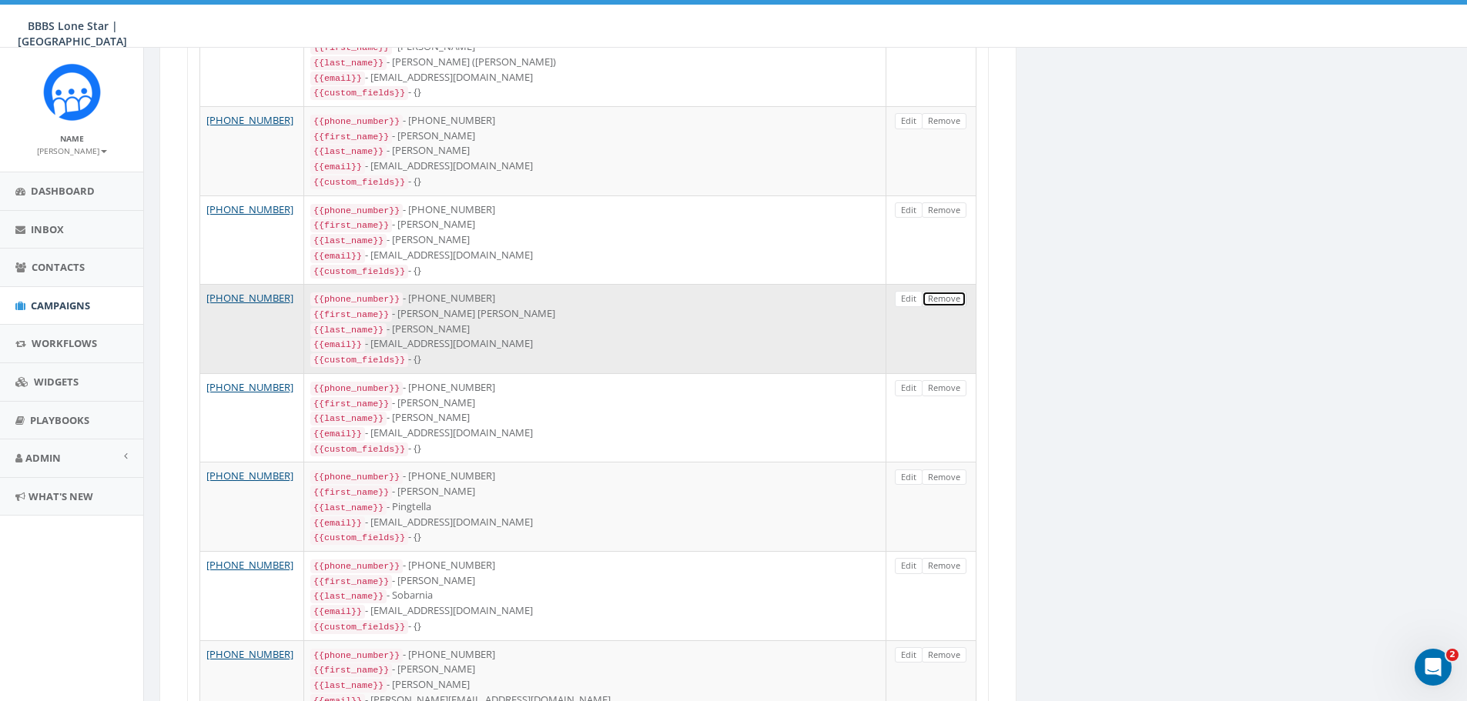
click at [951, 291] on link "Remove" at bounding box center [944, 299] width 45 height 16
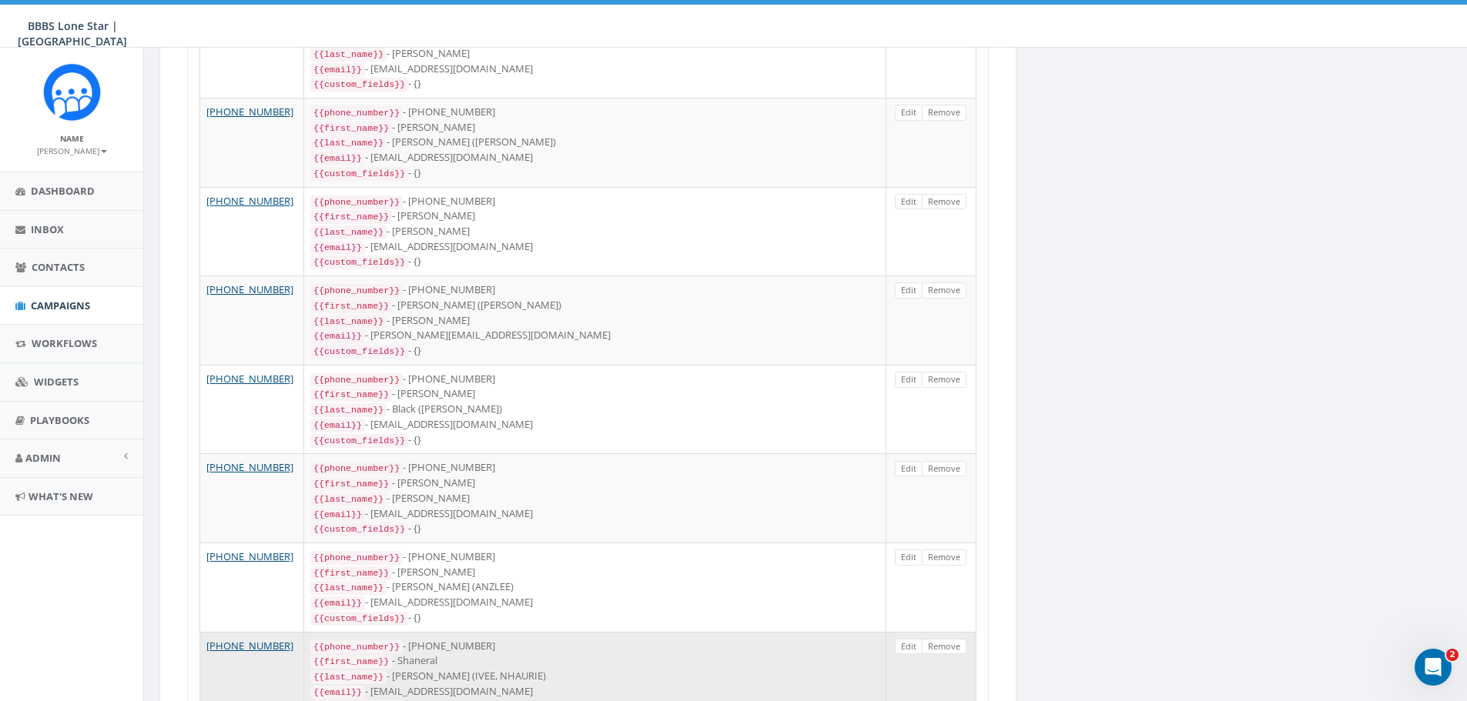
scroll to position [1862, 0]
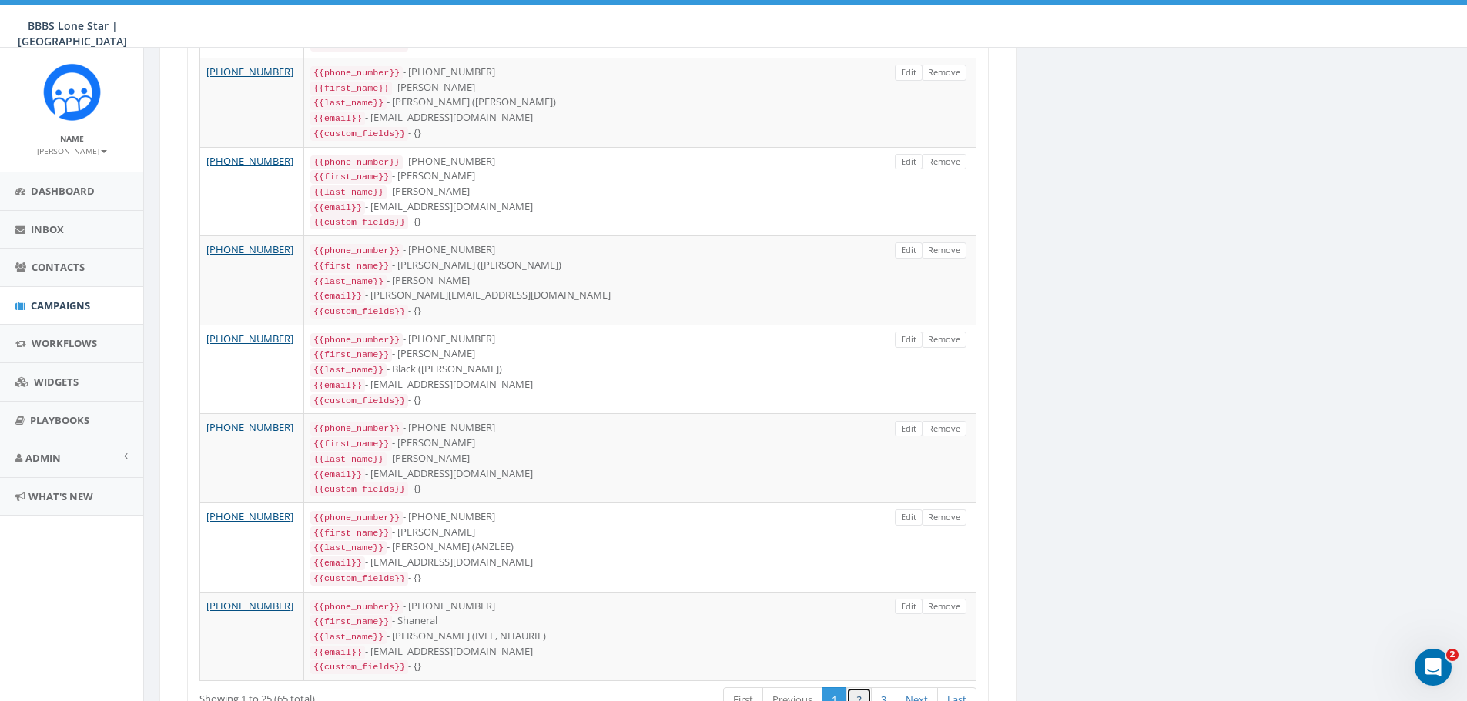
click at [861, 688] on link "2" at bounding box center [858, 700] width 25 height 25
click at [885, 688] on link "3" at bounding box center [883, 700] width 25 height 25
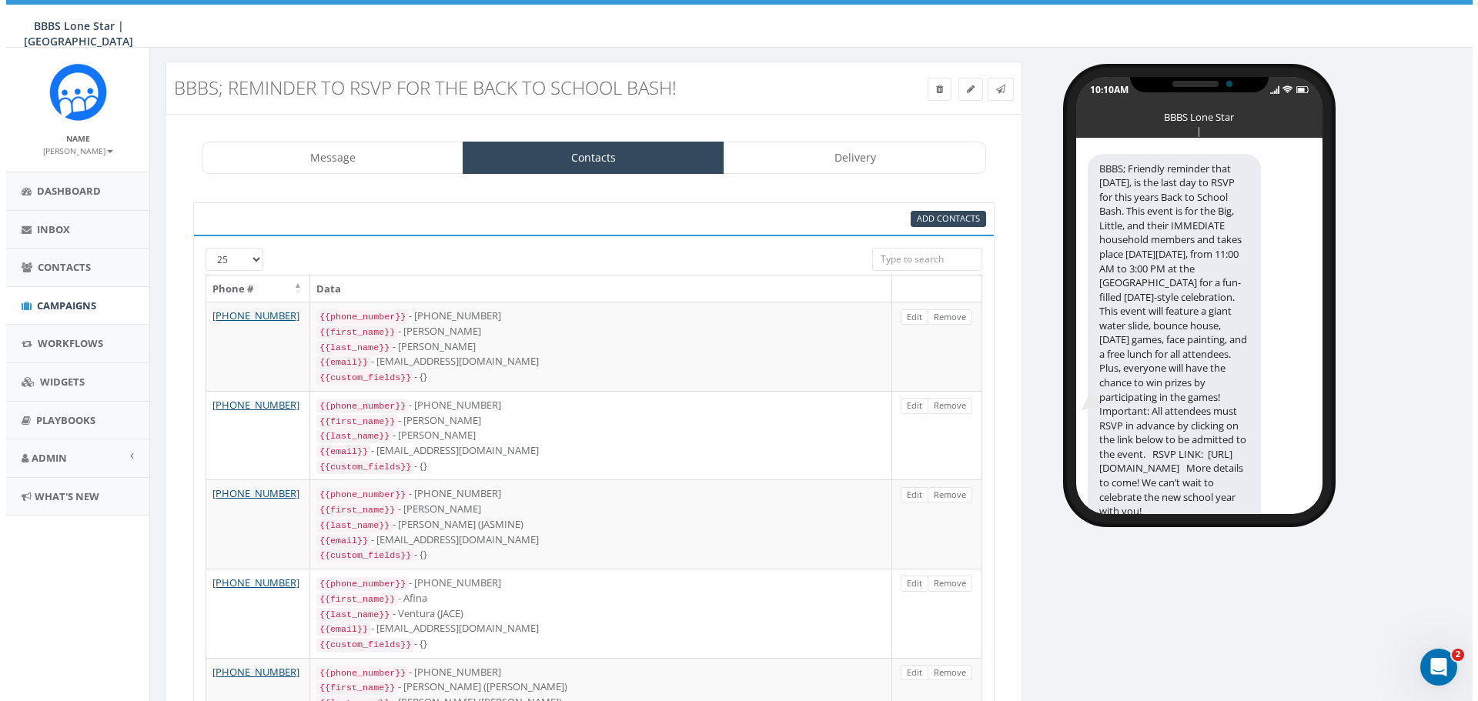
scroll to position [0, 0]
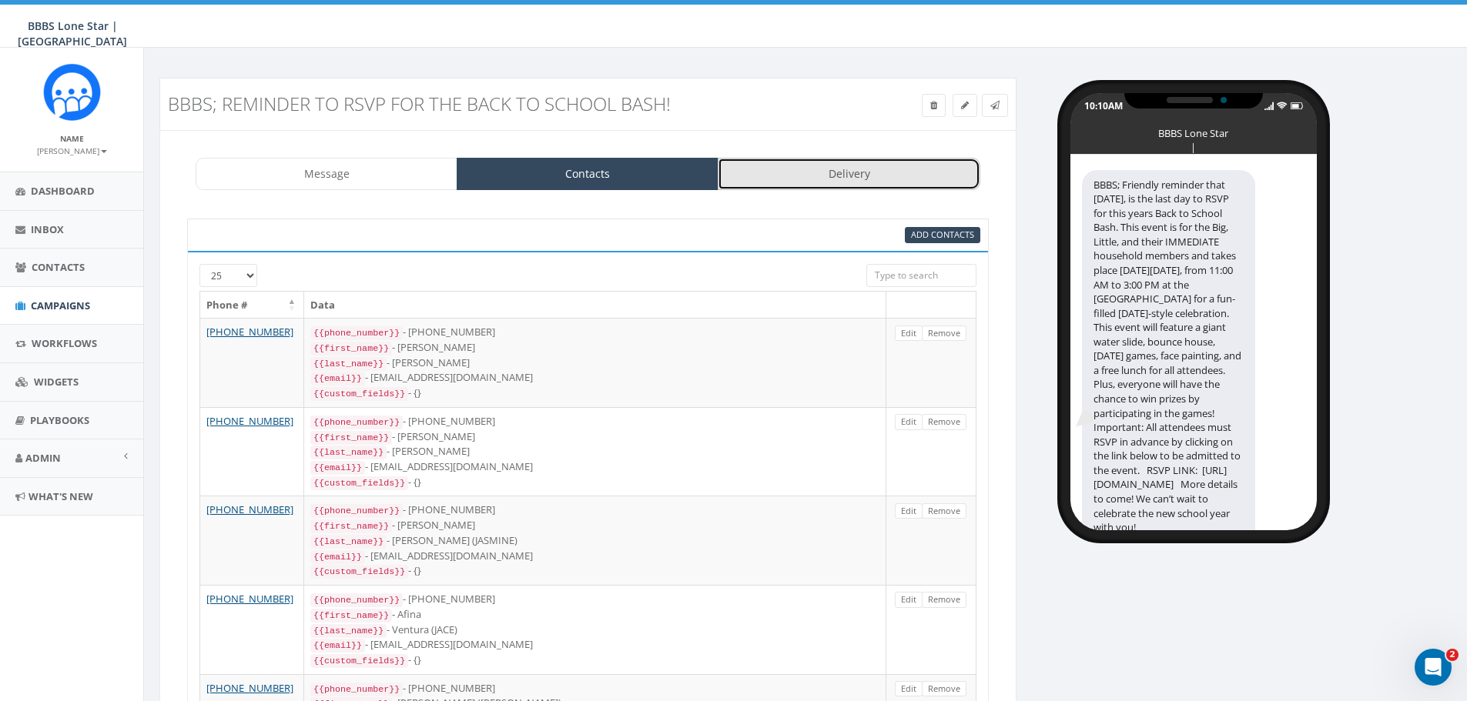
click at [875, 170] on link "Delivery" at bounding box center [849, 174] width 262 height 32
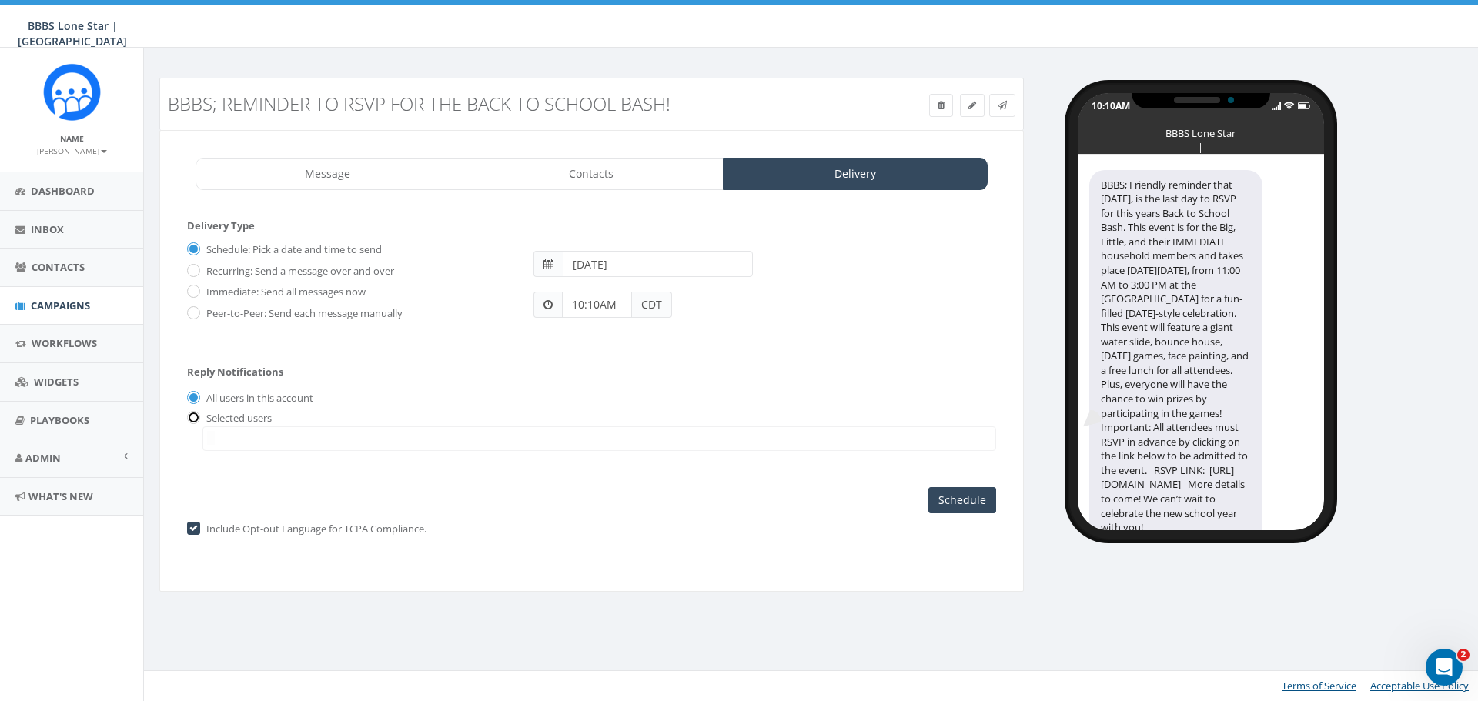
click at [194, 421] on input "radio" at bounding box center [192, 418] width 10 height 10
radio input "true"
click at [622, 306] on input "10:10AM" at bounding box center [597, 305] width 70 height 26
click at [584, 303] on input "10:10AM" at bounding box center [597, 305] width 70 height 26
click at [595, 305] on input "6:10AM" at bounding box center [597, 305] width 70 height 26
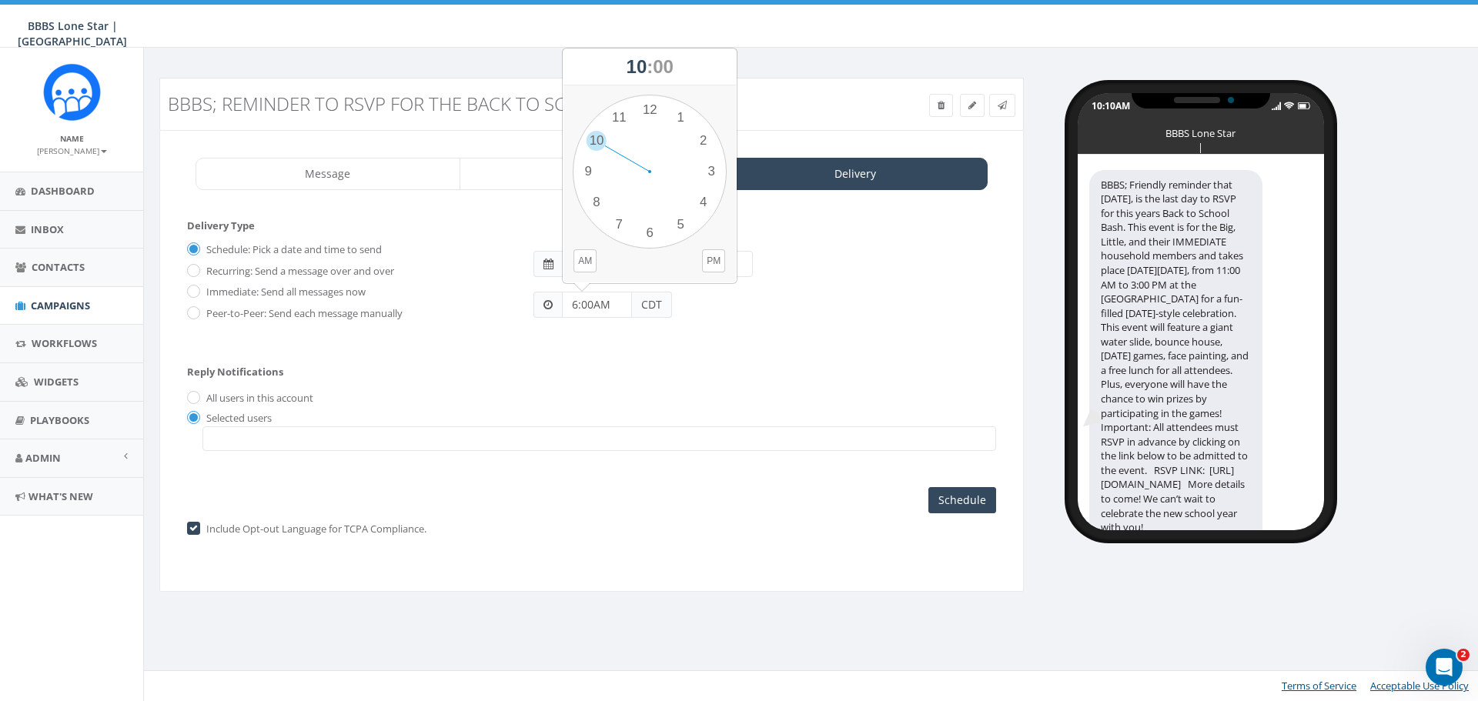
click at [601, 308] on input "6:00AM" at bounding box center [597, 305] width 70 height 26
type input "6:00PM"
click at [728, 378] on div "Reply Notifications All users in this account Selected users hheard@bbbstx.org …" at bounding box center [591, 405] width 809 height 108
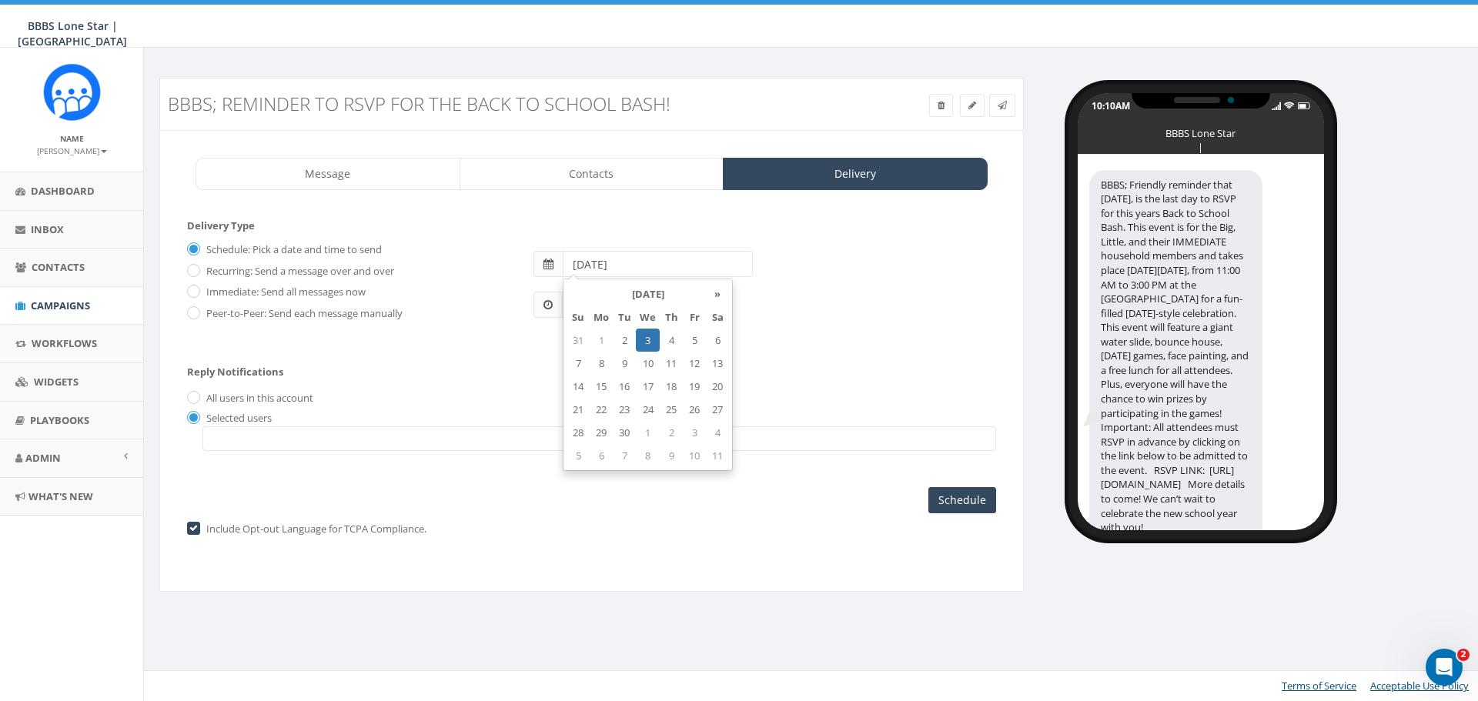
click at [664, 265] on input "2025-09-03" at bounding box center [658, 264] width 190 height 26
click at [621, 339] on td "2" at bounding box center [624, 340] width 23 height 23
type input "2025-09-02"
click at [838, 331] on div "Schedule: Pick a date and time to send Recurring: Send a message over and over …" at bounding box center [591, 287] width 809 height 100
click at [962, 496] on input "Schedule" at bounding box center [962, 500] width 68 height 26
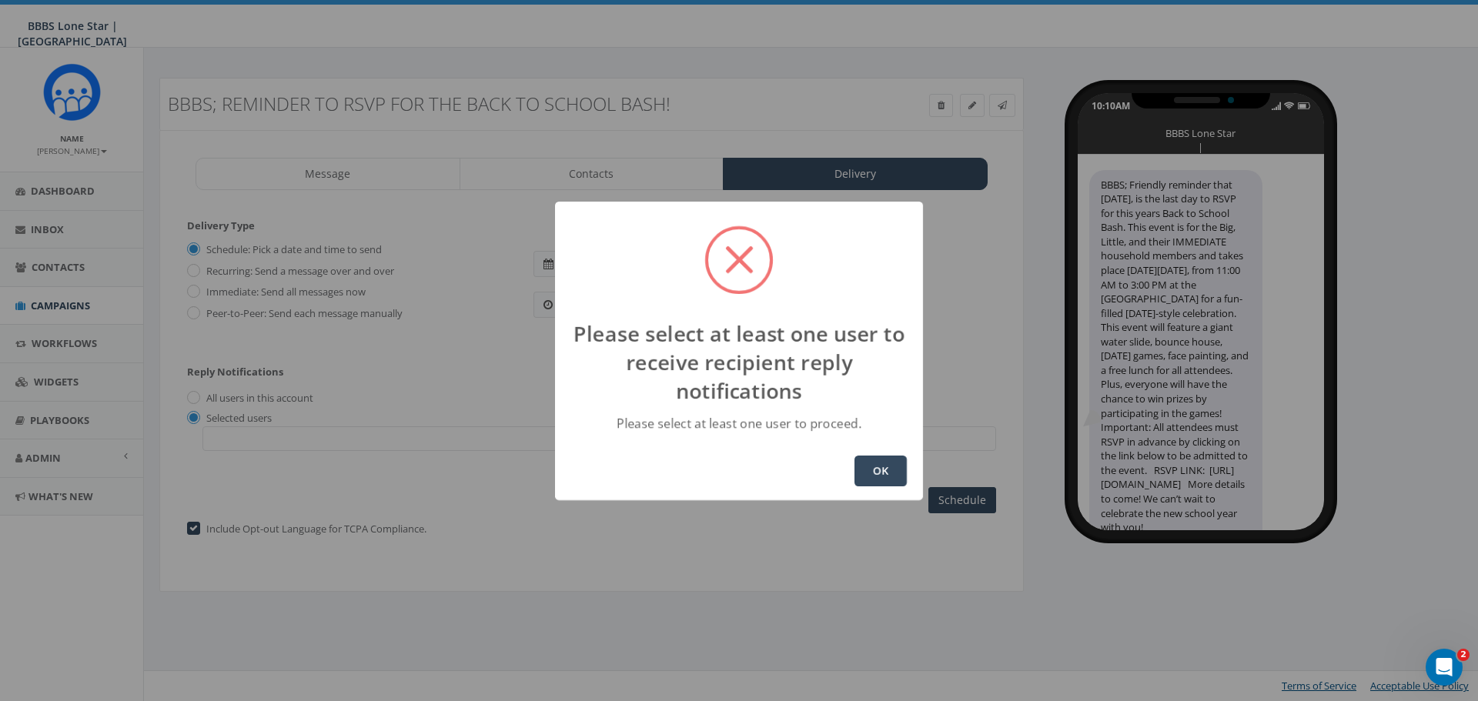
click at [882, 466] on button "OK" at bounding box center [881, 471] width 52 height 31
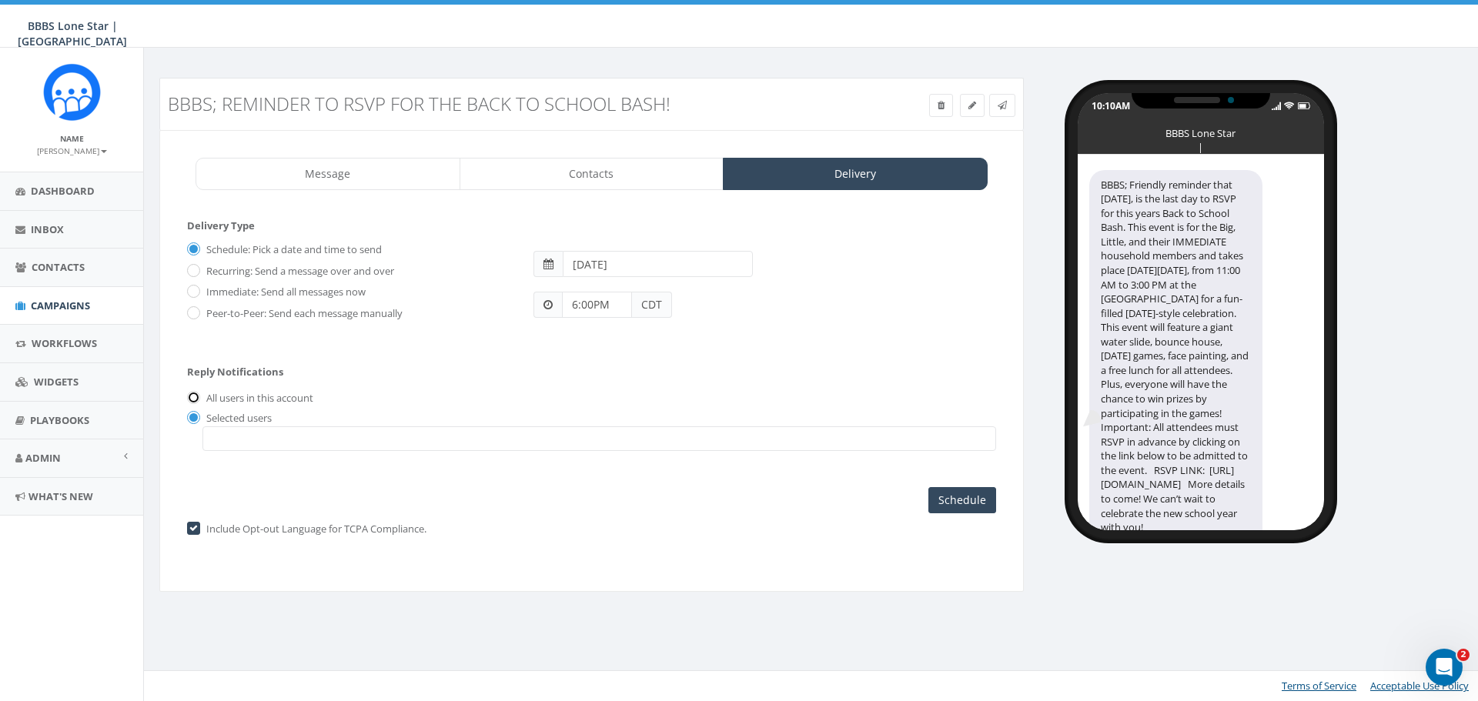
click at [196, 397] on input "All users in this account" at bounding box center [192, 399] width 10 height 10
radio input "true"
click at [967, 493] on input "Schedule" at bounding box center [962, 500] width 68 height 26
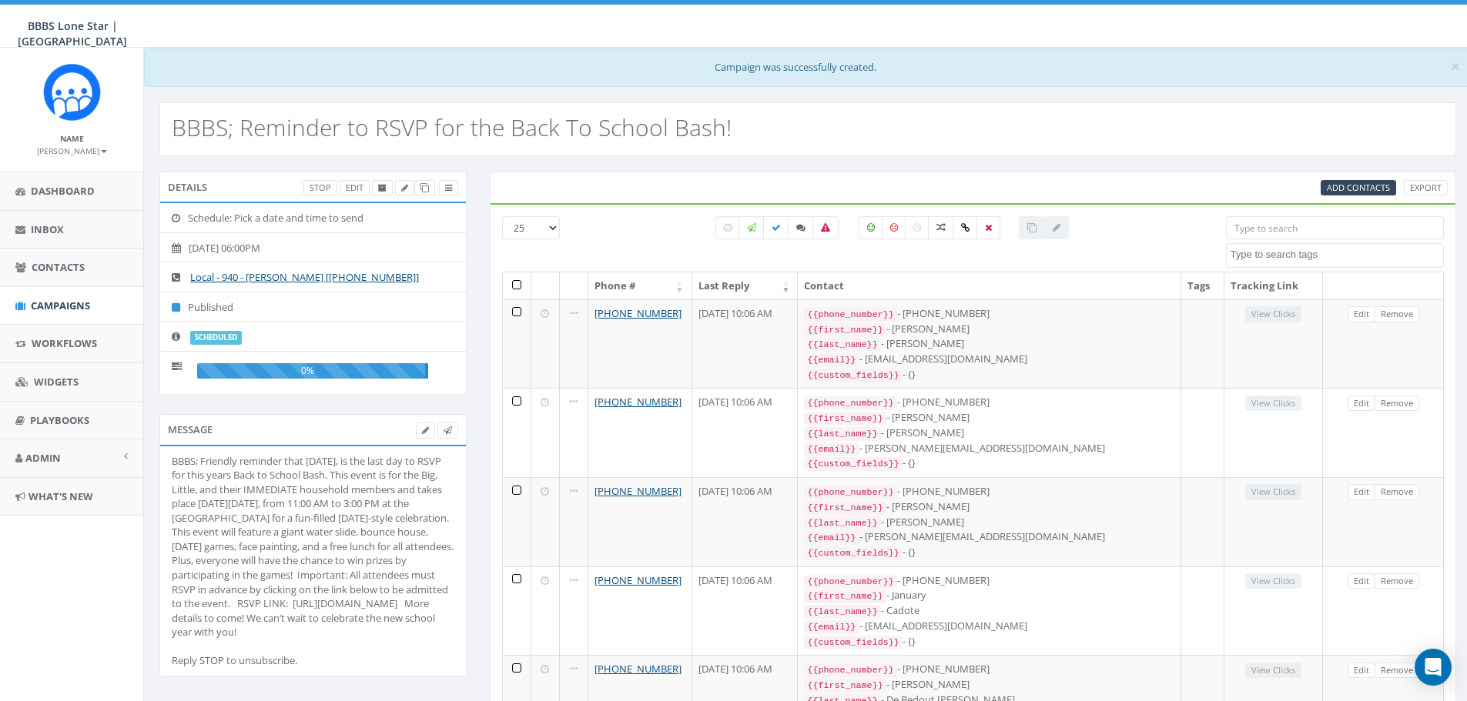
select select
